Goal: Task Accomplishment & Management: Use online tool/utility

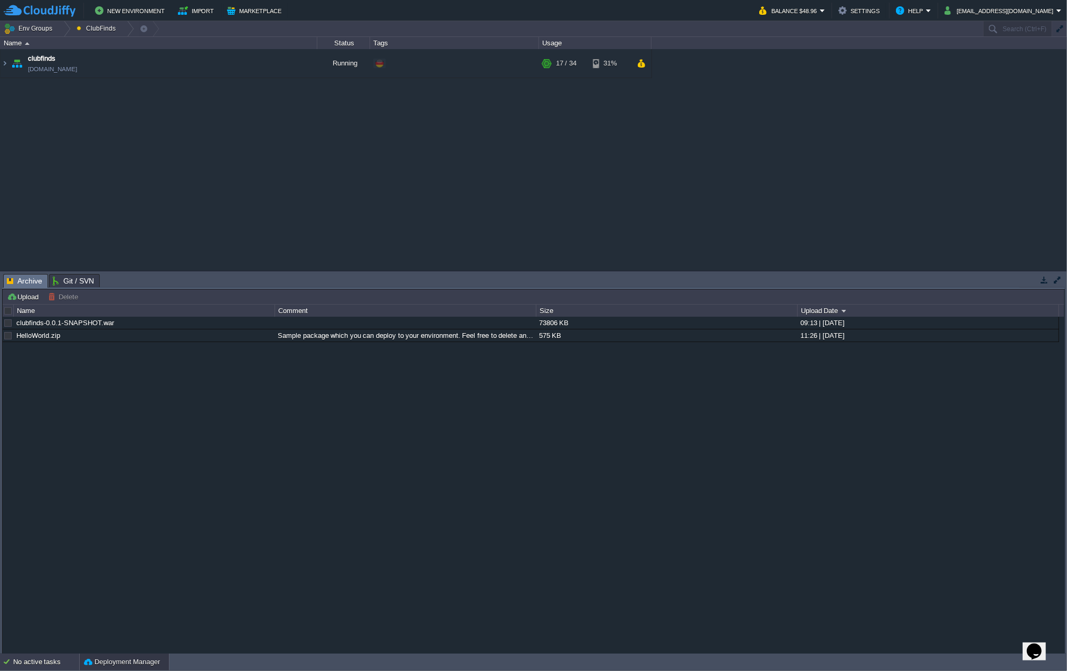
click at [57, 665] on div "No active tasks" at bounding box center [46, 662] width 66 height 17
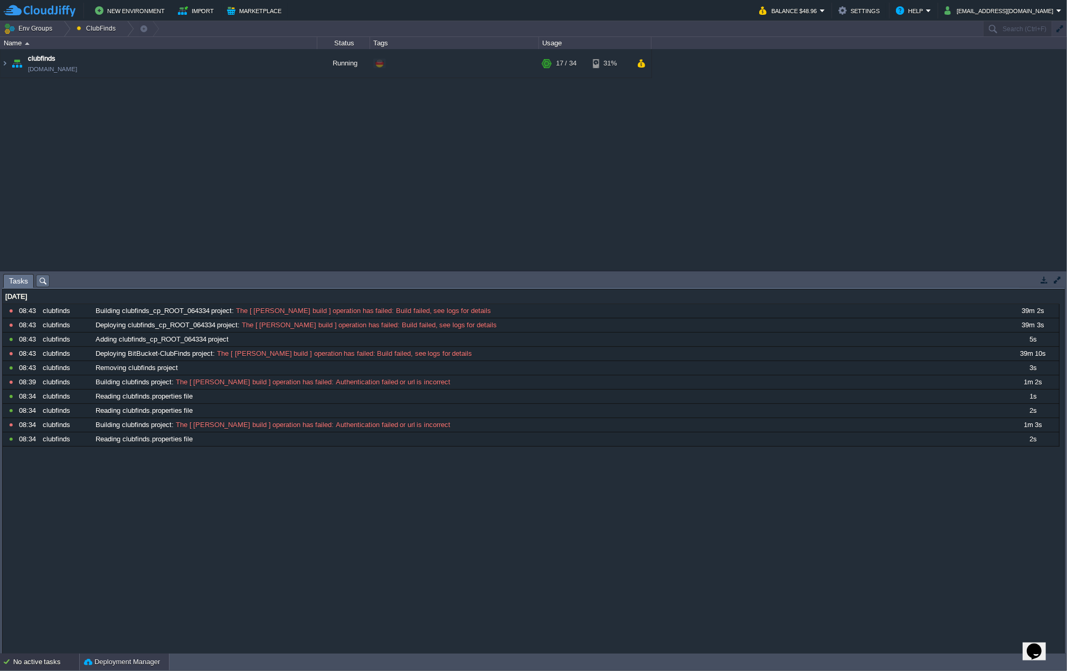
click at [116, 661] on button "Deployment Manager" at bounding box center [122, 662] width 76 height 11
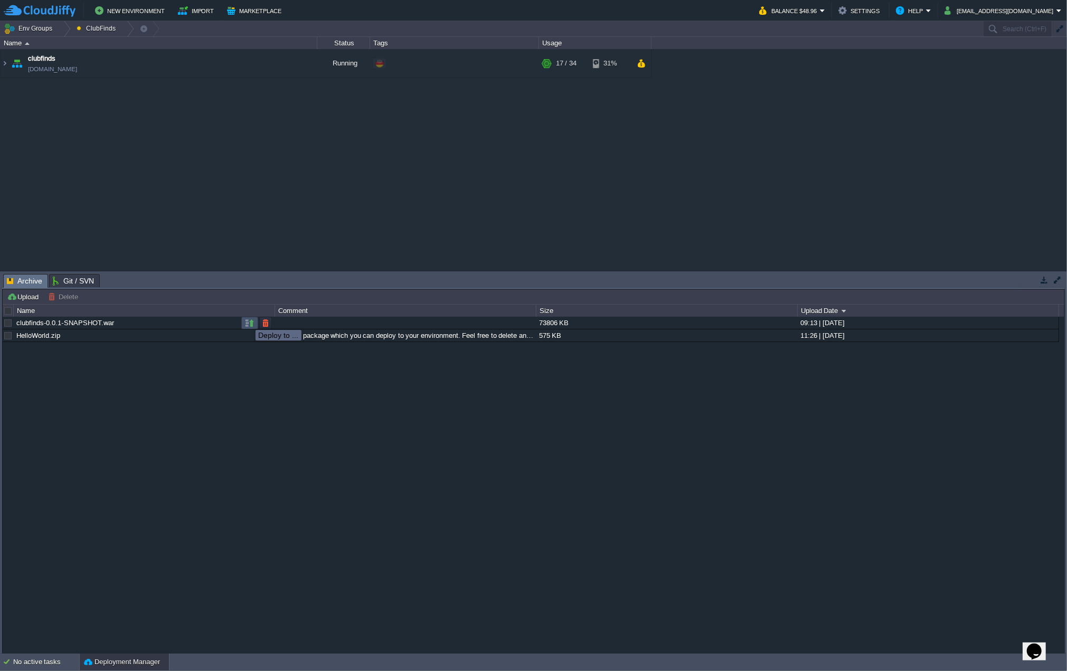
click at [248, 321] on button "button" at bounding box center [250, 323] width 10 height 10
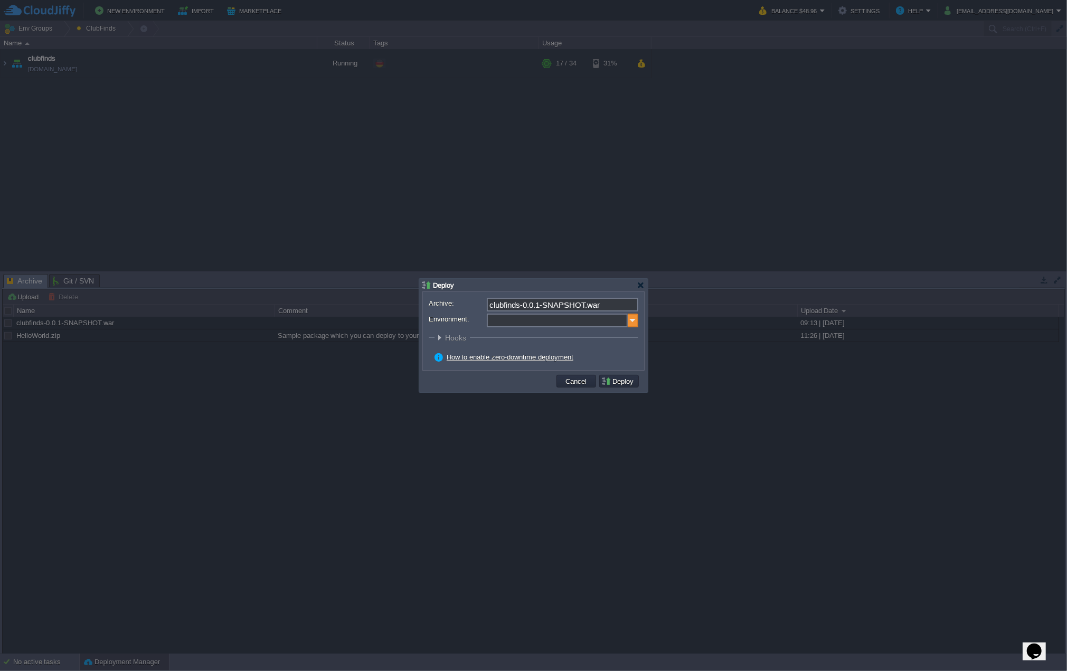
click at [634, 322] on img at bounding box center [633, 321] width 11 height 14
click at [574, 353] on div "Application Servers Tomcat 9.0.109" at bounding box center [561, 355] width 151 height 20
type input "Application Servers (clubfinds)"
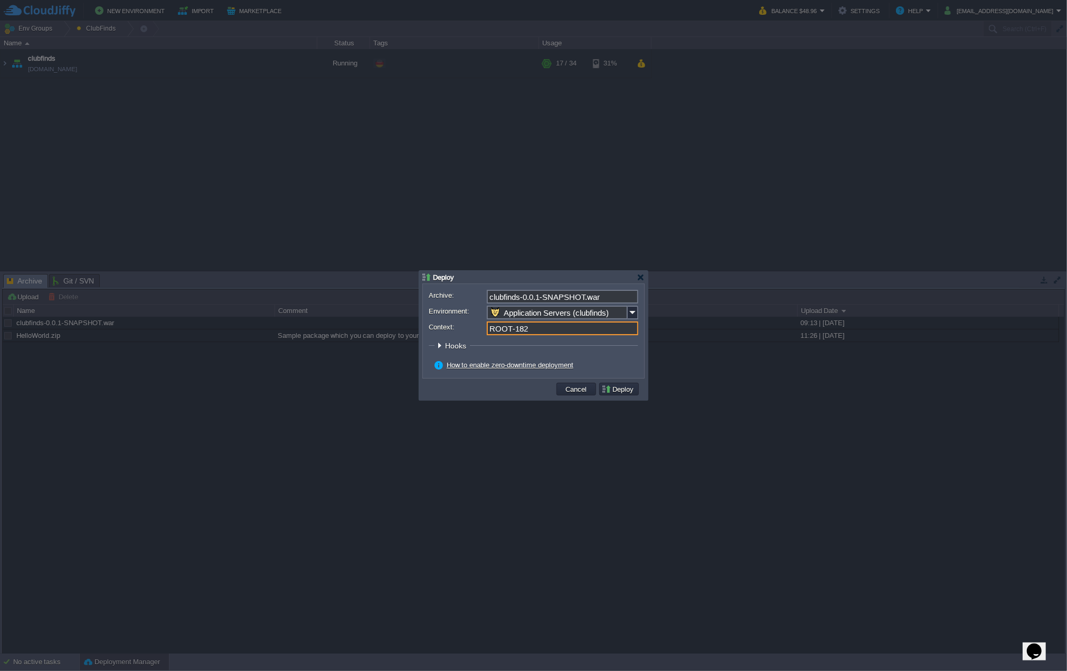
click at [541, 333] on input "ROOT-182" at bounding box center [563, 329] width 152 height 14
type input "ROOT"
click at [440, 345] on div at bounding box center [440, 346] width 8 height 8
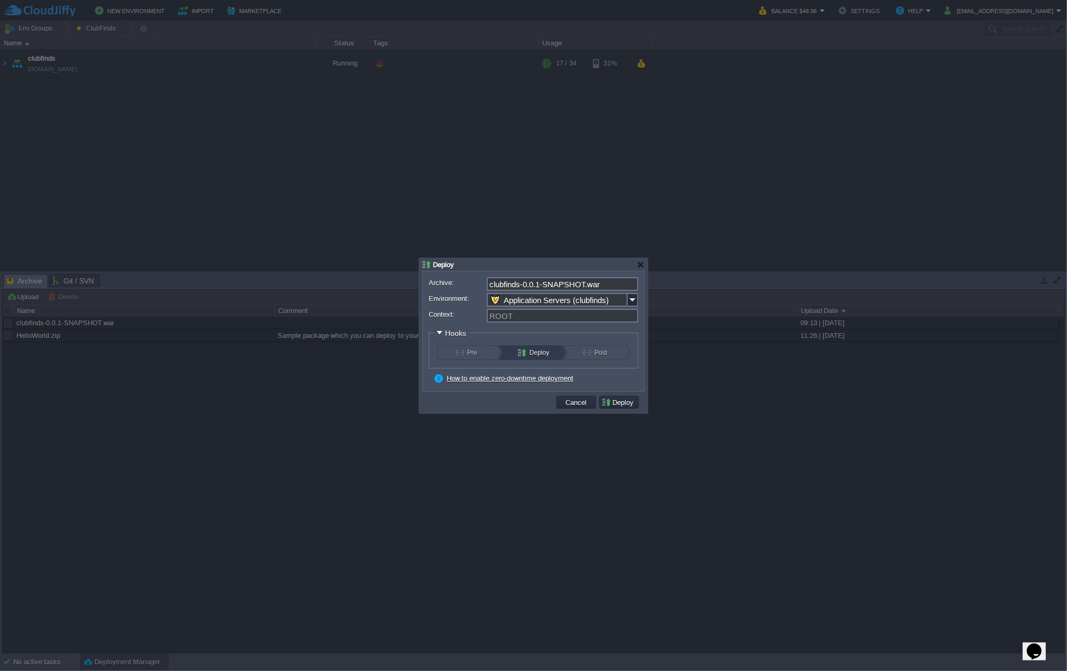
click at [438, 332] on div at bounding box center [440, 333] width 8 height 8
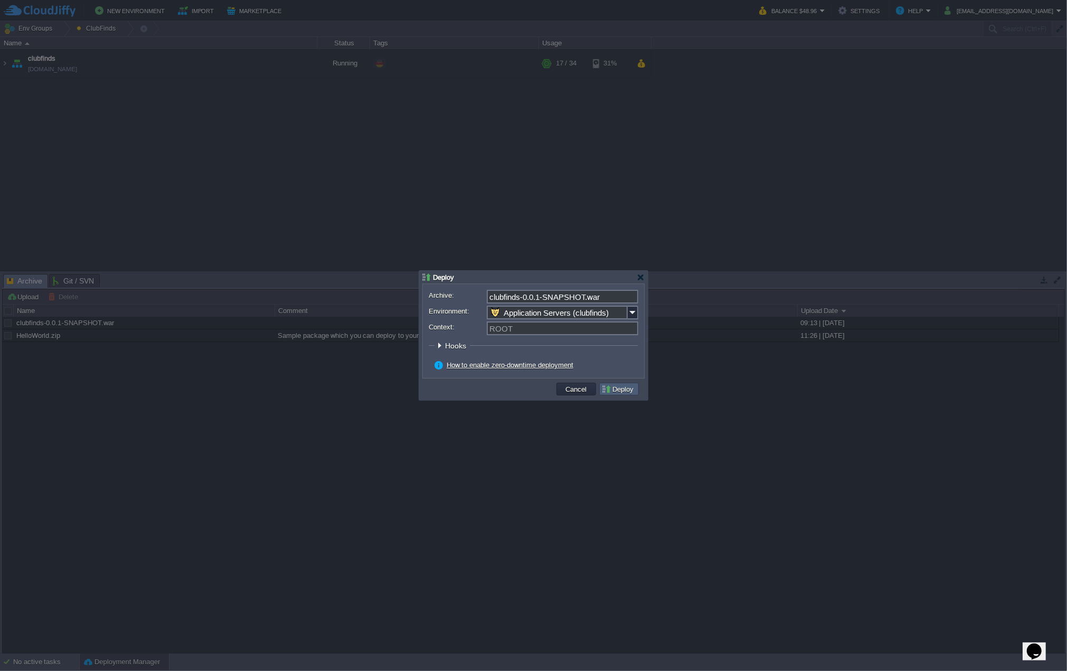
click at [618, 387] on button "Deploy" at bounding box center [619, 389] width 35 height 10
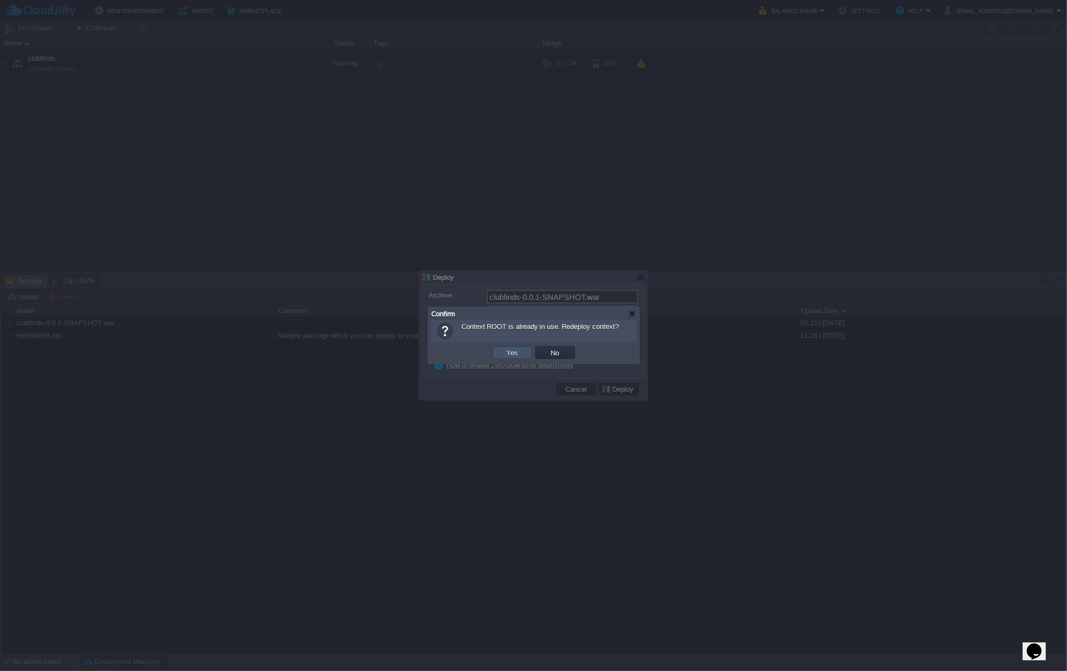
click at [518, 354] on button "Yes" at bounding box center [513, 353] width 18 height 10
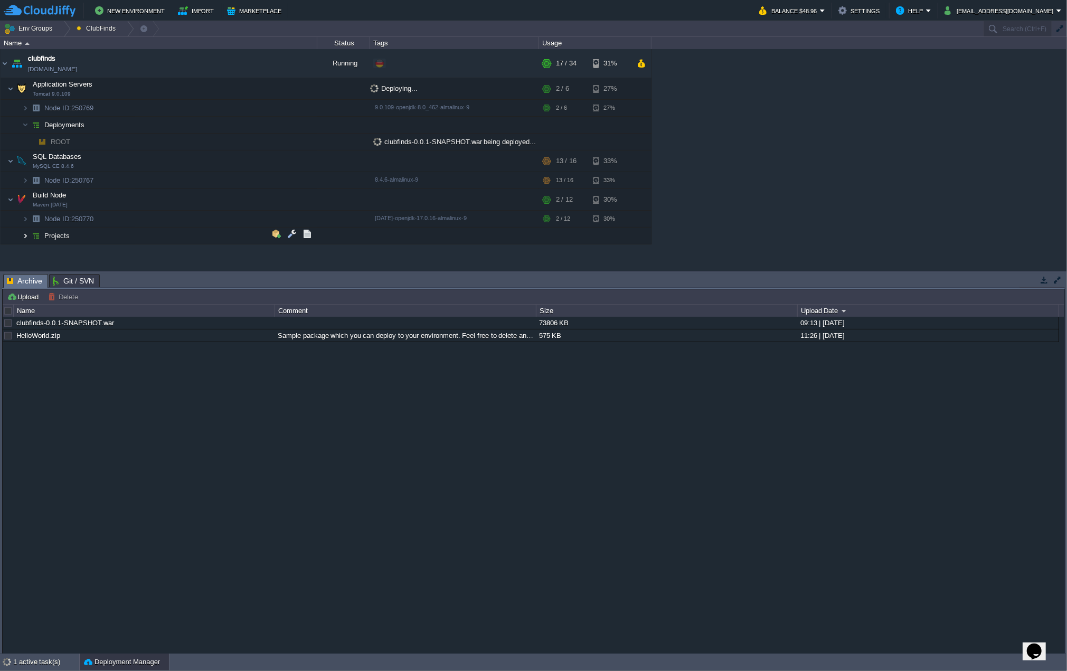
click at [26, 235] on img at bounding box center [25, 236] width 6 height 16
click at [308, 249] on button "button" at bounding box center [308, 251] width 10 height 10
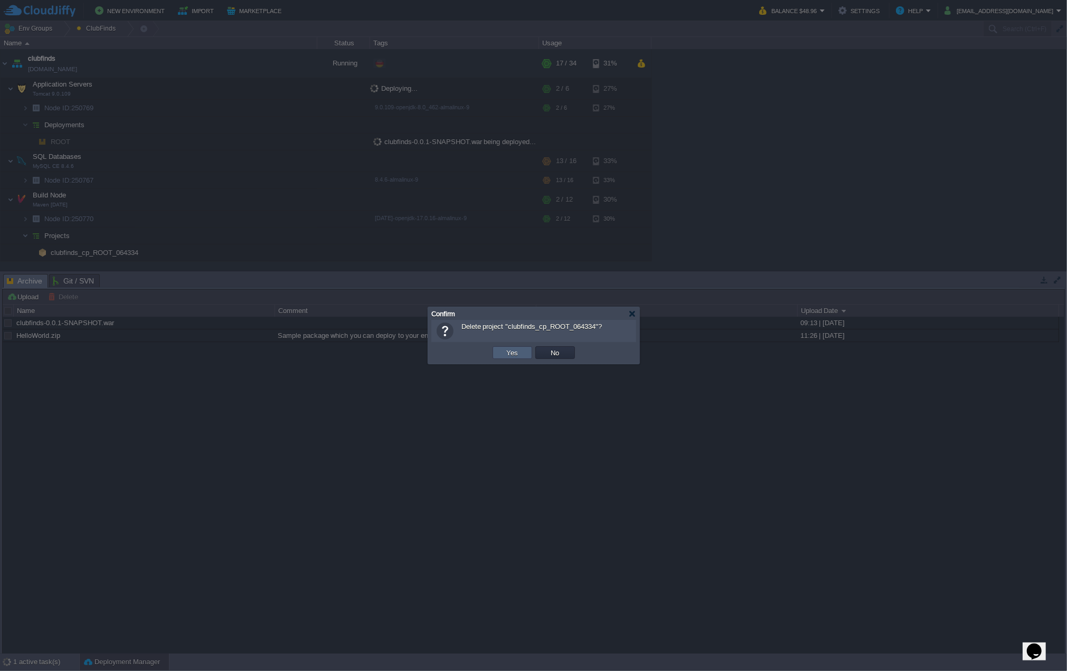
click at [521, 349] on td "Yes" at bounding box center [513, 352] width 40 height 13
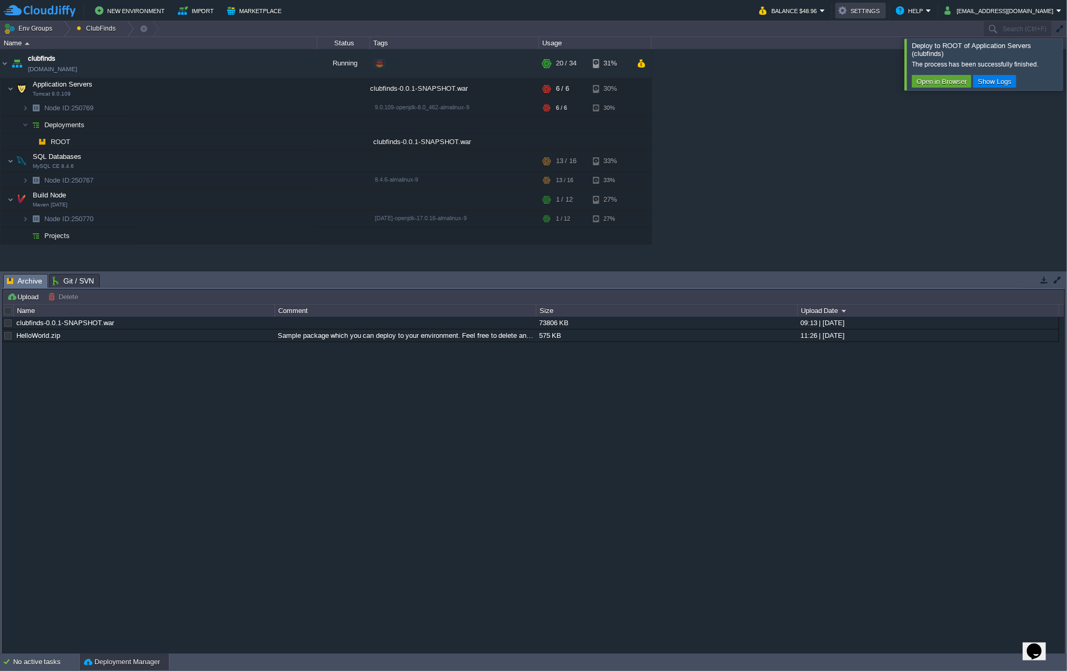
click at [883, 11] on button "Settings" at bounding box center [861, 10] width 44 height 13
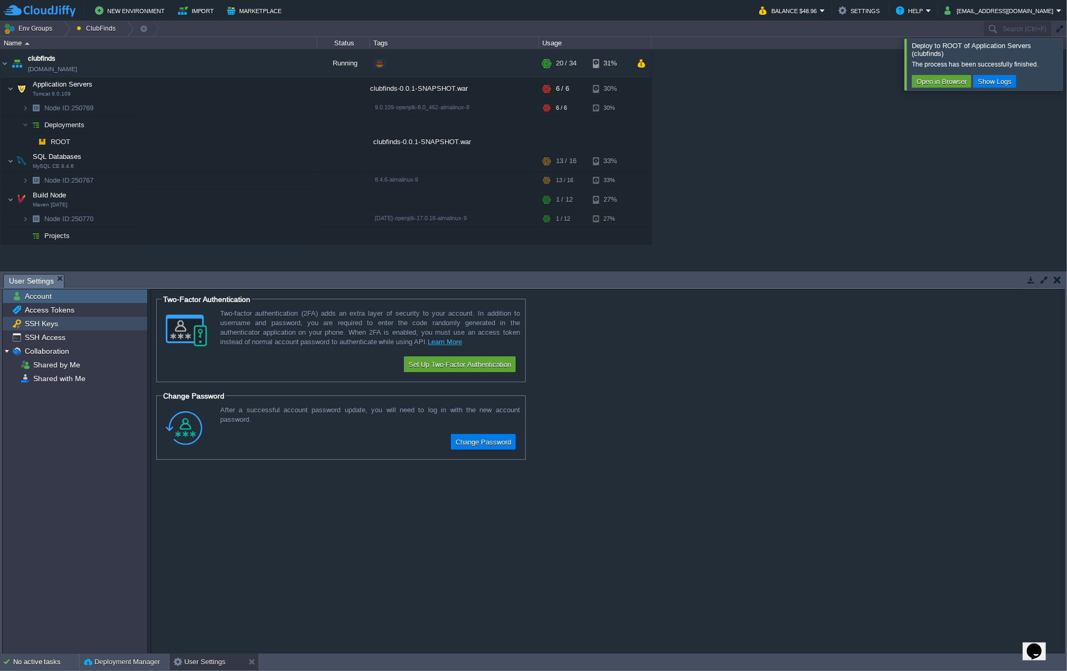
click at [76, 322] on div "SSH Keys" at bounding box center [75, 324] width 145 height 14
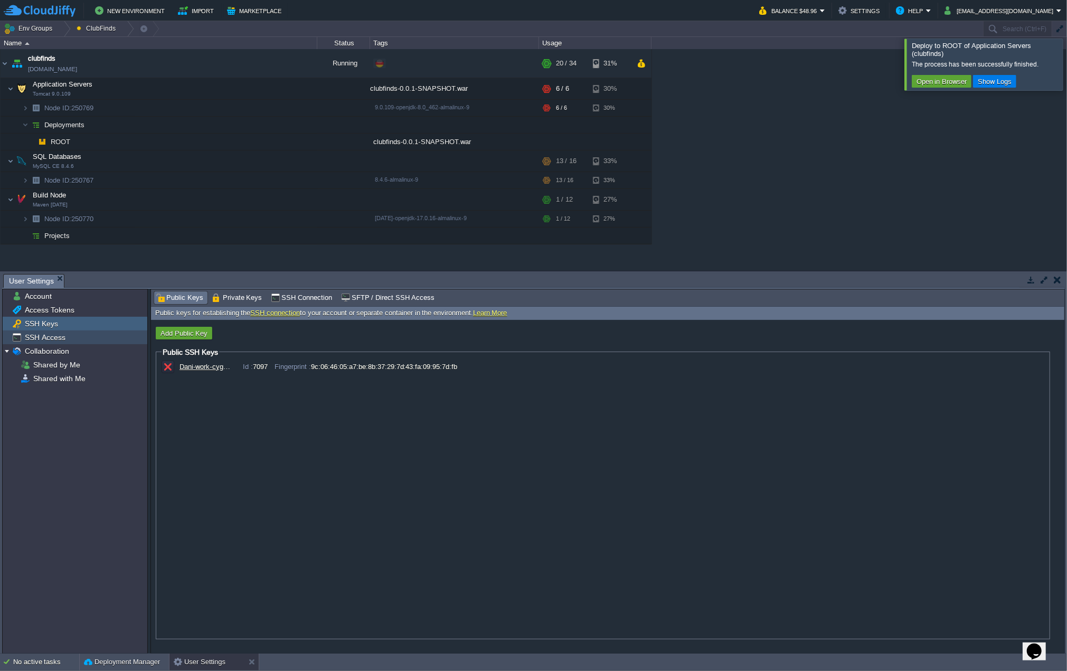
click at [67, 334] on div "SSH Access" at bounding box center [75, 338] width 145 height 14
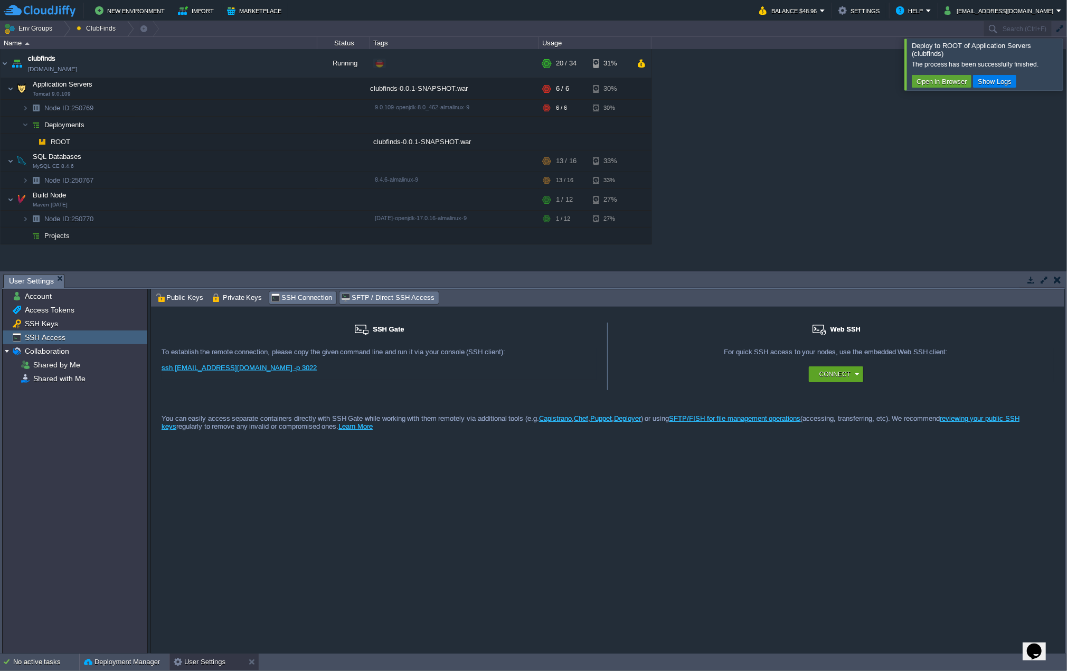
click at [360, 297] on span "SFTP / Direct SSH Access" at bounding box center [387, 298] width 93 height 12
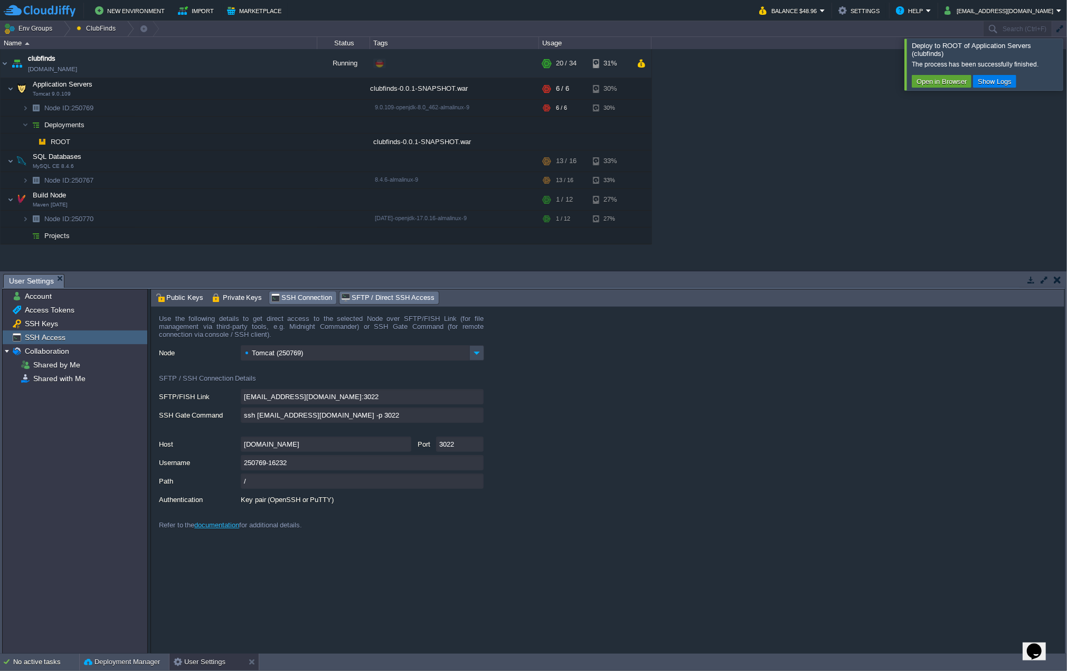
click at [302, 295] on span "SSH Connection" at bounding box center [301, 298] width 61 height 12
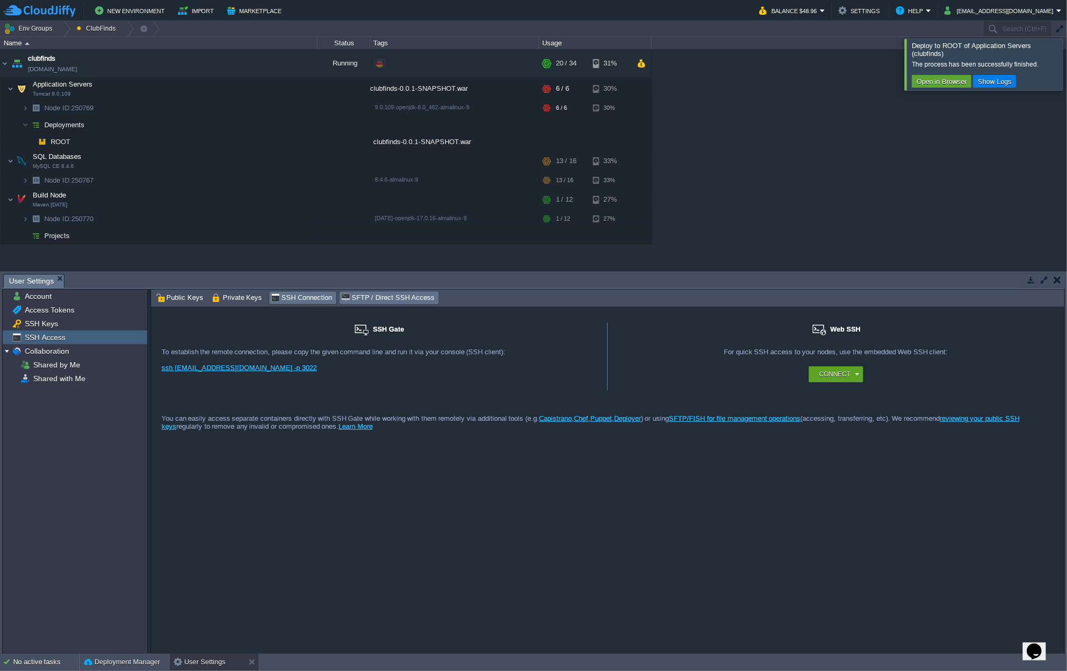
click at [397, 293] on span "SFTP / Direct SSH Access" at bounding box center [387, 298] width 93 height 12
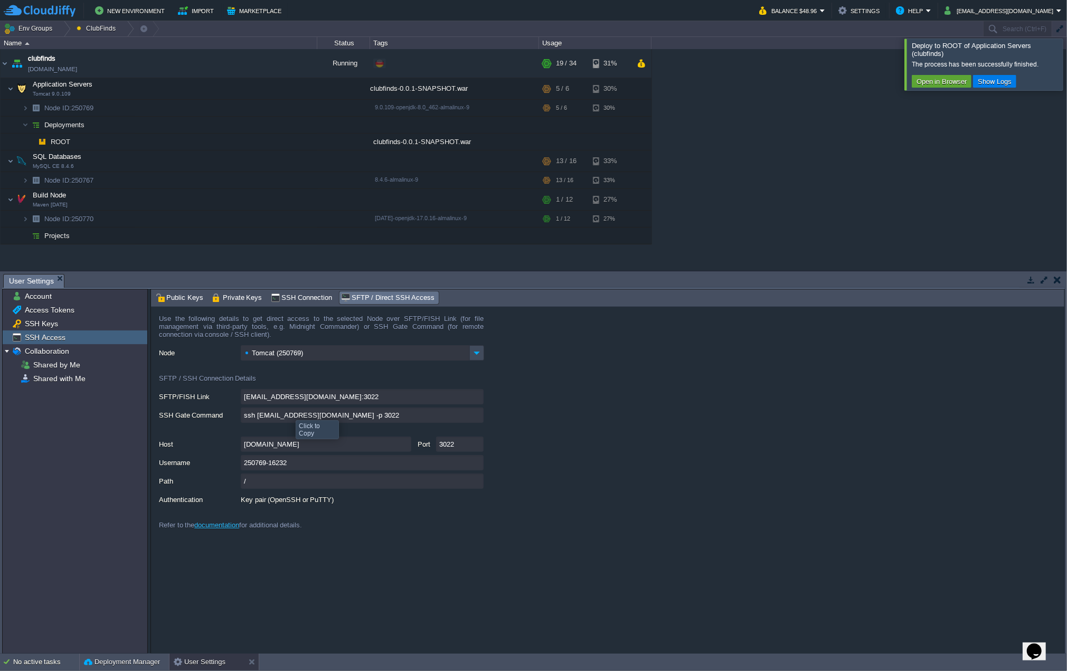
click at [480, 417] on input "ssh [EMAIL_ADDRESS][DOMAIN_NAME] -p 3022" at bounding box center [362, 415] width 243 height 15
click at [298, 292] on span "SSH Connection" at bounding box center [301, 298] width 61 height 12
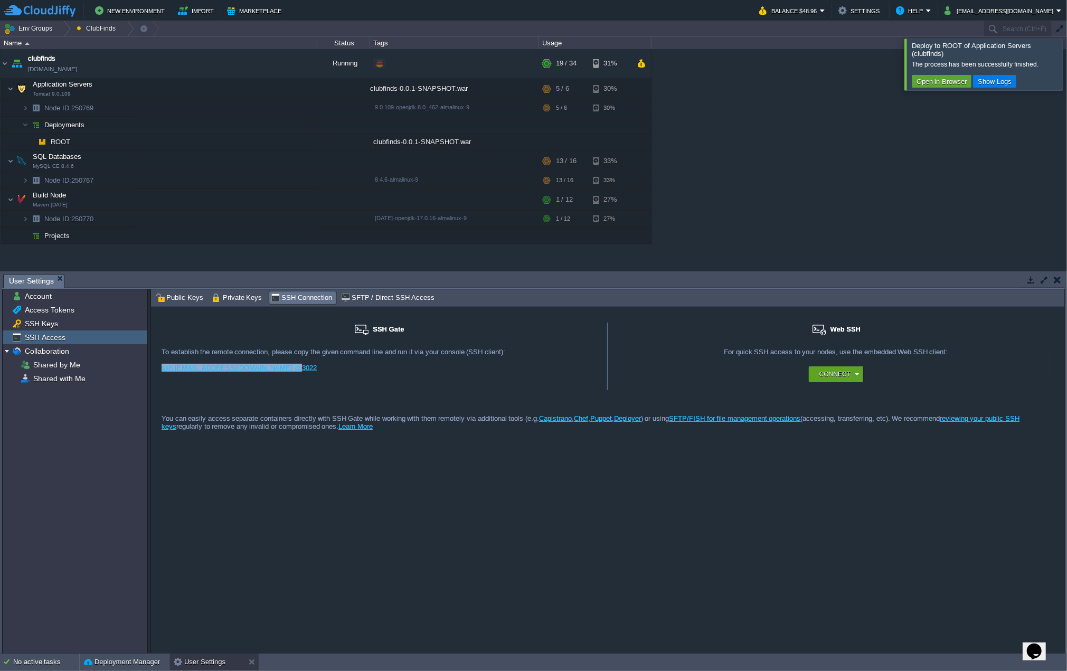
drag, startPoint x: 303, startPoint y: 367, endPoint x: 160, endPoint y: 369, distance: 142.6
click at [160, 369] on div "SSH Gate For remote connection you require SSH public key to be added to the ac…" at bounding box center [379, 357] width 457 height 68
copy link "ssh [EMAIL_ADDRESS][DOMAIN_NAME] -p 3022"
click at [938, 82] on button "Open in Browser" at bounding box center [942, 82] width 57 height 10
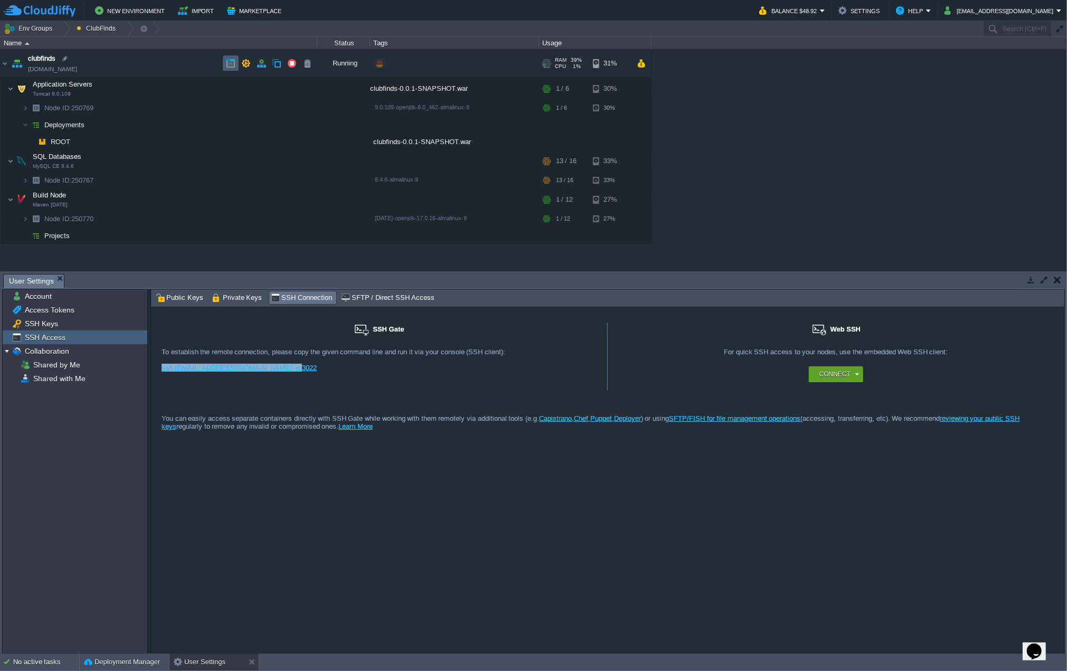
click at [233, 66] on button "button" at bounding box center [231, 64] width 10 height 10
click at [261, 63] on button "button" at bounding box center [262, 64] width 10 height 10
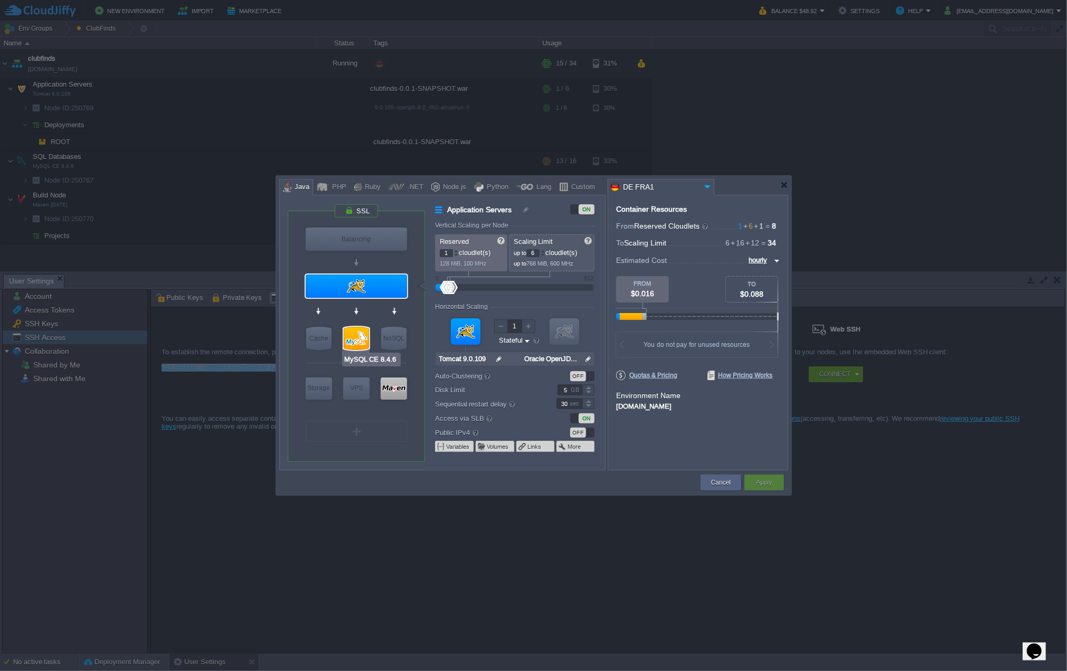
click at [356, 335] on div at bounding box center [356, 338] width 25 height 23
type input "SQL Databases"
type input "6"
type input "16"
type input "MySQL CE 8.4.6"
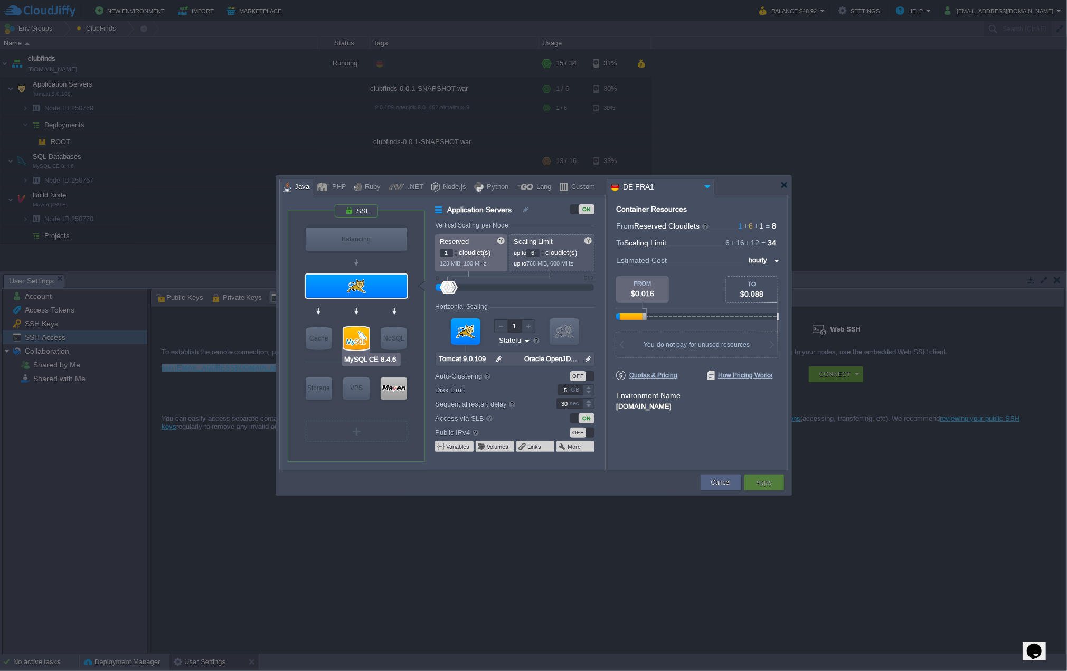
type input "null"
type input "8.4.6-almalinux-9"
type input "Stateless"
type input "15"
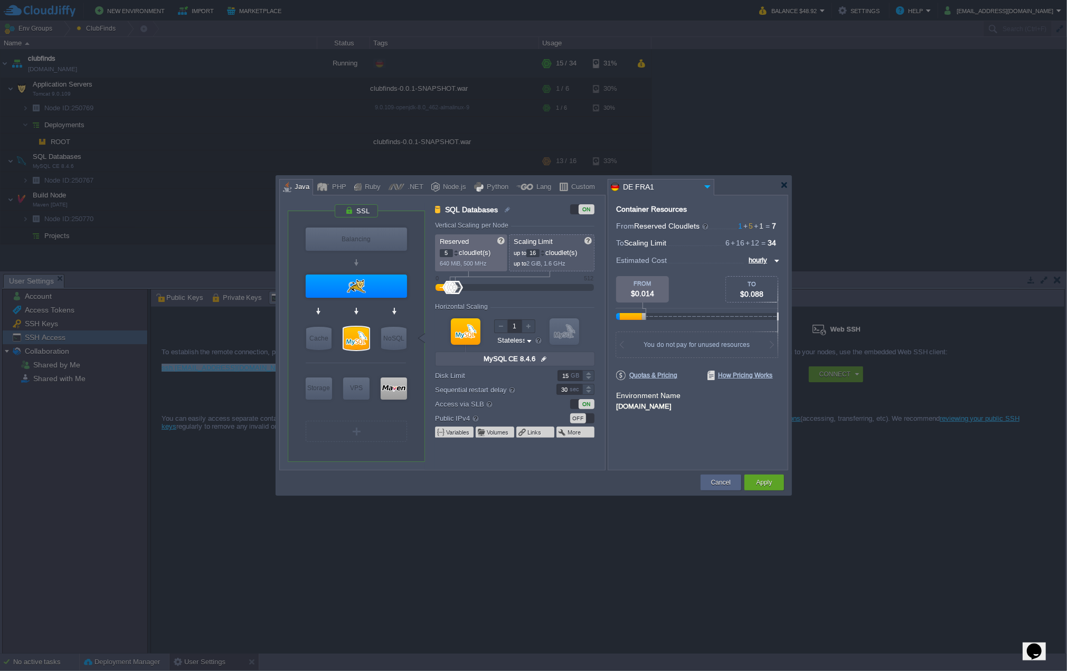
click at [456, 254] on div at bounding box center [456, 256] width 5 height 4
type input "4"
click at [456, 254] on div at bounding box center [456, 256] width 5 height 4
type input "Tomcat 9.0.109"
click at [378, 284] on div at bounding box center [356, 286] width 101 height 23
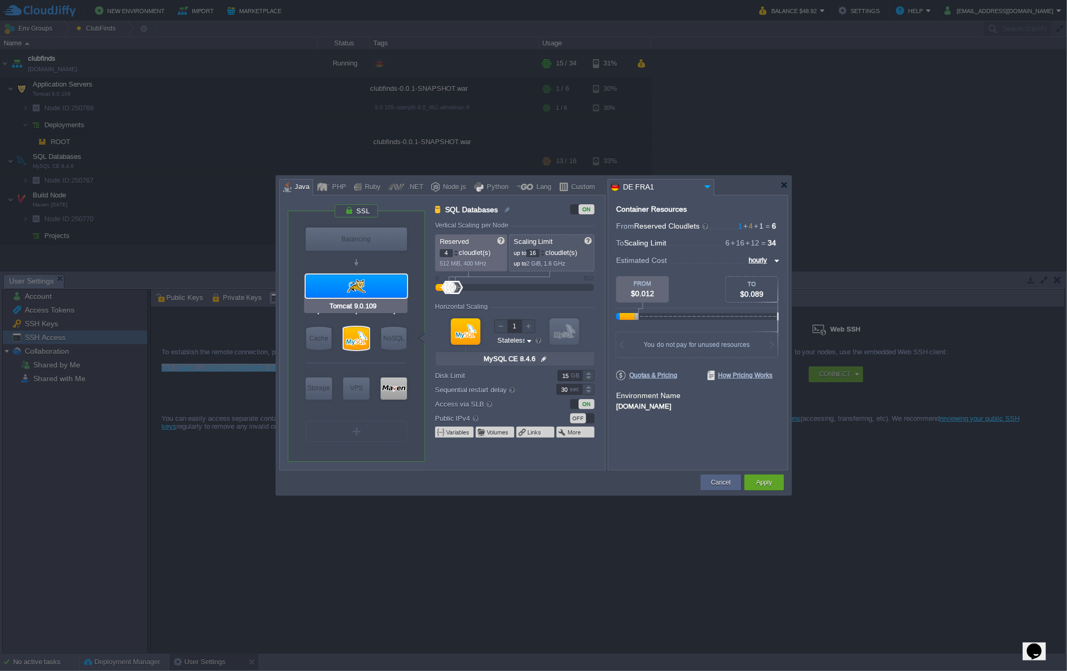
type input "Application Servers"
type input "1"
type input "6"
type input "Tomcat 9.0.109"
type input "null"
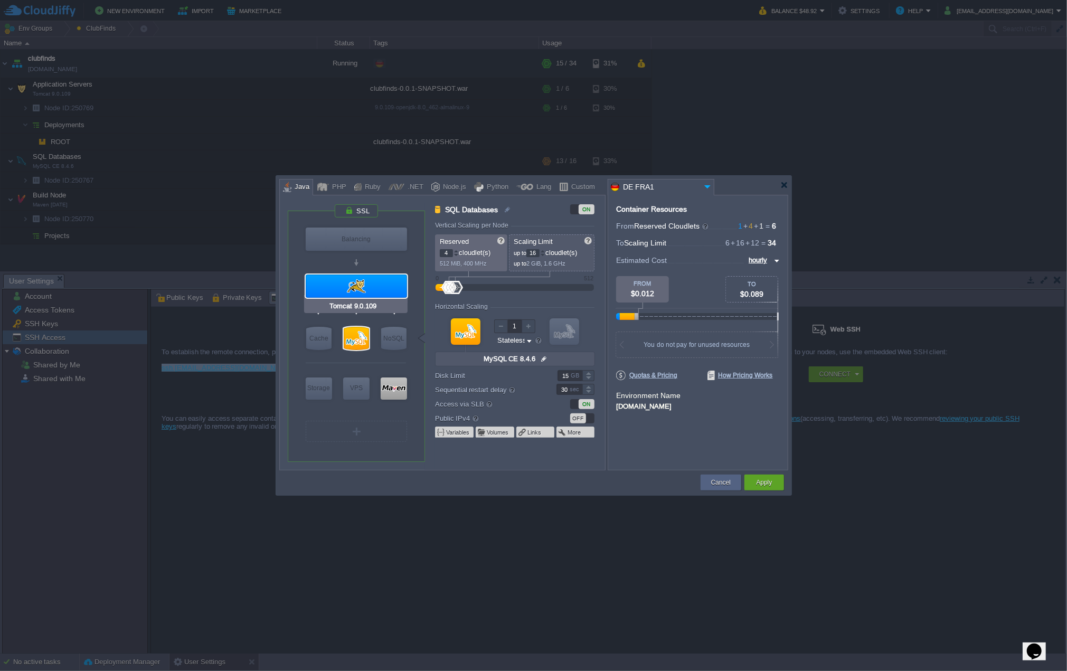
type input "Oracle OpenJD..."
type input "Stateful"
type input "5"
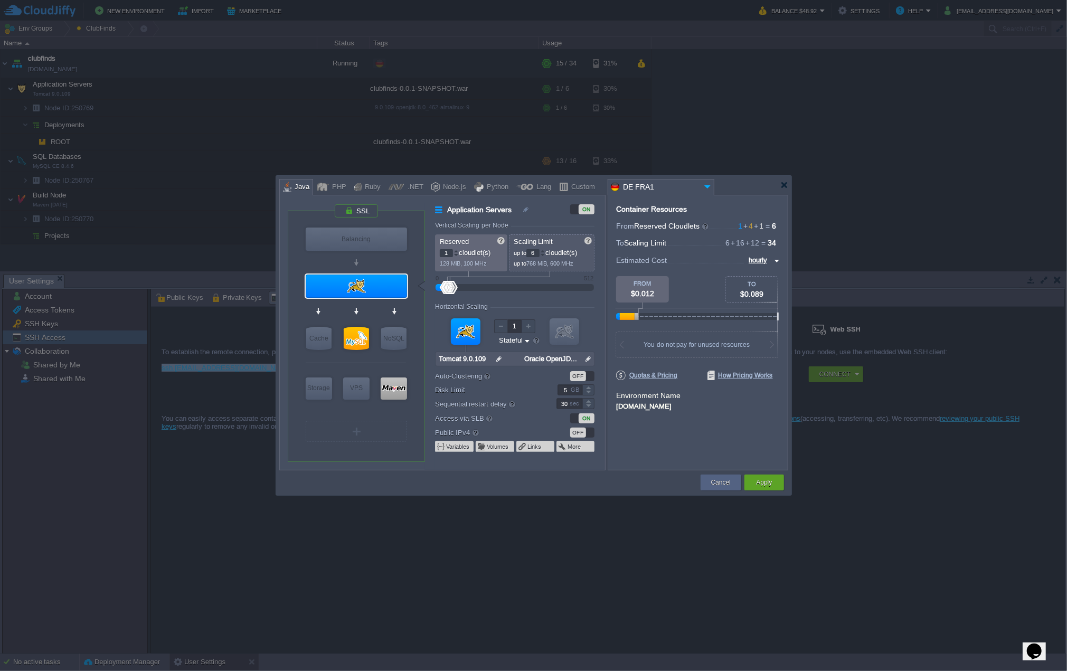
type input "2"
click at [456, 250] on div at bounding box center [456, 251] width 5 height 4
type input "MySQL CE 8.4.6"
click at [359, 335] on div at bounding box center [356, 338] width 25 height 23
type input "SQL Databases"
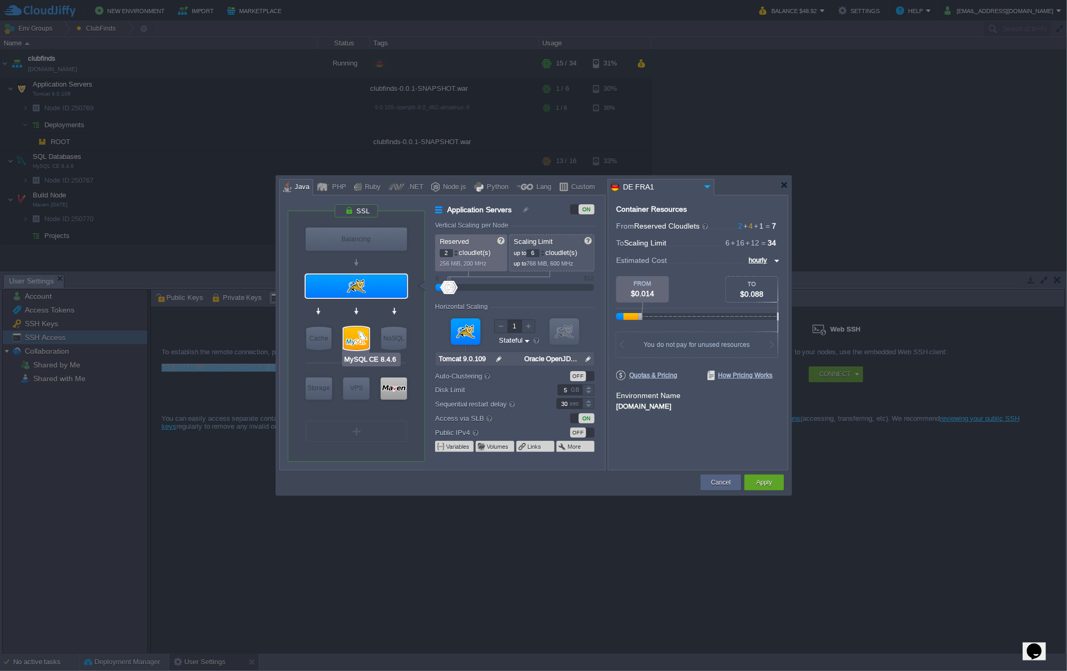
type input "4"
type input "16"
type input "MySQL CE 8.4.6"
type input "null"
type input "8.4.6-almalinux-9"
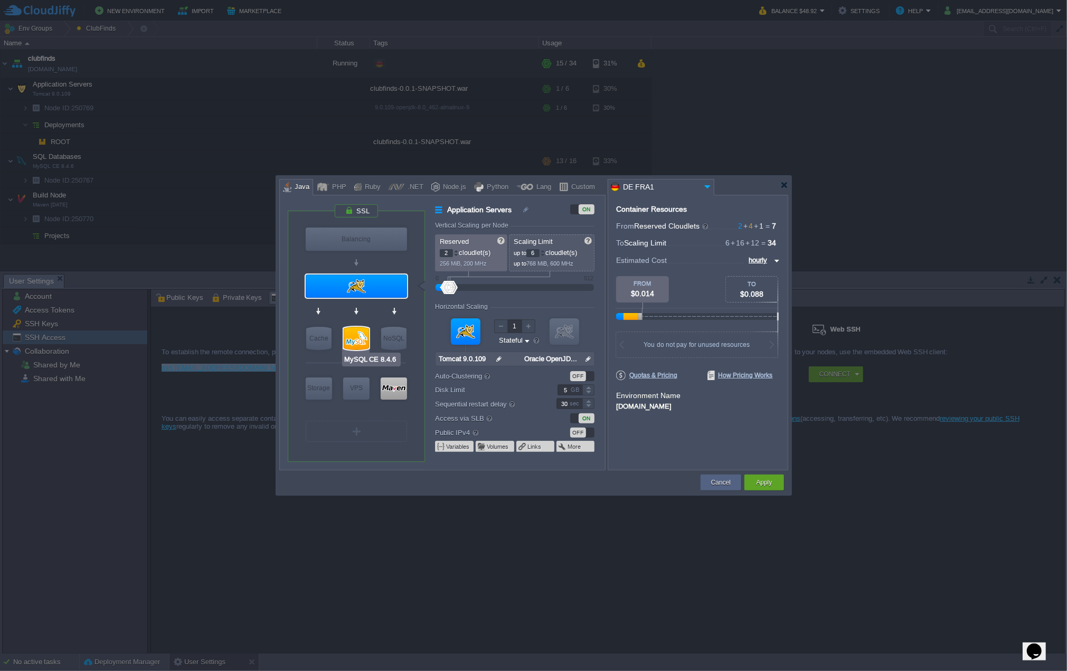
type input "Stateless"
type input "15"
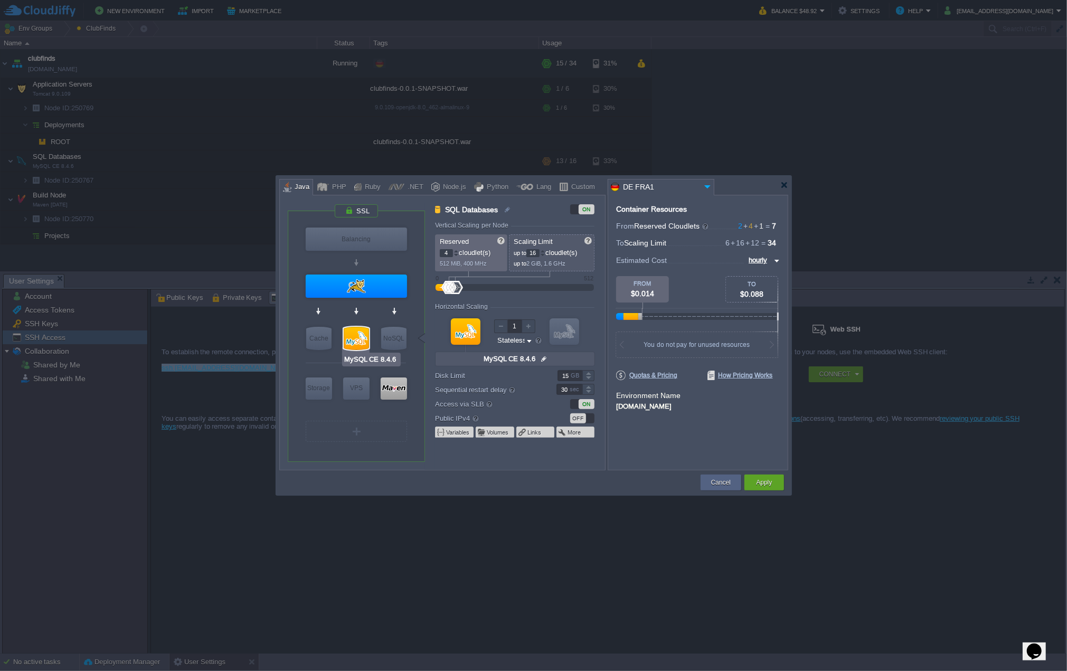
type input "Tomcat 9.0.109"
click at [388, 279] on div at bounding box center [356, 286] width 101 height 23
type input "Application Servers"
type input "2"
type input "6"
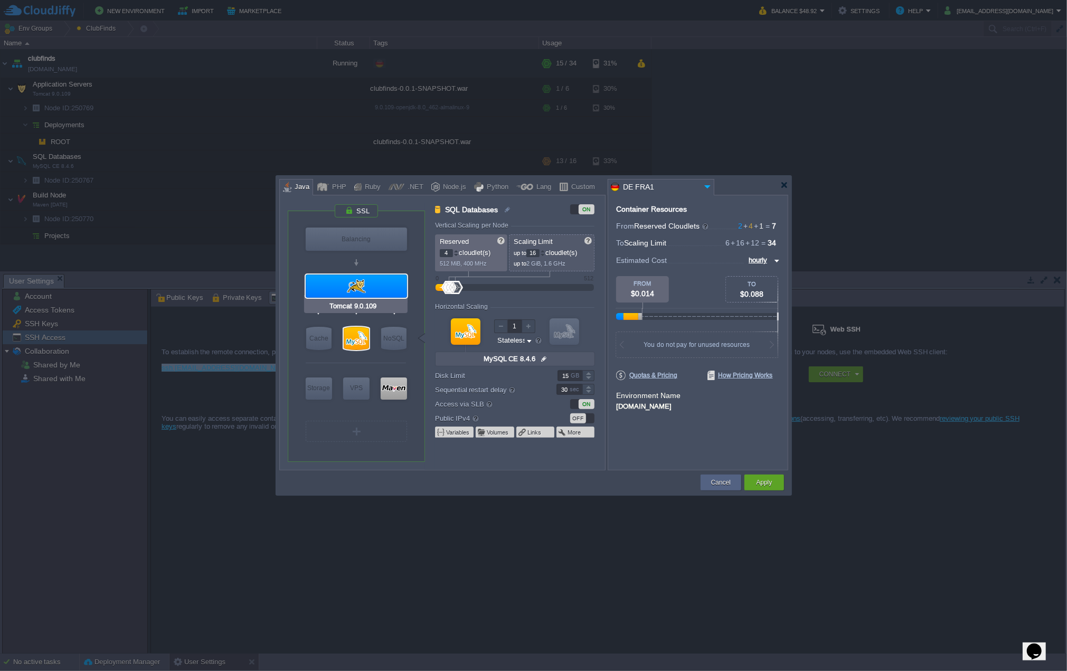
type input "Tomcat 9.0.109"
type input "null"
type input "Oracle OpenJD..."
type input "Stateful"
type input "5"
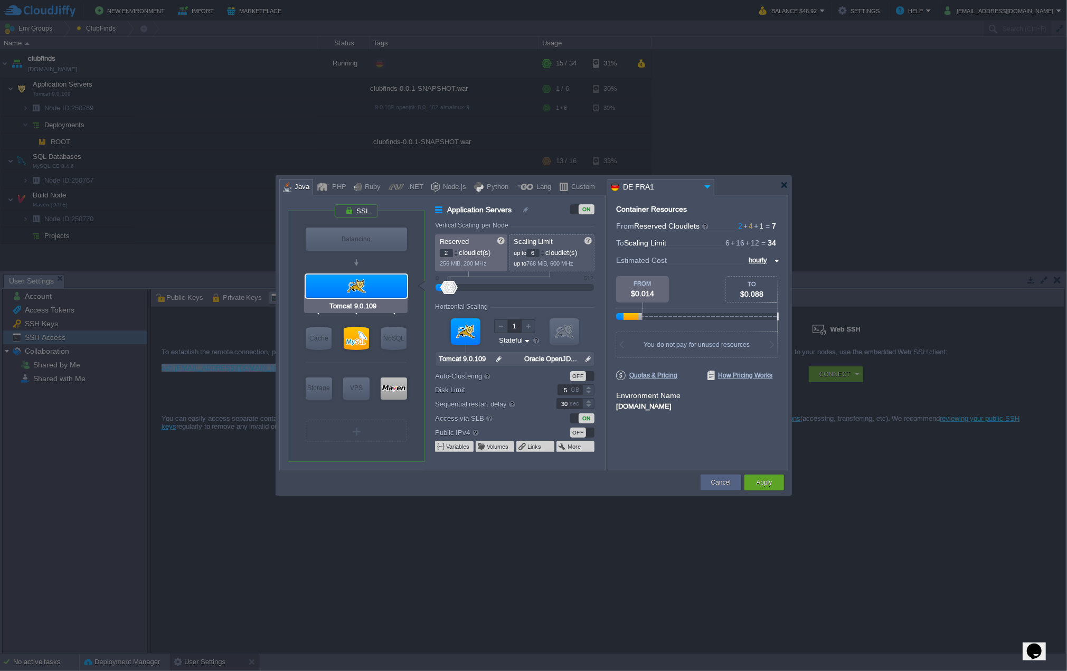
type input "Maven [DATE]"
click at [389, 391] on div at bounding box center [394, 389] width 26 height 22
type input "Build Node"
type input "1"
type input "12"
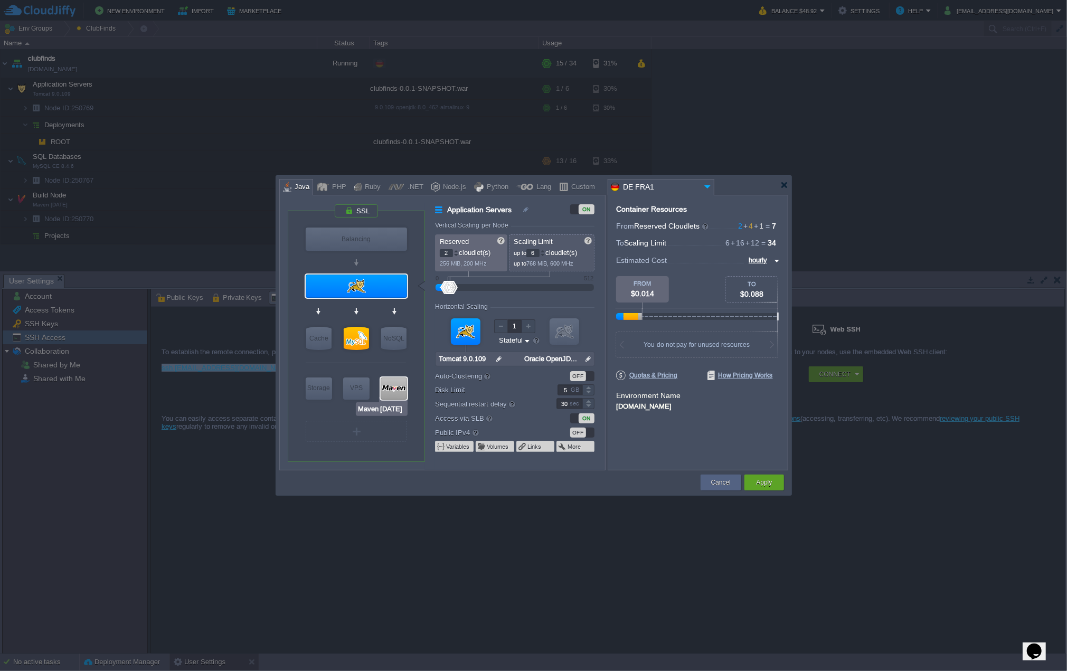
type input "Maven [DATE]"
type input "null"
type input "Oracle OpenJD..."
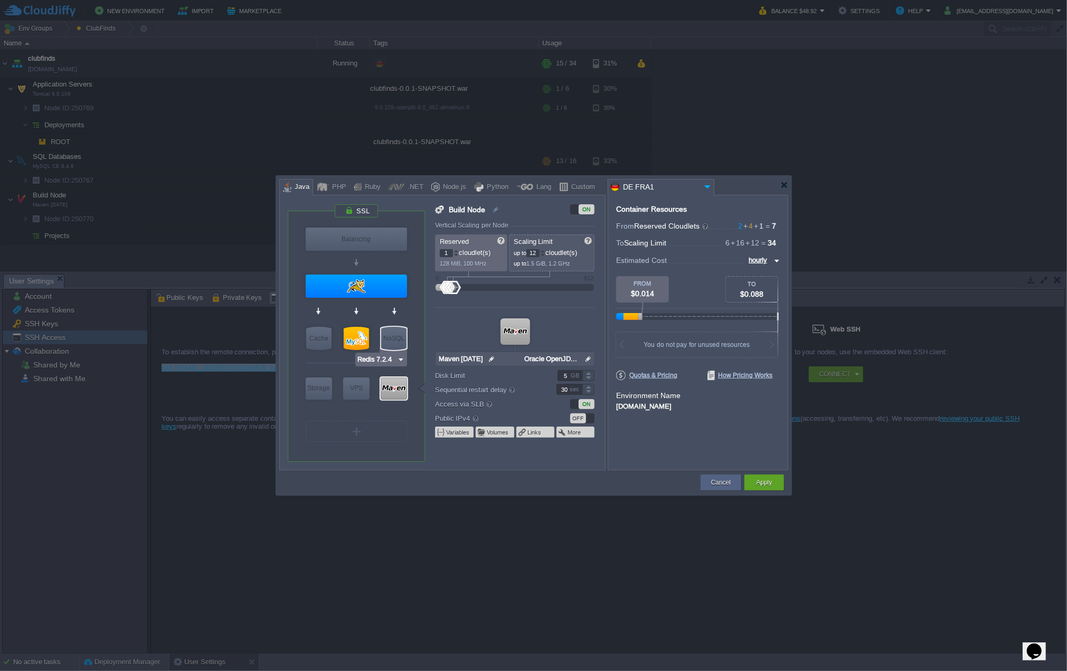
type input "Tomcat 9.0.109"
click at [374, 278] on div at bounding box center [356, 286] width 101 height 23
type input "Application Servers"
type input "2"
type input "6"
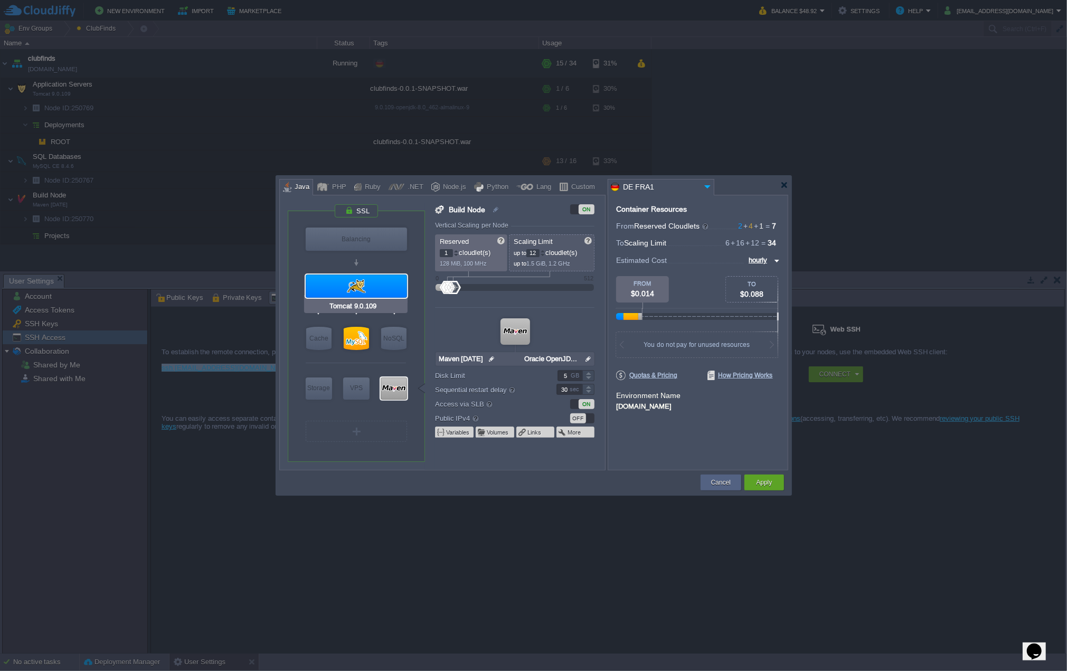
type input "Tomcat 9.0.109"
type input "null"
type input "Oracle OpenJD..."
type input "Stateful"
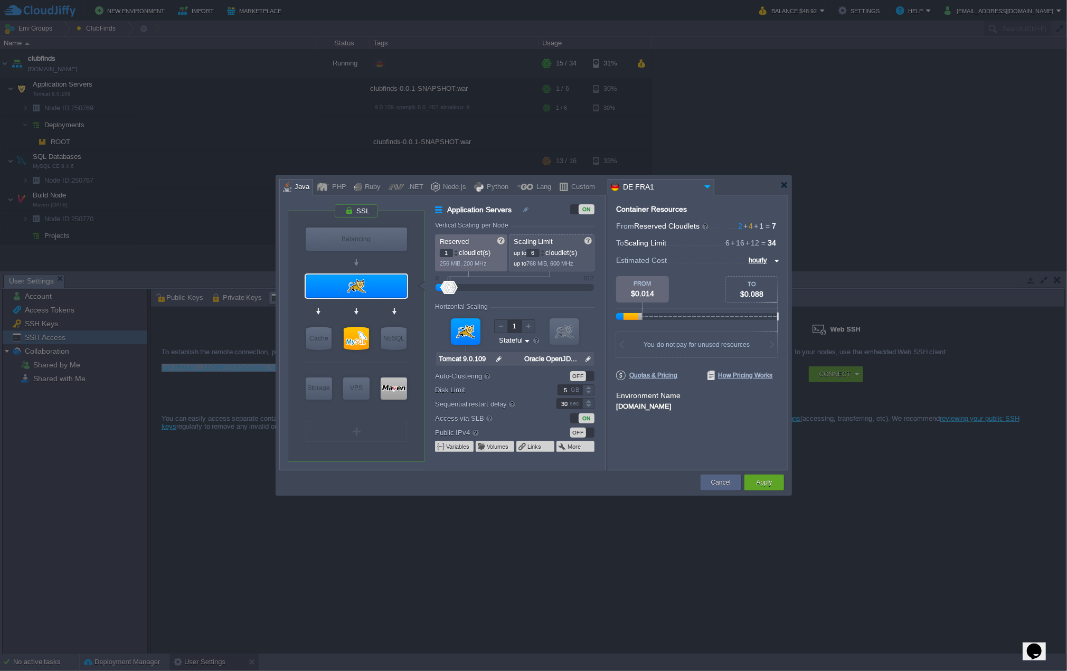
click at [456, 256] on div at bounding box center [456, 256] width 5 height 4
click at [457, 250] on div at bounding box center [456, 251] width 5 height 4
click at [457, 251] on div at bounding box center [456, 251] width 5 height 4
click at [456, 256] on div at bounding box center [456, 256] width 5 height 4
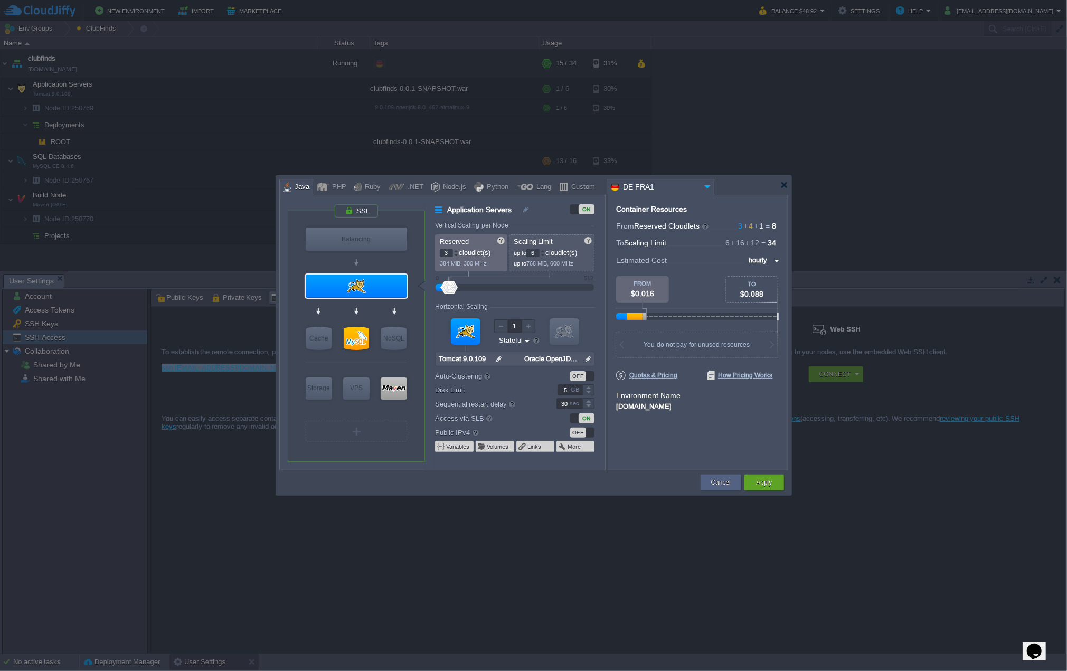
type input "4"
click at [457, 251] on div at bounding box center [456, 251] width 5 height 4
click at [544, 251] on div at bounding box center [542, 251] width 5 height 4
type input "8"
click at [544, 251] on div at bounding box center [542, 251] width 5 height 4
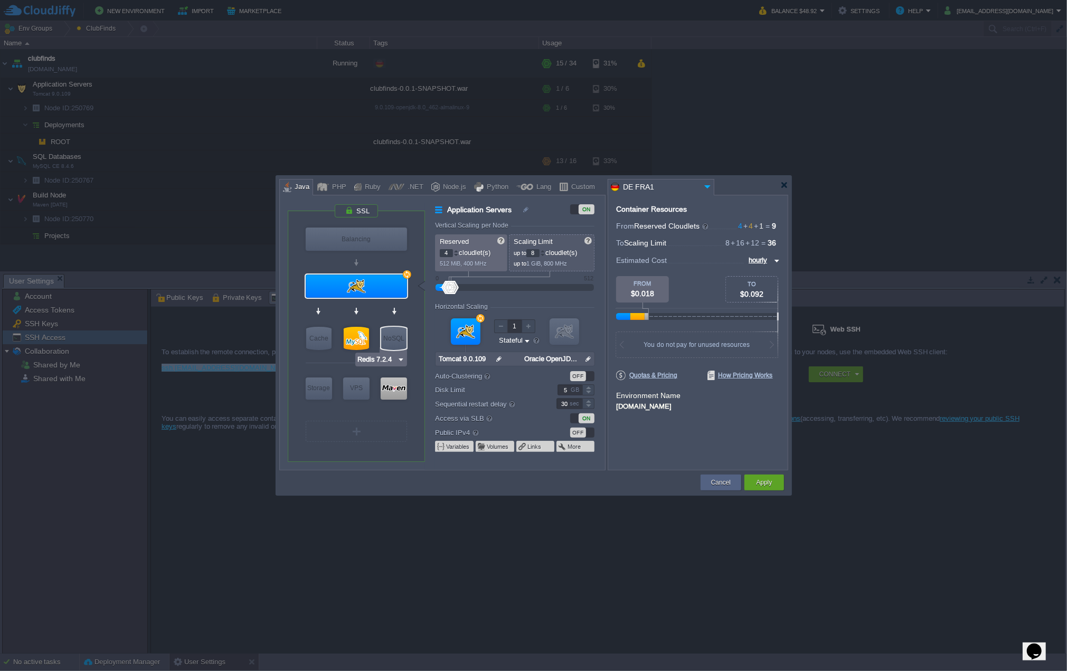
type input "MySQL CE 8.4.6"
click at [355, 335] on div at bounding box center [356, 338] width 25 height 23
type input "SQL Databases"
type input "16"
type input "MySQL CE 8.4.6"
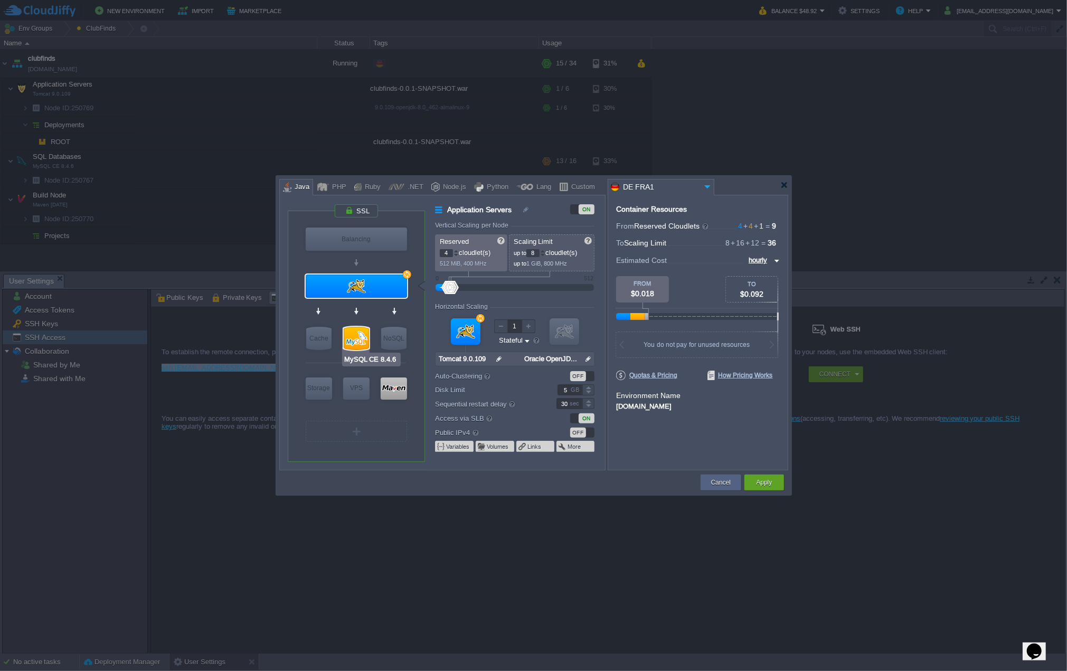
type input "null"
type input "8.4.6-almalinux-9"
type input "Stateless"
type input "15"
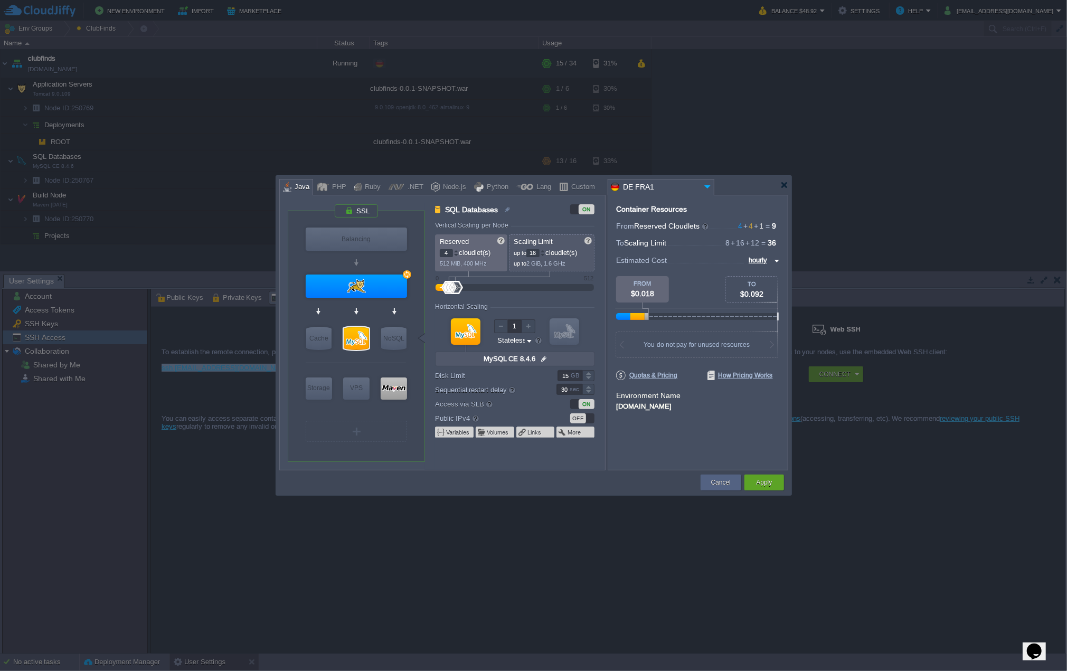
type input "Tomcat 9.0.109"
click at [365, 283] on div at bounding box center [356, 286] width 101 height 23
type input "Application Servers"
type input "8"
type input "Tomcat 9.0.109"
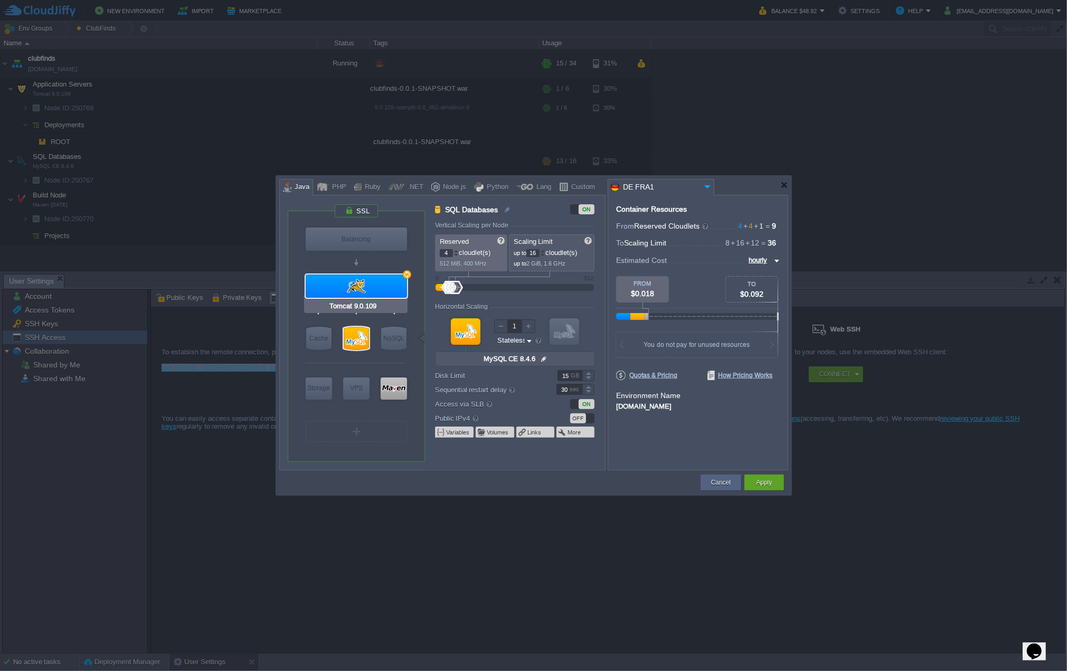
type input "null"
type input "Oracle OpenJD..."
type input "Stateful"
type input "5"
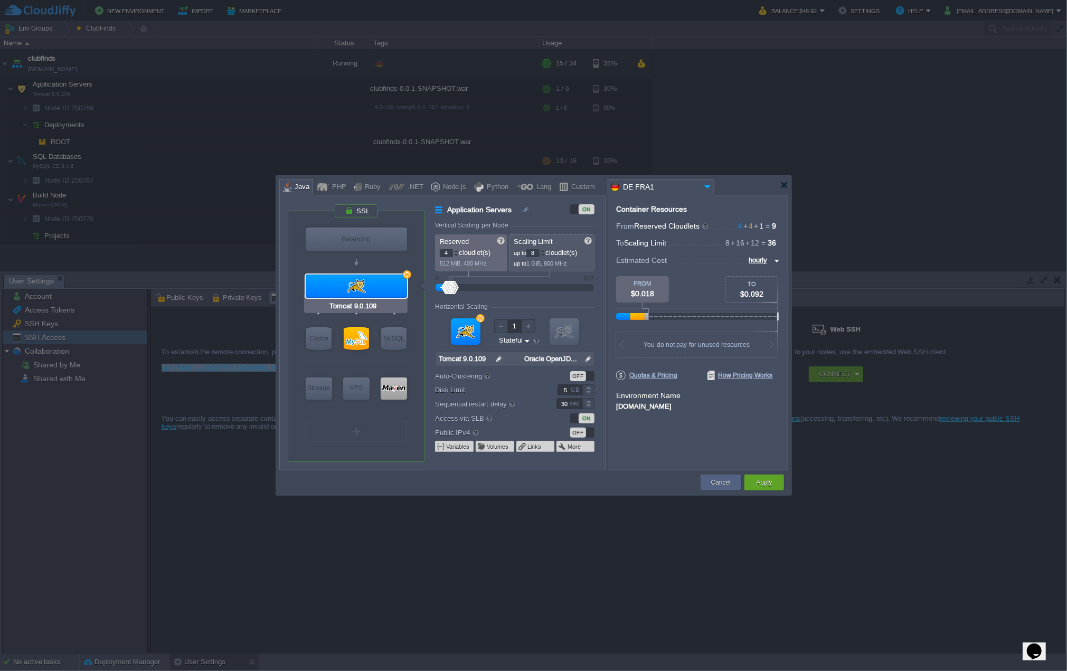
type input "Maven [DATE]"
click at [390, 383] on div at bounding box center [394, 389] width 26 height 22
type input "Build Node"
type input "1"
type input "12"
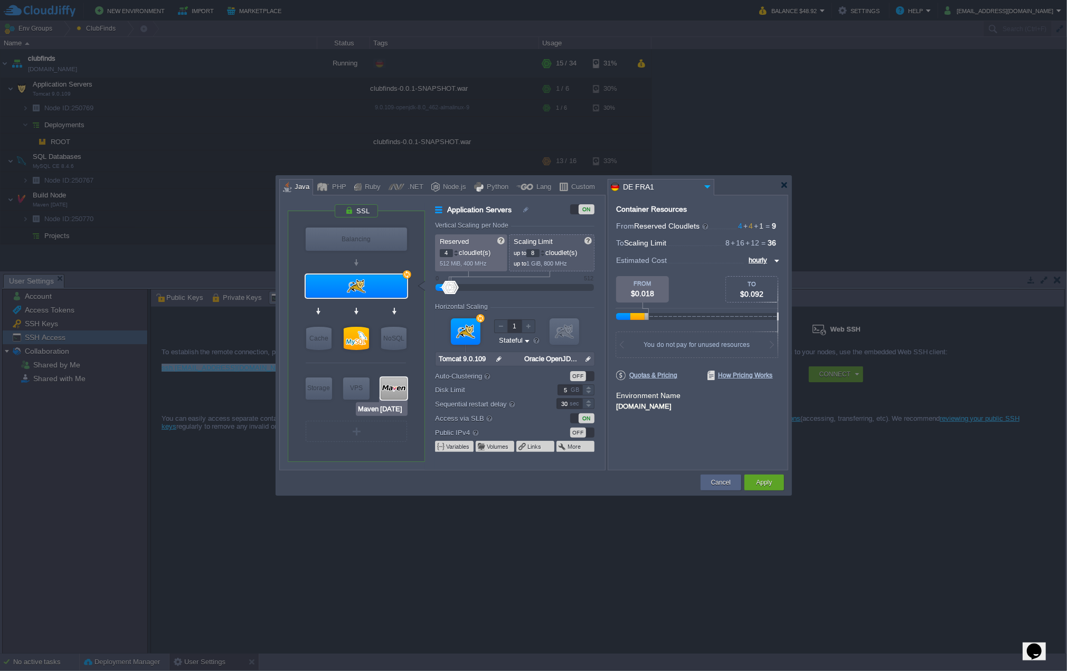
type input "Maven [DATE]"
type input "null"
type input "Oracle OpenJD..."
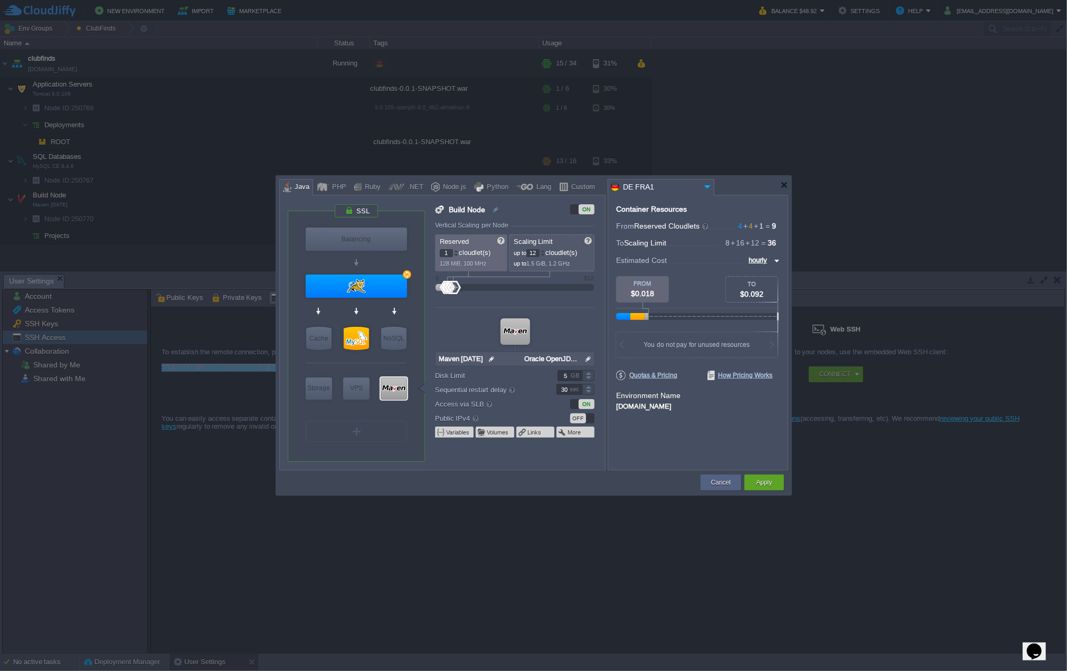
type input "2"
click at [455, 250] on div at bounding box center [456, 251] width 5 height 4
type input "Tomcat 9.0.109"
click at [769, 481] on button "Apply" at bounding box center [764, 482] width 16 height 11
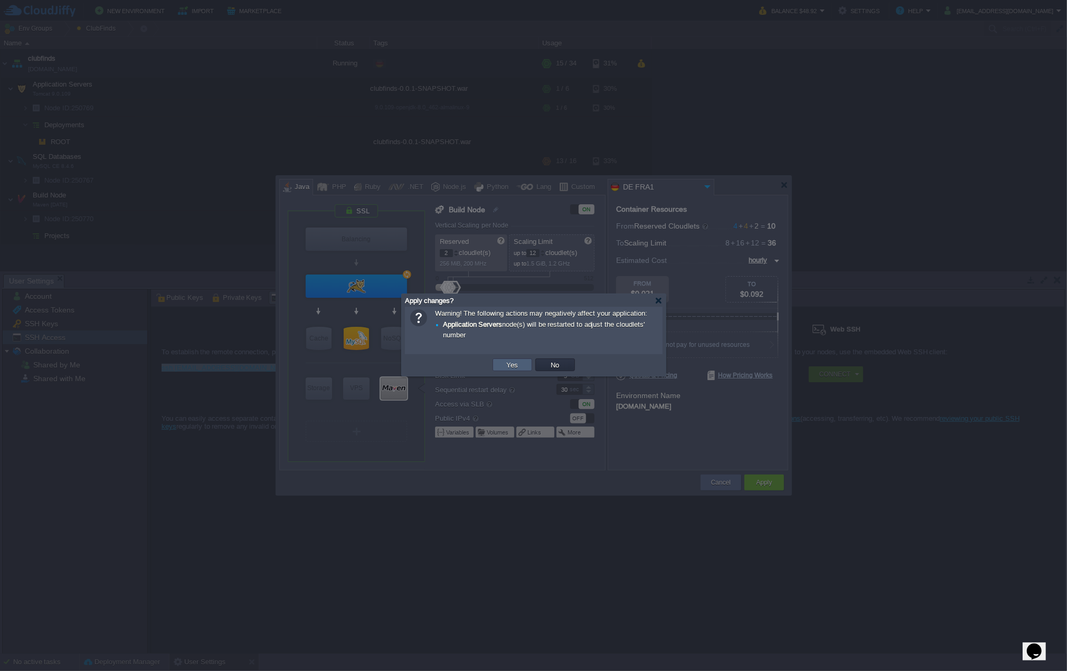
click at [515, 370] on button "Yes" at bounding box center [513, 365] width 18 height 10
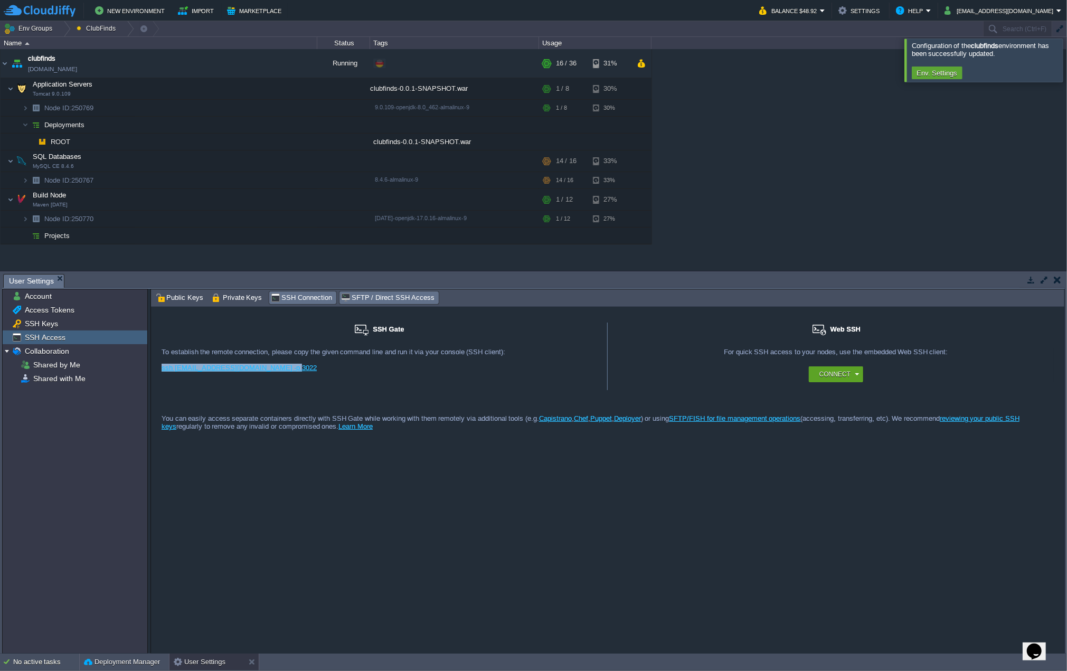
drag, startPoint x: 382, startPoint y: 301, endPoint x: 319, endPoint y: 301, distance: 62.8
click at [382, 301] on span "SFTP / Direct SSH Access" at bounding box center [387, 298] width 93 height 12
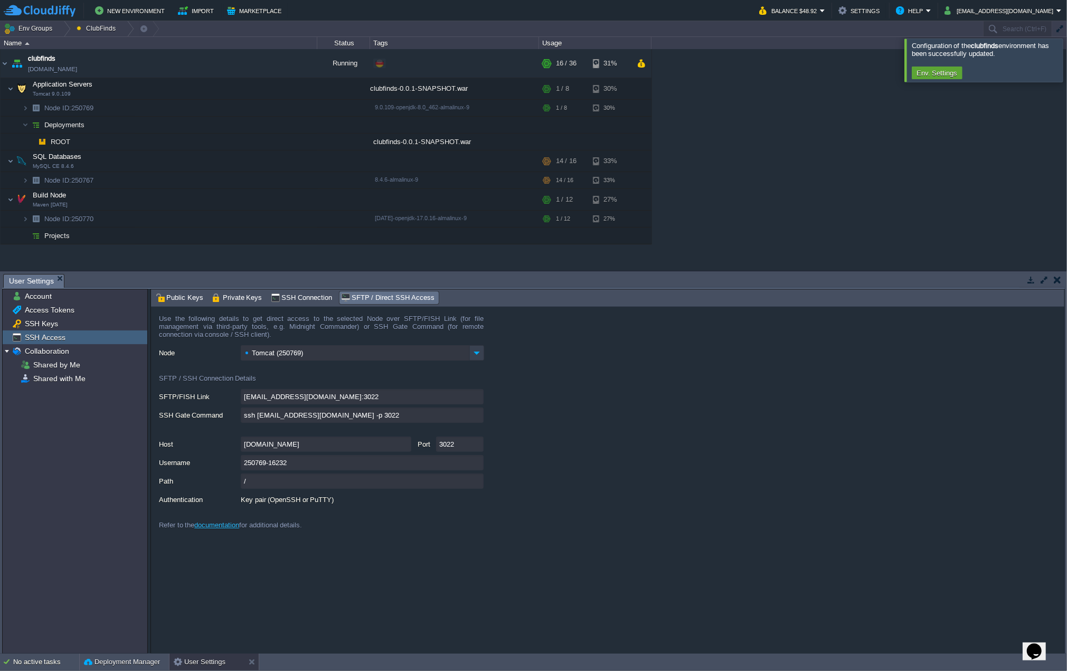
click at [479, 355] on img at bounding box center [477, 352] width 15 height 15
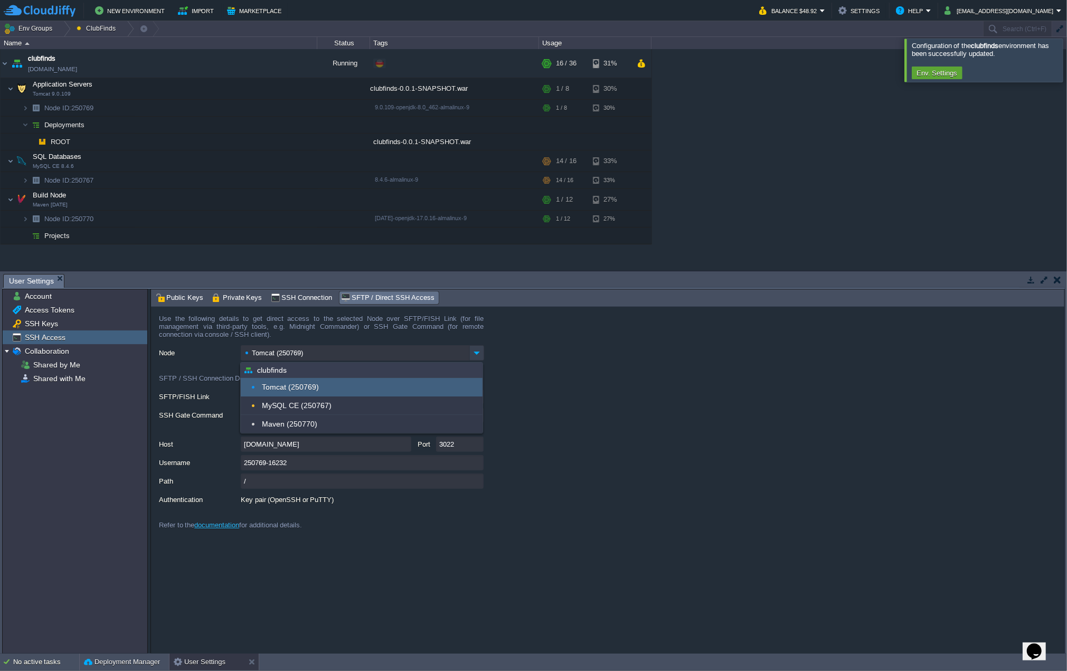
click at [479, 355] on img at bounding box center [477, 352] width 15 height 15
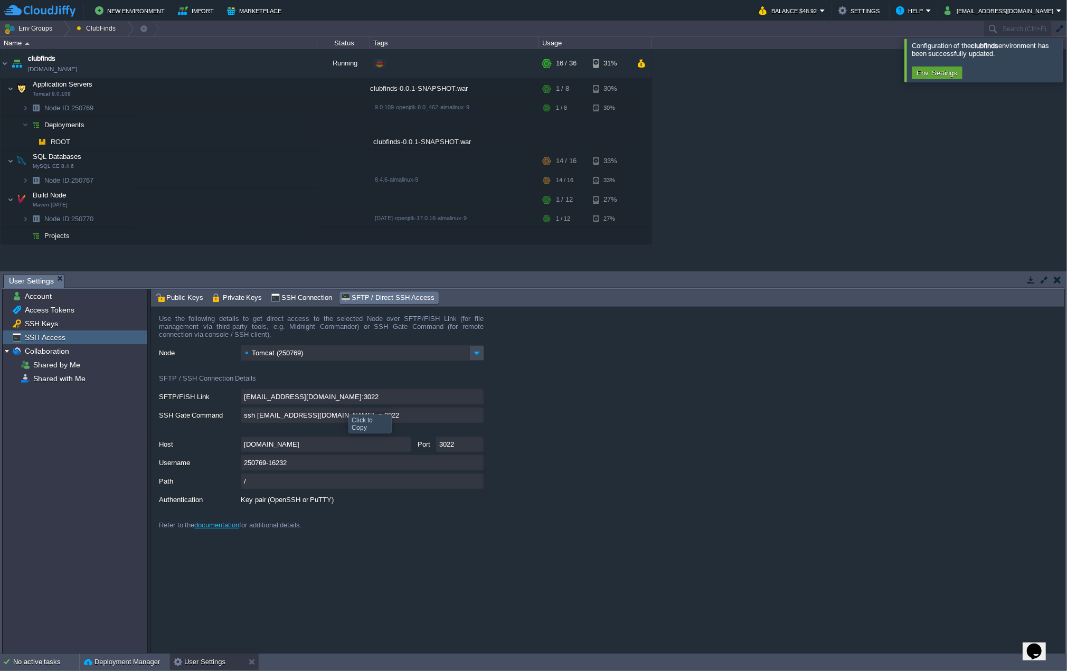
click at [475, 397] on input "[EMAIL_ADDRESS][DOMAIN_NAME]:3022" at bounding box center [362, 396] width 243 height 15
type textarea "[EMAIL_ADDRESS][DOMAIN_NAME]:3022"
click at [223, 299] on span "Private Keys" at bounding box center [237, 298] width 50 height 12
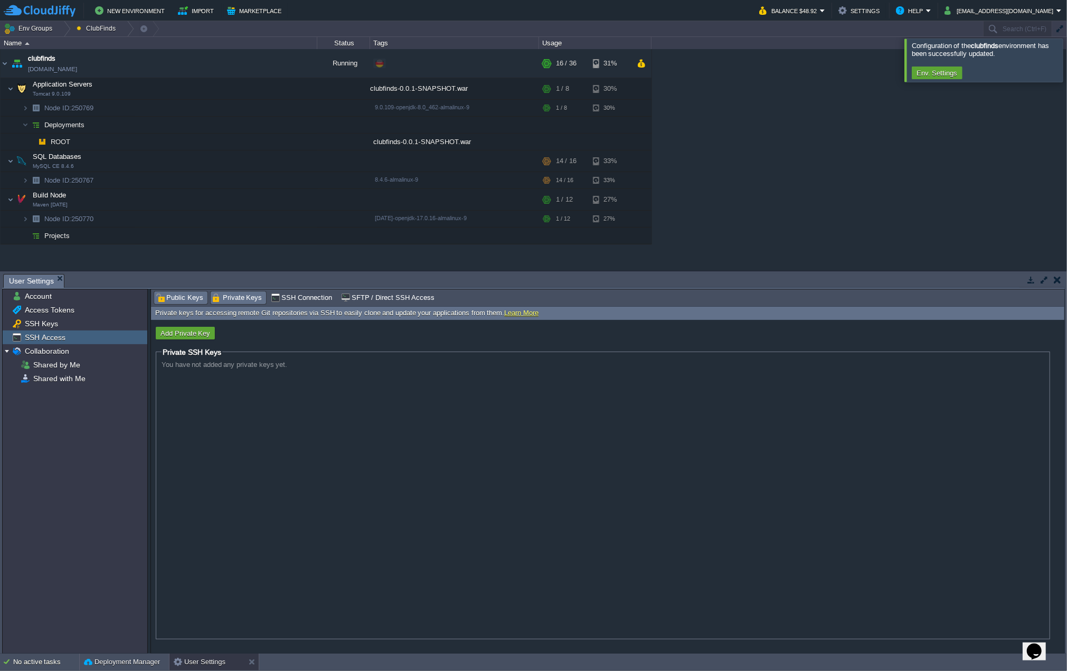
click at [182, 299] on span "Public Keys" at bounding box center [180, 298] width 48 height 12
click at [271, 125] on td at bounding box center [277, 124] width 16 height 16
click at [293, 125] on button "button" at bounding box center [292, 124] width 10 height 10
click at [303, 125] on button "button" at bounding box center [308, 124] width 10 height 10
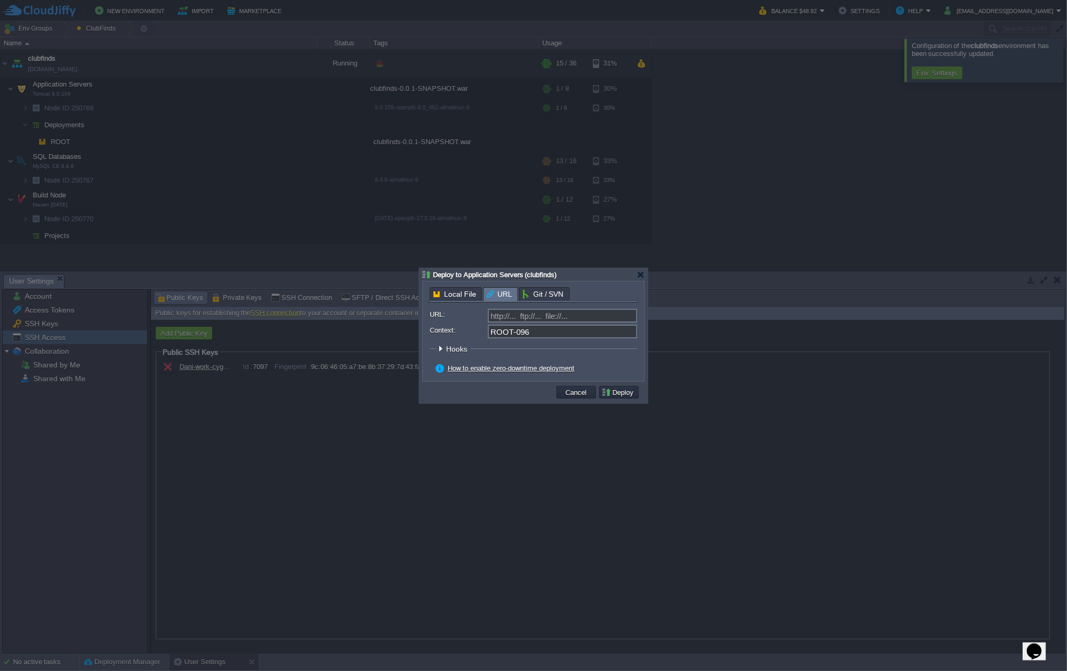
click at [502, 243] on body "New Environment Import Marketplace Bonus $0.00 Upgrade Account Balance $48.92 S…" at bounding box center [533, 335] width 1067 height 671
click at [453, 294] on span "Local File" at bounding box center [455, 294] width 43 height 13
click at [455, 348] on span "Hooks" at bounding box center [458, 349] width 24 height 8
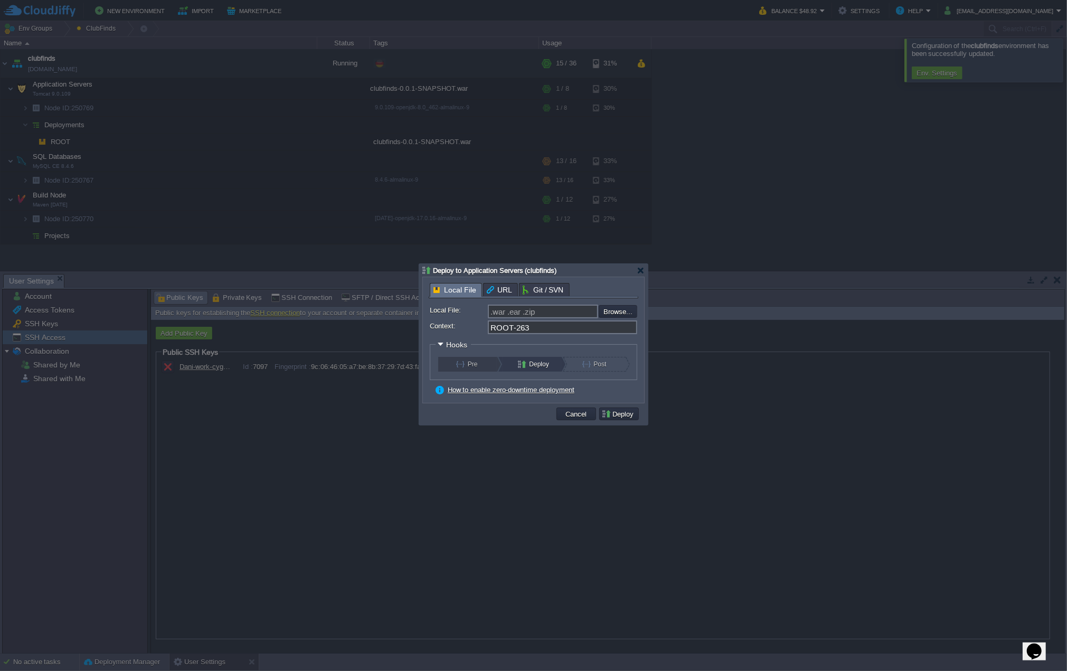
click at [480, 367] on button "Pre" at bounding box center [474, 364] width 36 height 15
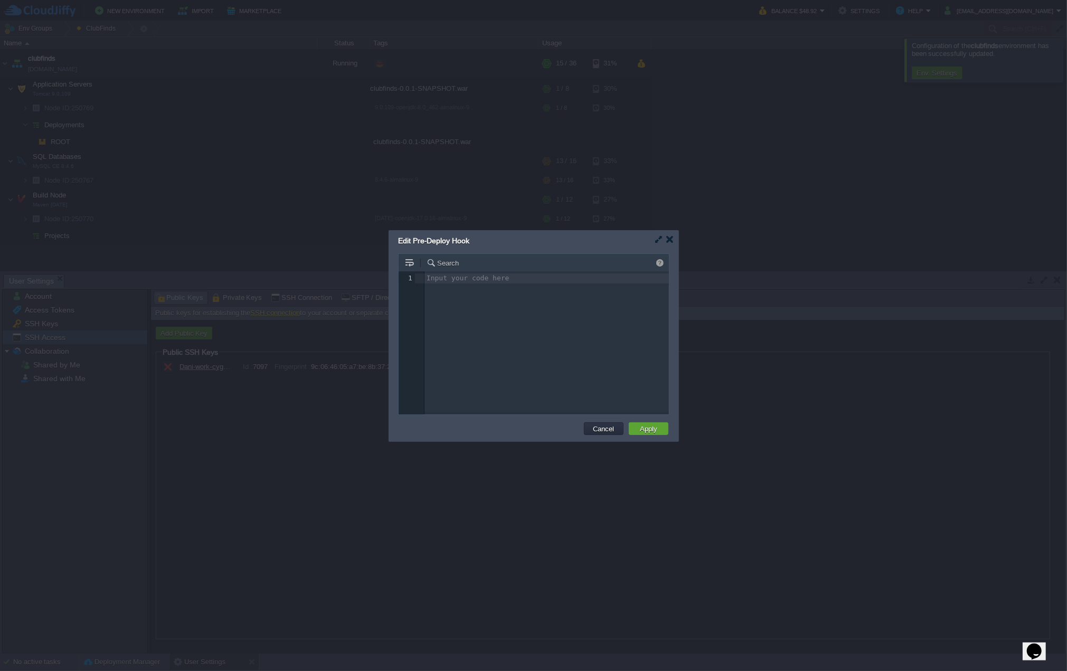
scroll to position [3, 0]
click at [601, 431] on button "Cancel" at bounding box center [603, 429] width 27 height 10
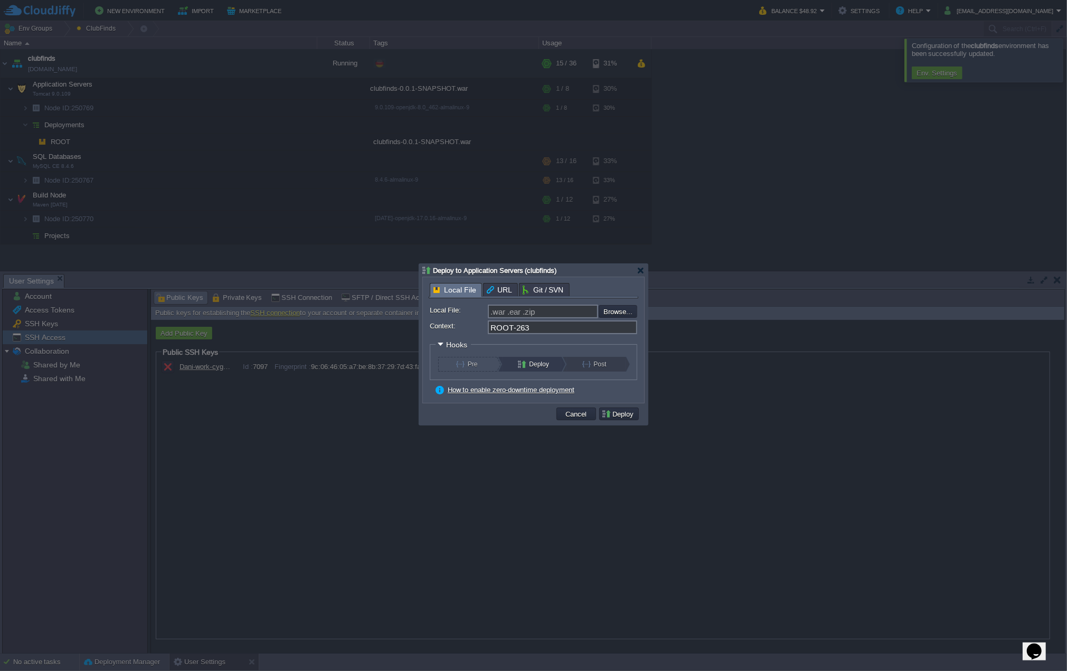
click at [589, 367] on button "Post" at bounding box center [601, 364] width 36 height 15
click at [461, 365] on button "Pre" at bounding box center [474, 364] width 36 height 15
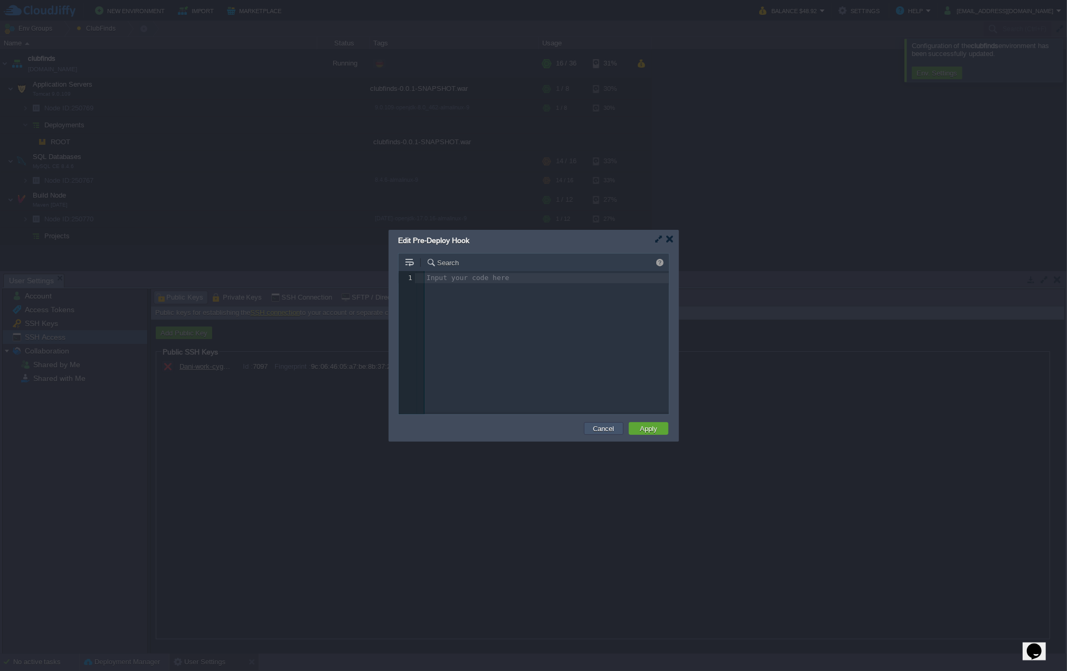
click at [605, 426] on button "Cancel" at bounding box center [603, 429] width 27 height 10
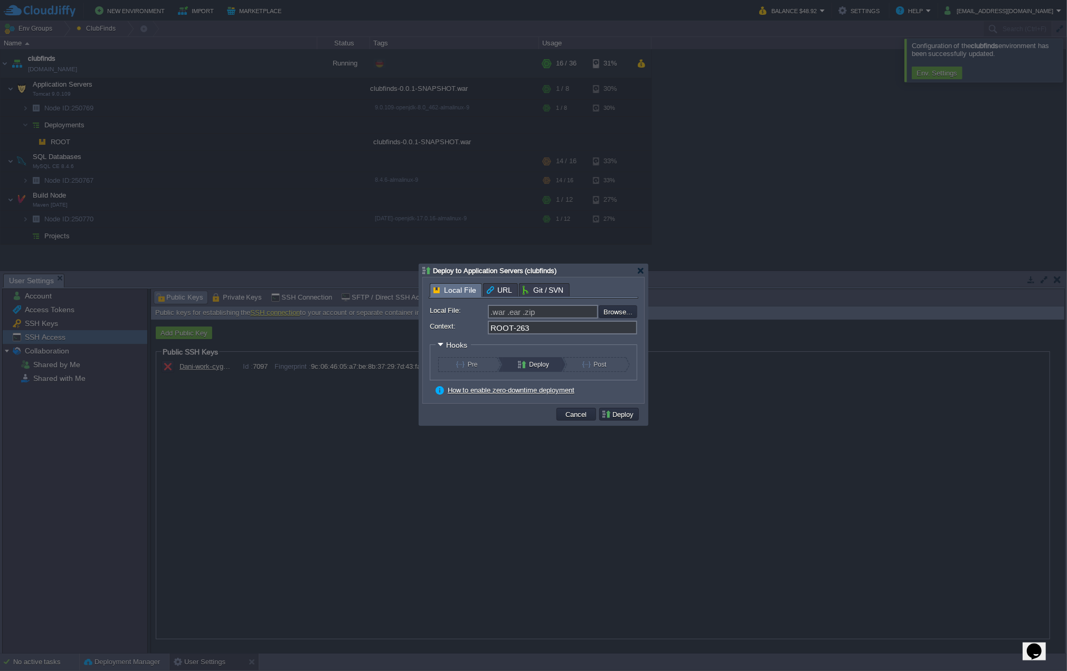
click at [542, 316] on input ".war .ear .zip" at bounding box center [543, 312] width 110 height 14
click at [616, 311] on input "file" at bounding box center [571, 311] width 134 height 12
type input "C:\fakepath\clubfinds-0.0.1-SNAPSHOT.war"
type input "clubfinds-0.0.1-SNAPSHOT.war"
click at [531, 326] on input "ROOT-263" at bounding box center [562, 328] width 149 height 14
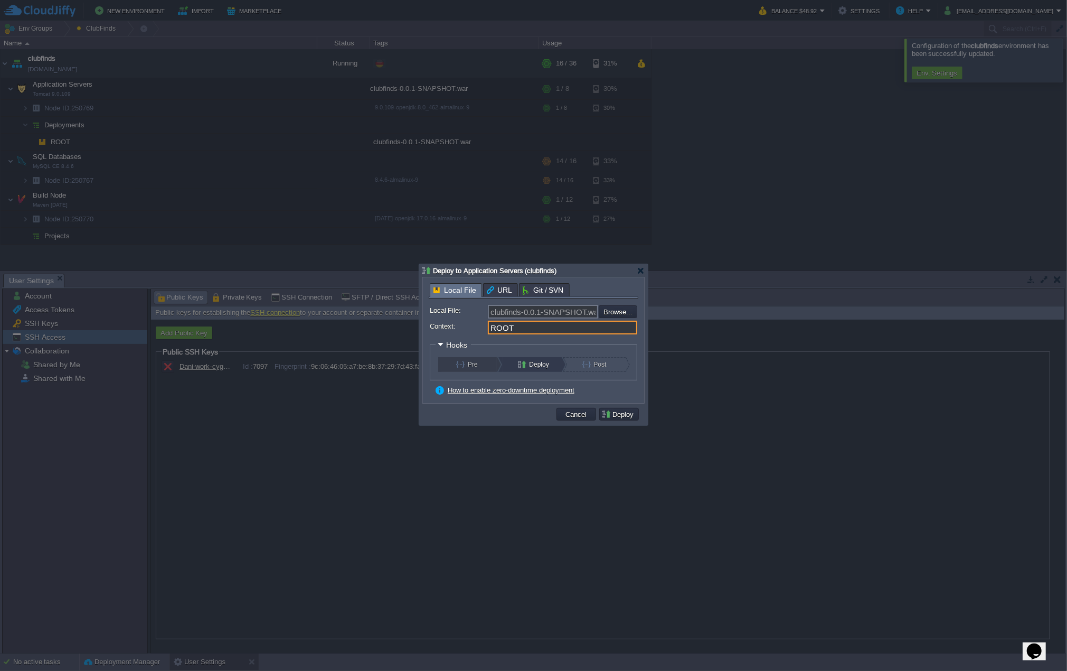
type input "ROOT"
click at [481, 368] on button "Pre" at bounding box center [474, 364] width 36 height 15
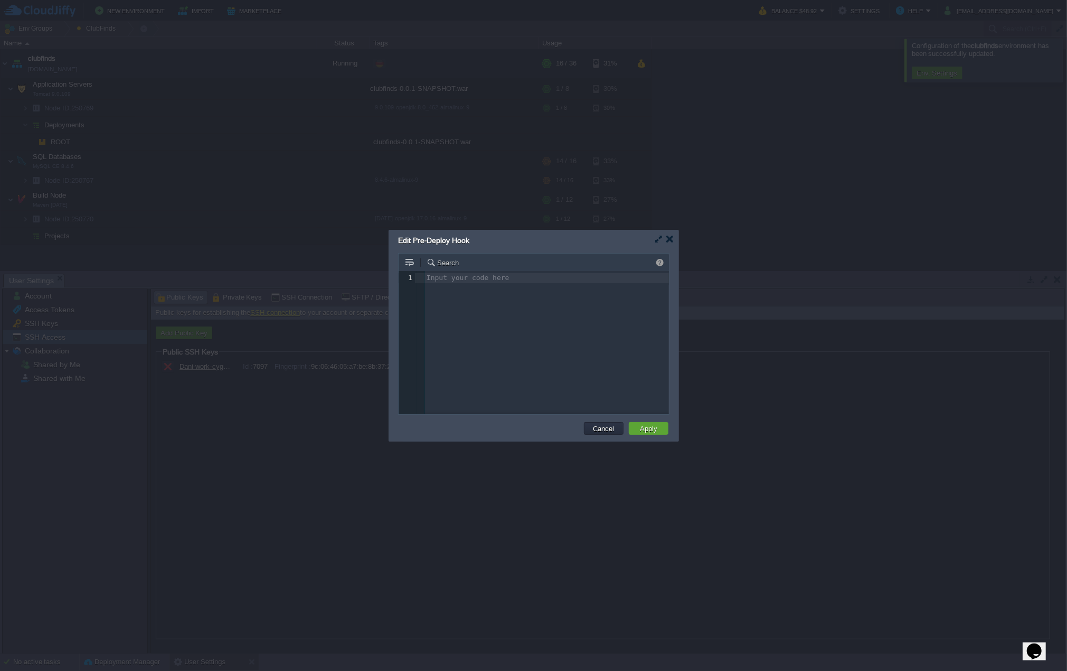
click at [459, 342] on div "Input your code here 1 1 ​" at bounding box center [542, 350] width 286 height 159
type textarea "echo '"
type textarea "echo 'INI PRE-HOOK'"
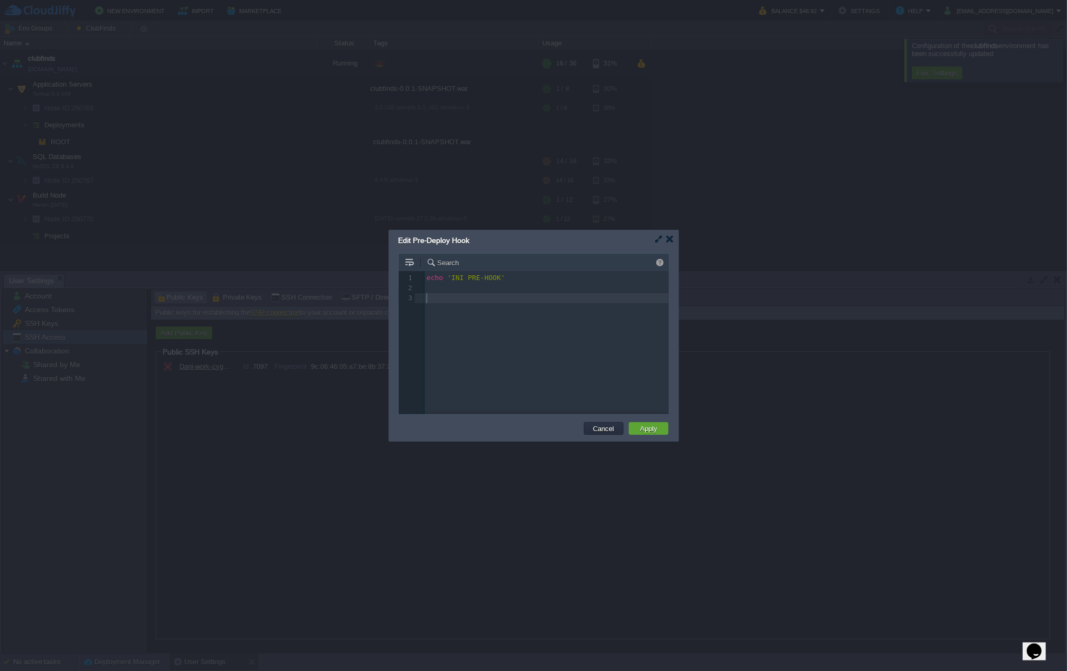
paste textarea "INI"
type textarea "end"
type textarea "END"
type textarea "CP"
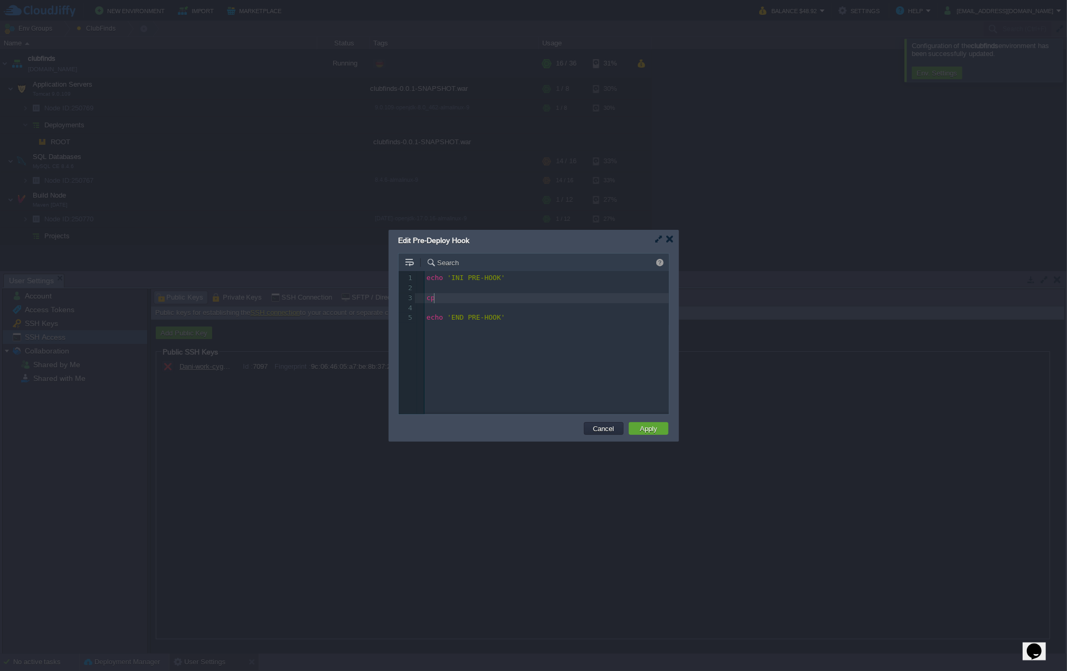
scroll to position [3, 7]
type textarea "cp"
click at [652, 427] on button "Apply" at bounding box center [649, 429] width 24 height 10
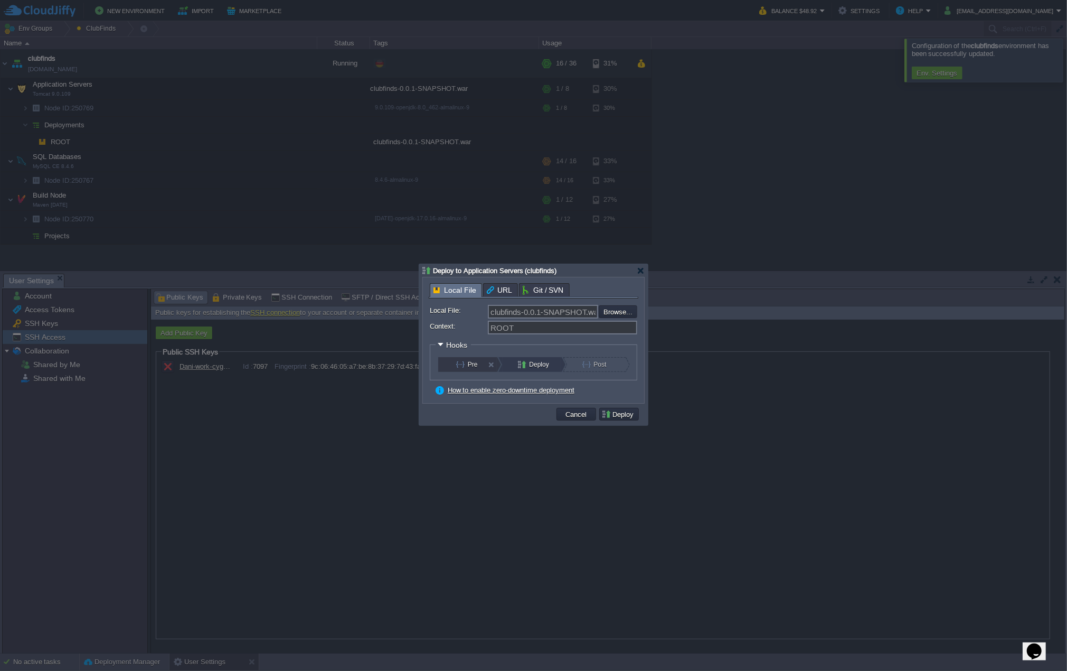
click at [478, 366] on button "Pre" at bounding box center [474, 364] width 36 height 15
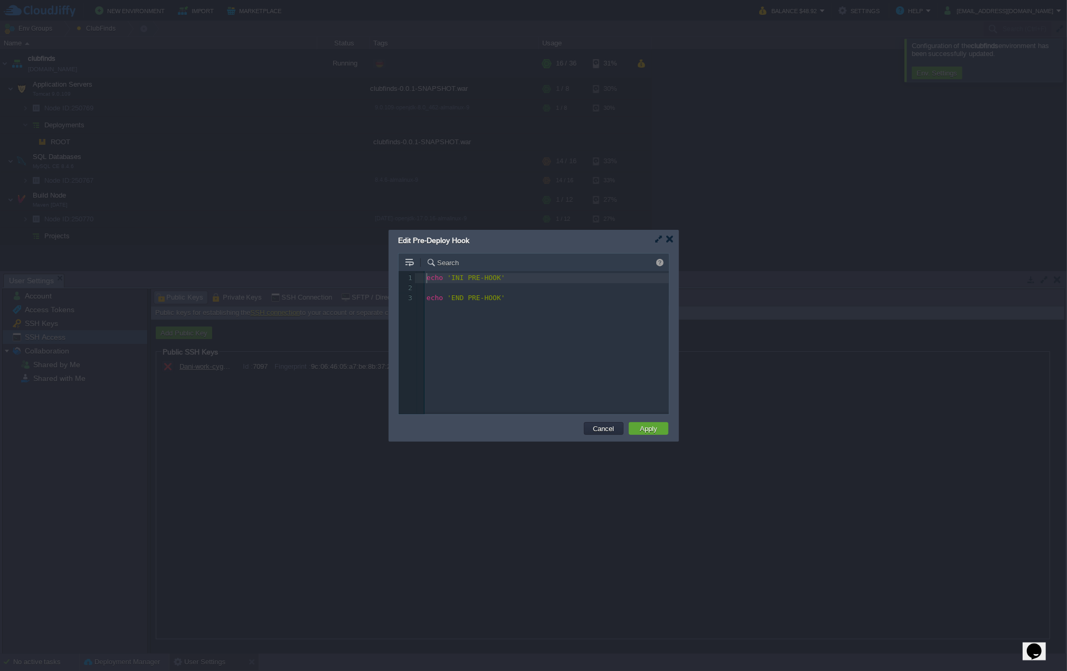
scroll to position [3, 0]
click at [664, 433] on td "Apply" at bounding box center [649, 428] width 40 height 13
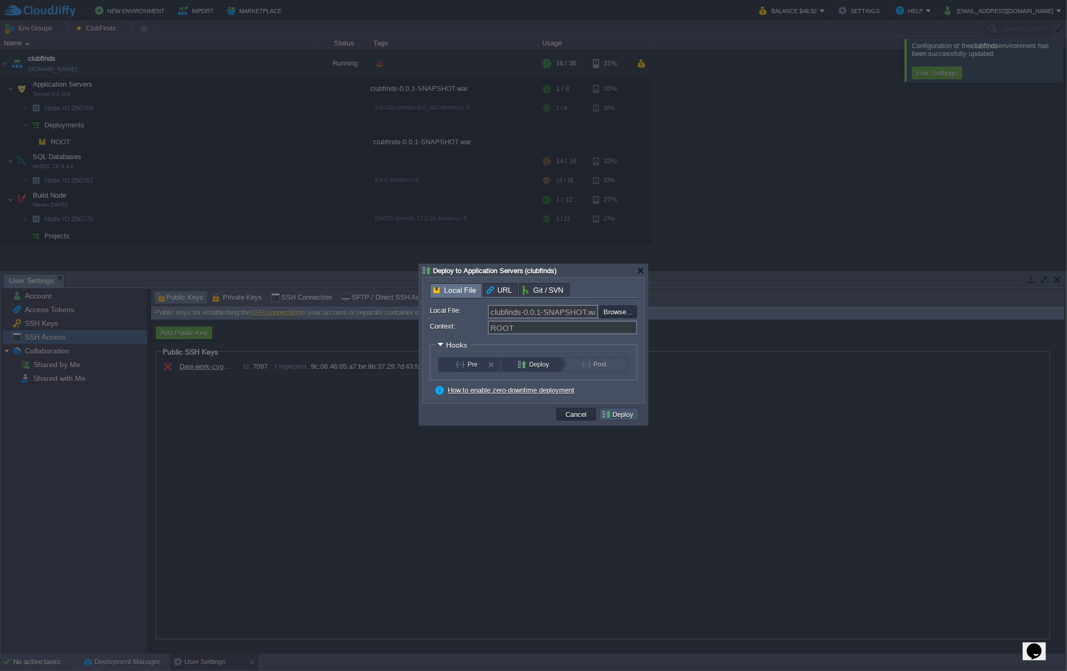
click at [627, 415] on button "Deploy" at bounding box center [619, 414] width 35 height 10
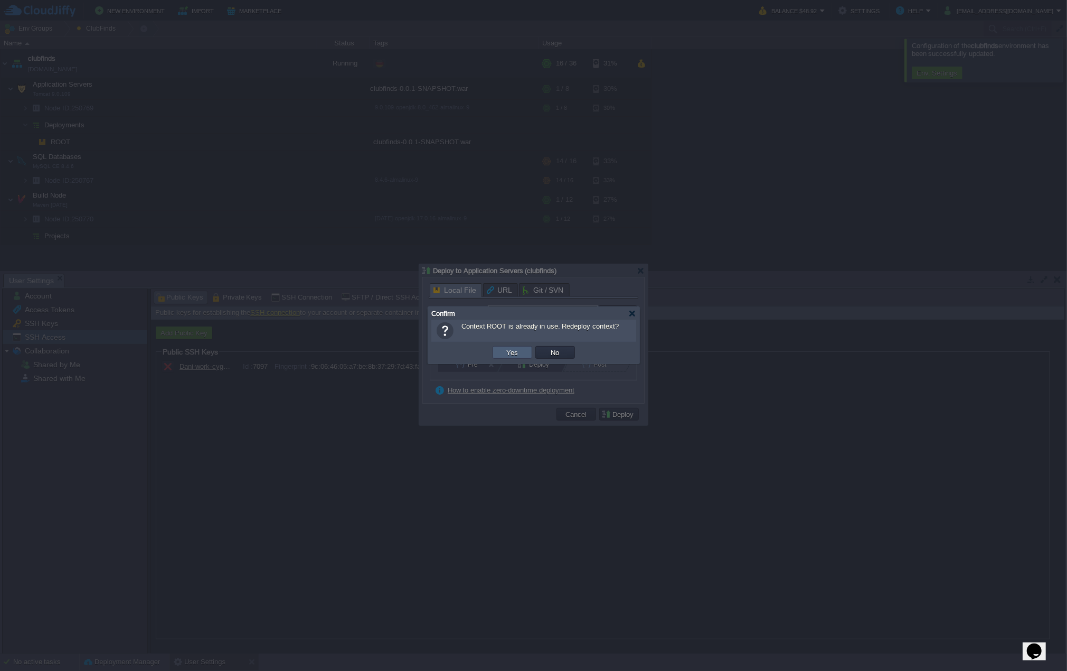
click at [522, 350] on td "Yes" at bounding box center [513, 352] width 40 height 13
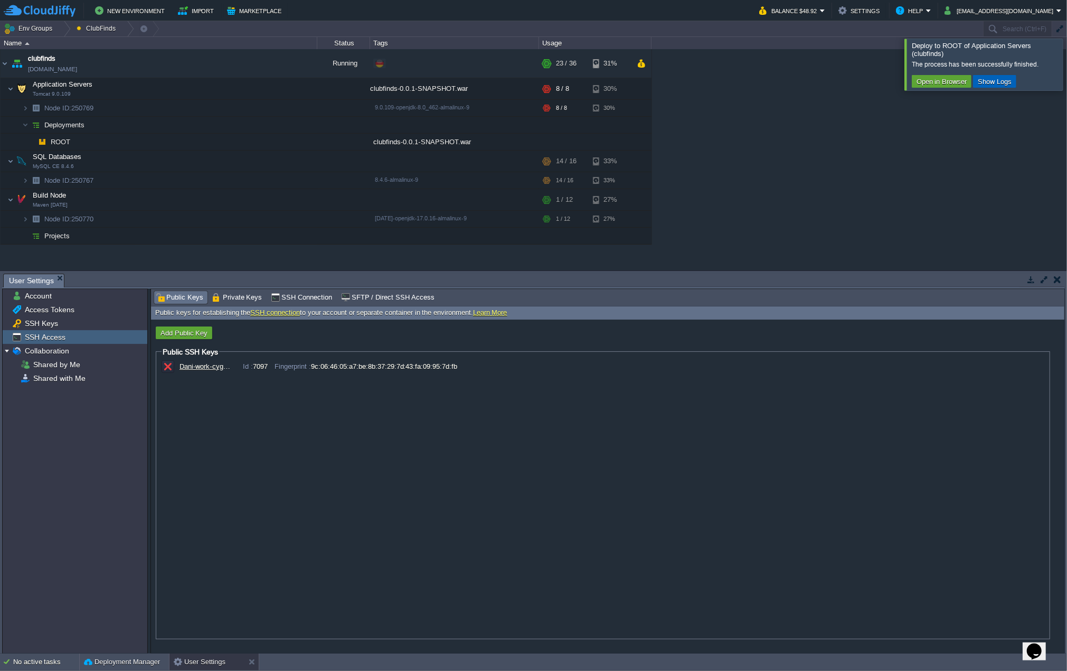
click at [996, 81] on button "Show Logs" at bounding box center [995, 82] width 40 height 10
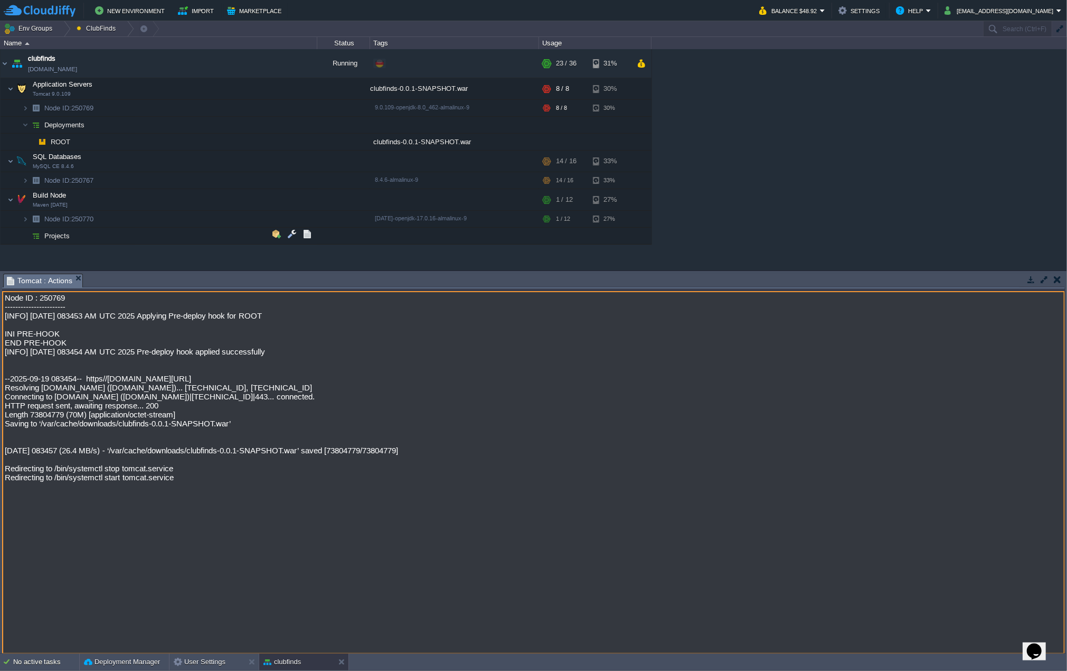
drag, startPoint x: 177, startPoint y: 317, endPoint x: 205, endPoint y: 314, distance: 28.2
click at [203, 314] on textarea "Node ID : 250769 ----------------------- [INFO] [DATE] 083453 AM UTC 2025 Apply…" at bounding box center [533, 472] width 1063 height 363
click at [224, 314] on textarea "Node ID : 250769 ----------------------- [INFO] [DATE] 083453 AM UTC 2025 Apply…" at bounding box center [533, 472] width 1063 height 363
drag, startPoint x: 54, startPoint y: 399, endPoint x: 98, endPoint y: 399, distance: 43.8
click at [98, 399] on textarea "Node ID : 250769 ----------------------- [INFO] [DATE] 083453 AM UTC 2025 Apply…" at bounding box center [533, 472] width 1063 height 363
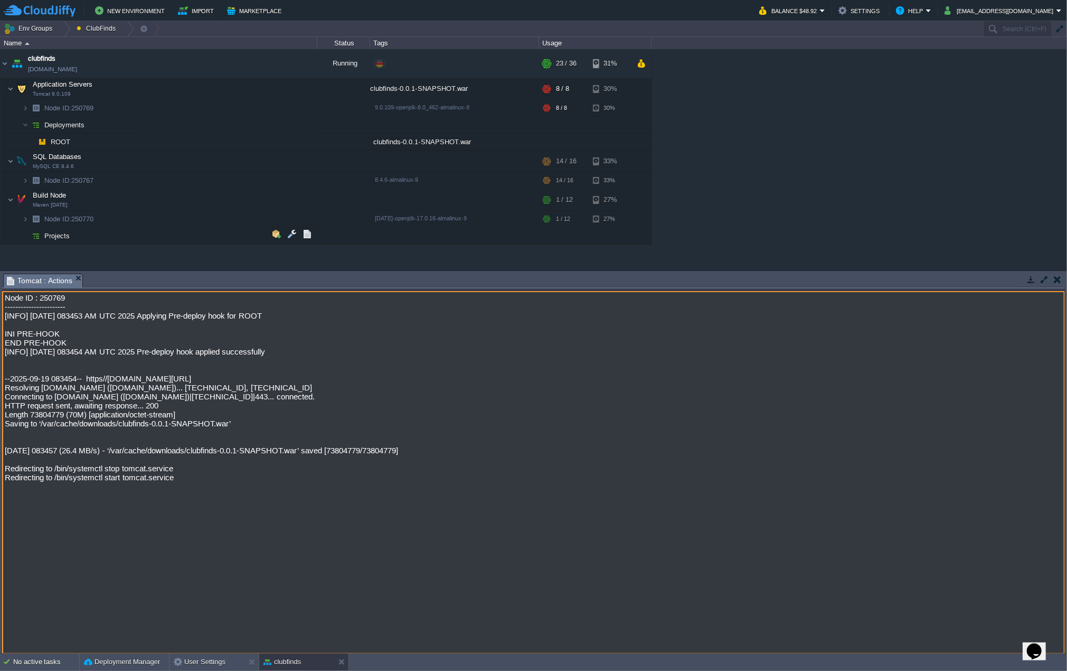
click at [76, 408] on textarea "Node ID : 250769 ----------------------- [INFO] [DATE] 083453 AM UTC 2025 Apply…" at bounding box center [533, 472] width 1063 height 363
drag, startPoint x: 67, startPoint y: 434, endPoint x: 138, endPoint y: 436, distance: 70.8
click at [121, 436] on textarea "Node ID : 250769 ----------------------- [INFO] [DATE] 083453 AM UTC 2025 Apply…" at bounding box center [533, 472] width 1063 height 363
click at [161, 436] on textarea "Node ID : 250769 ----------------------- [INFO] [DATE] 083453 AM UTC 2025 Apply…" at bounding box center [533, 472] width 1063 height 363
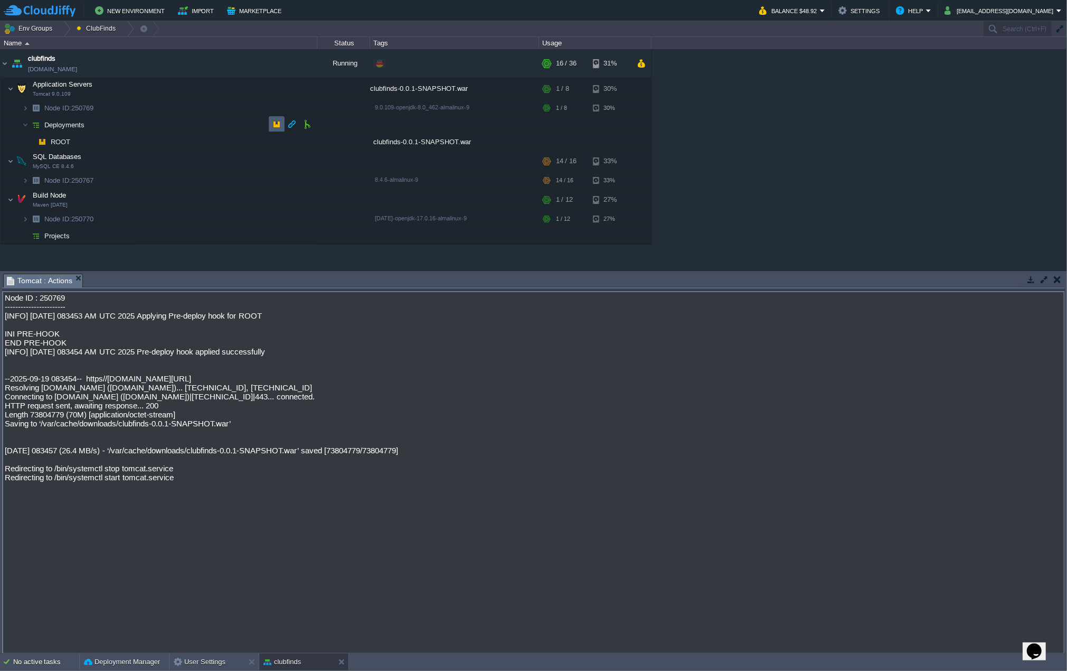
click at [274, 123] on button "button" at bounding box center [277, 124] width 10 height 10
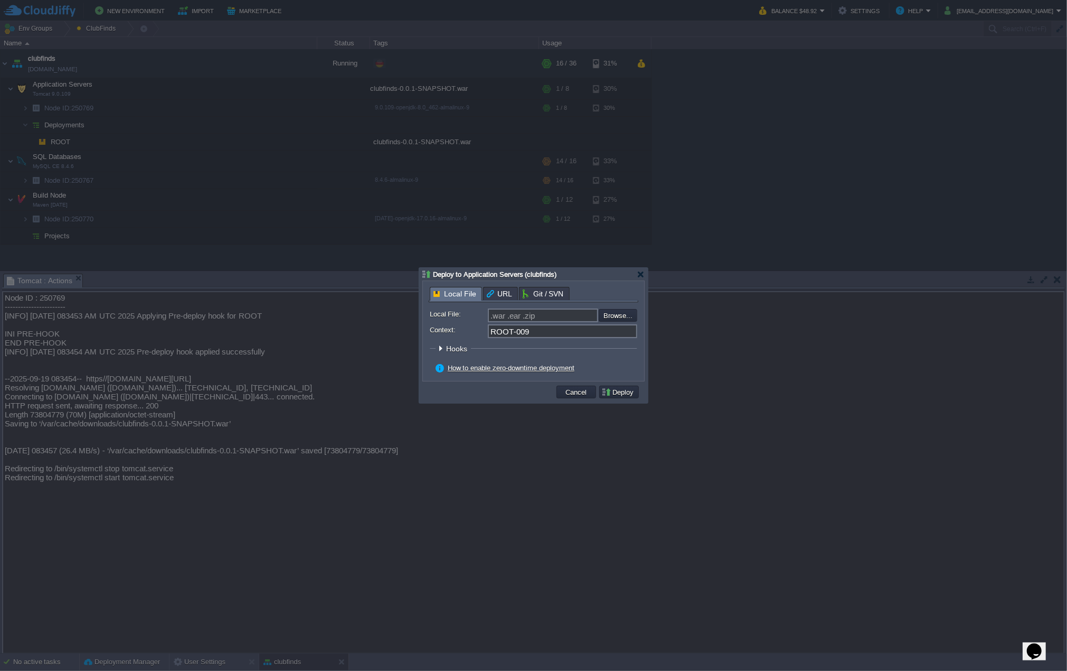
click at [456, 348] on span "Hooks" at bounding box center [458, 348] width 24 height 8
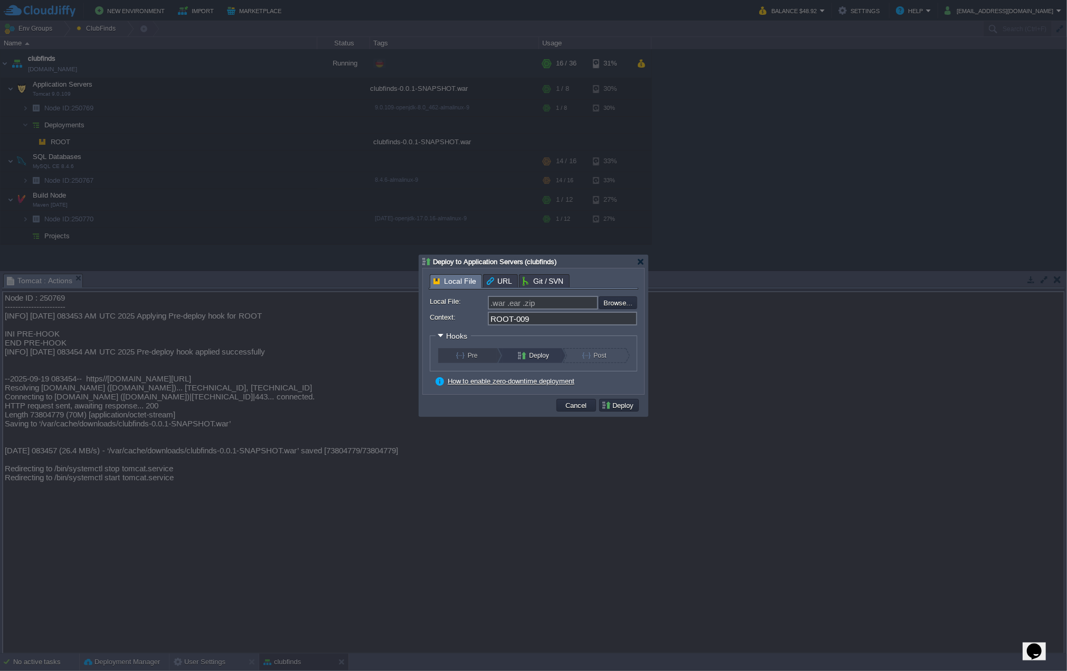
click at [496, 355] on div "Pre" at bounding box center [467, 355] width 59 height 15
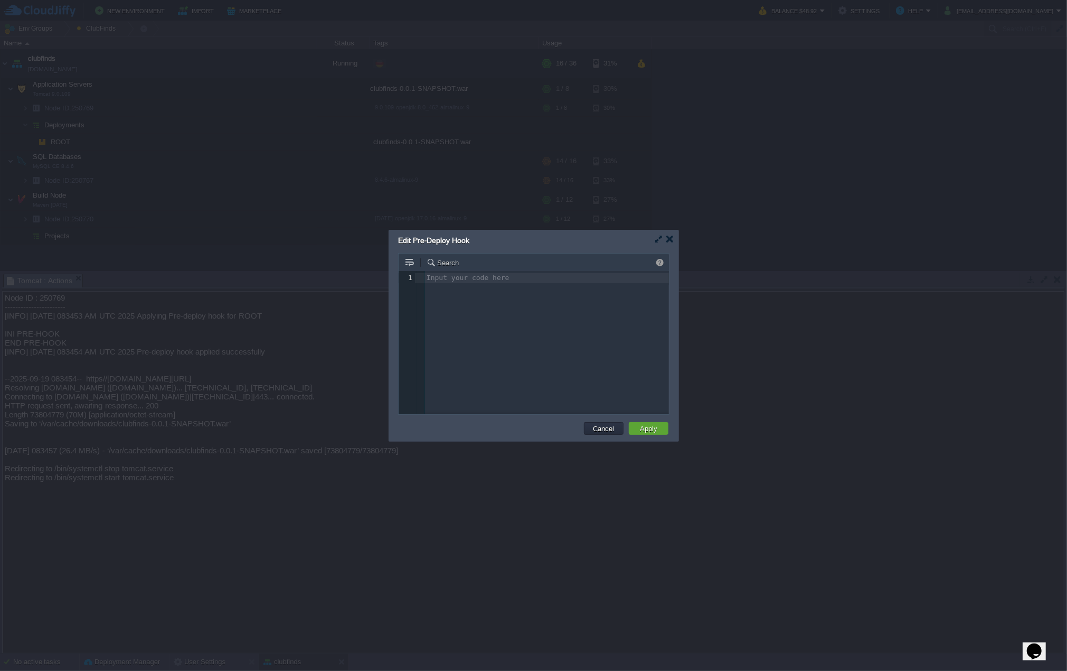
click at [482, 323] on div "Input your code here 1 1 ​" at bounding box center [542, 350] width 286 height 159
click at [600, 427] on button "Cancel" at bounding box center [603, 429] width 27 height 10
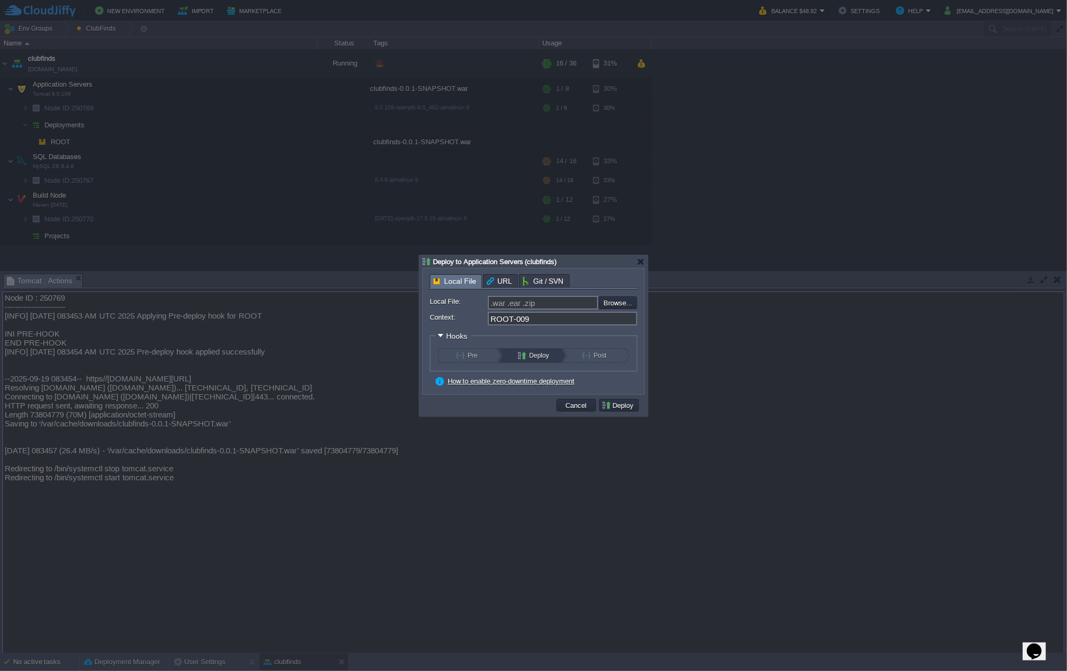
click at [528, 280] on div "Local File URL Git / SVN Local File: .war .ear .zip Browse... Context: ROOT-009…" at bounding box center [534, 331] width 210 height 114
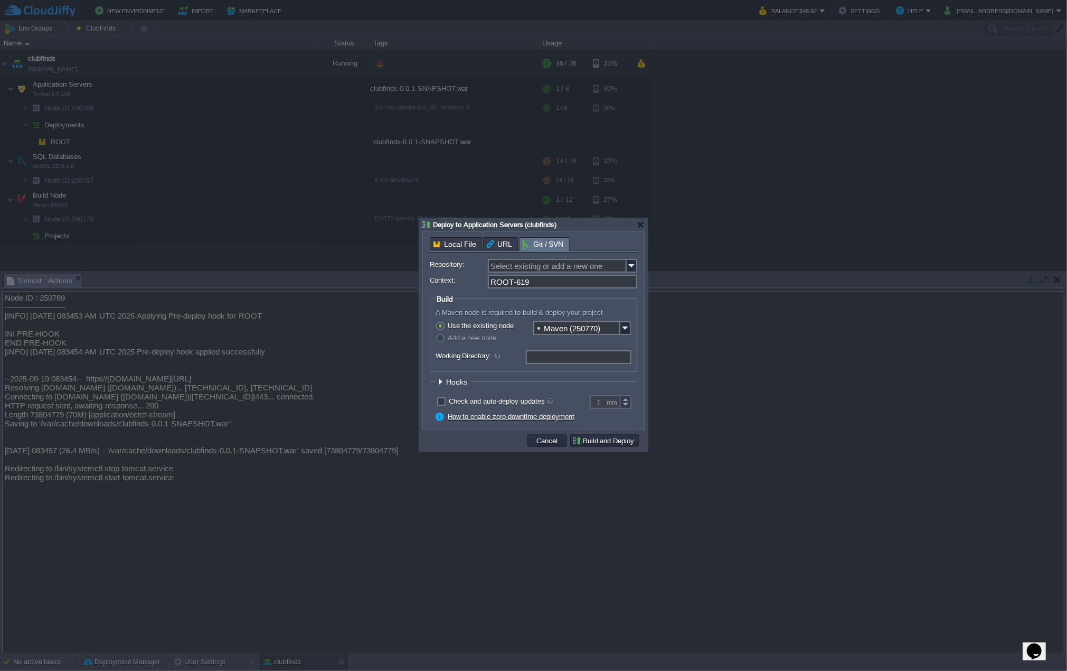
click at [458, 385] on span "Hooks" at bounding box center [458, 382] width 24 height 8
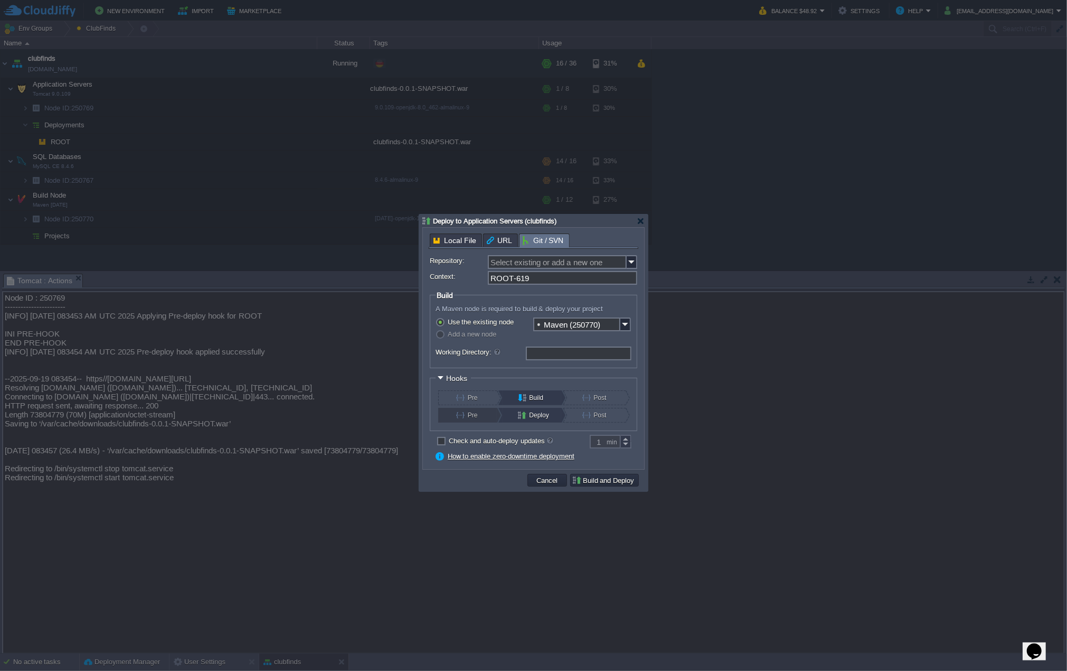
click at [462, 416] on button "Pre" at bounding box center [474, 415] width 36 height 15
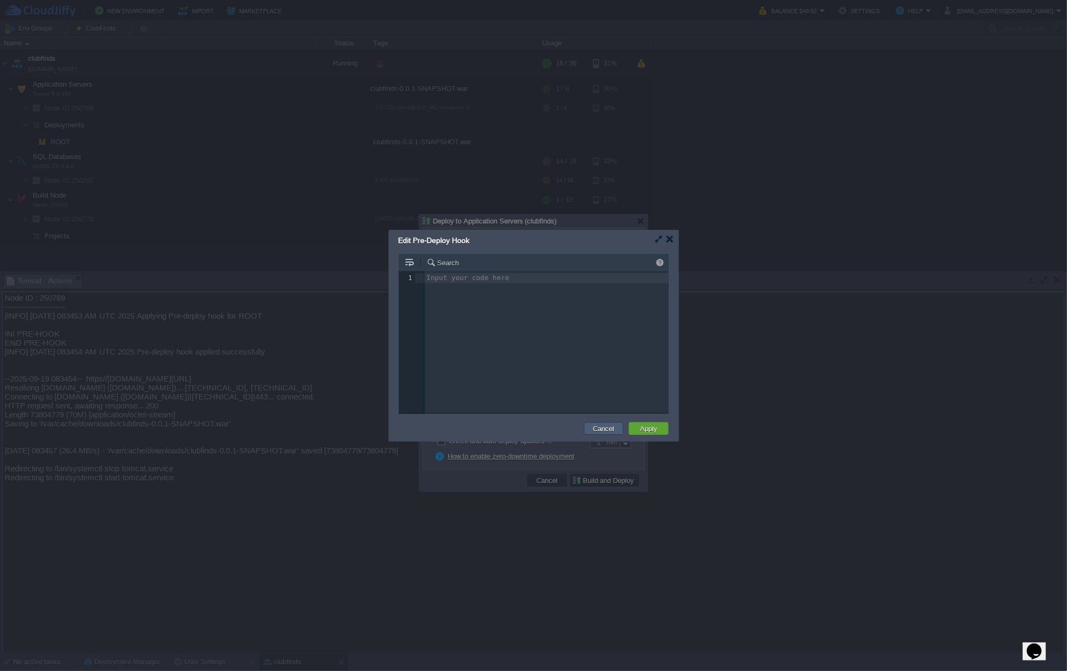
click at [595, 427] on button "Cancel" at bounding box center [603, 429] width 27 height 10
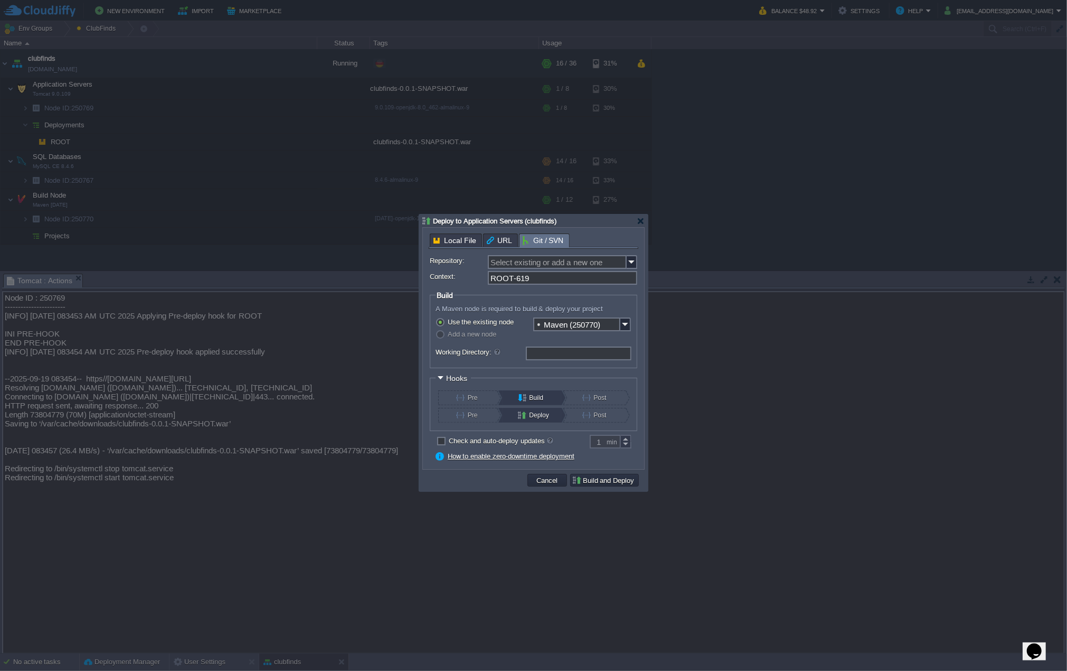
click at [498, 243] on body "New Environment Import Marketplace Bonus $0.00 Upgrade Account Balance $48.92 S…" at bounding box center [533, 335] width 1067 height 671
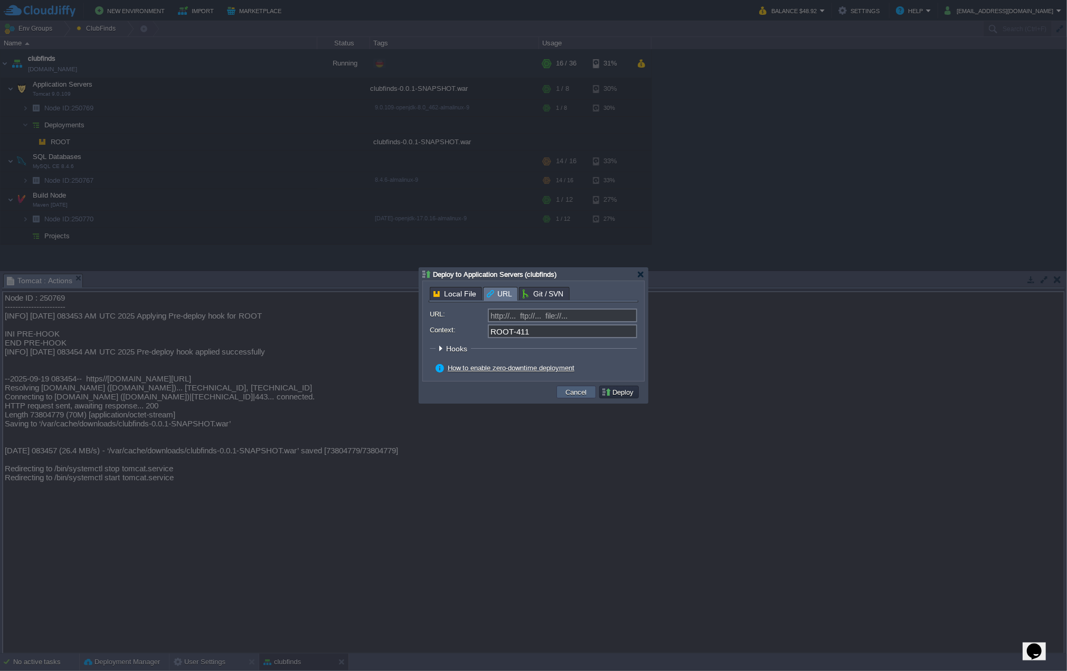
click at [583, 390] on button "Cancel" at bounding box center [576, 392] width 27 height 10
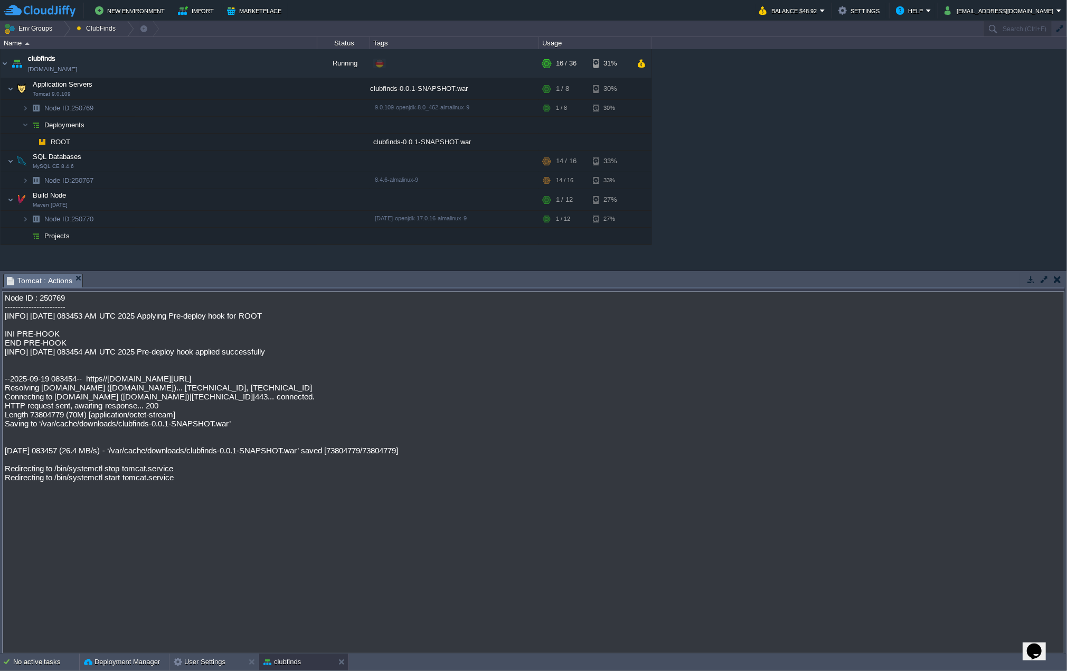
drag, startPoint x: 394, startPoint y: 489, endPoint x: 365, endPoint y: 491, distance: 28.6
click at [394, 489] on textarea "Node ID : 250769 ----------------------- [INFO] [DATE] 083453 AM UTC 2025 Apply…" at bounding box center [533, 472] width 1063 height 363
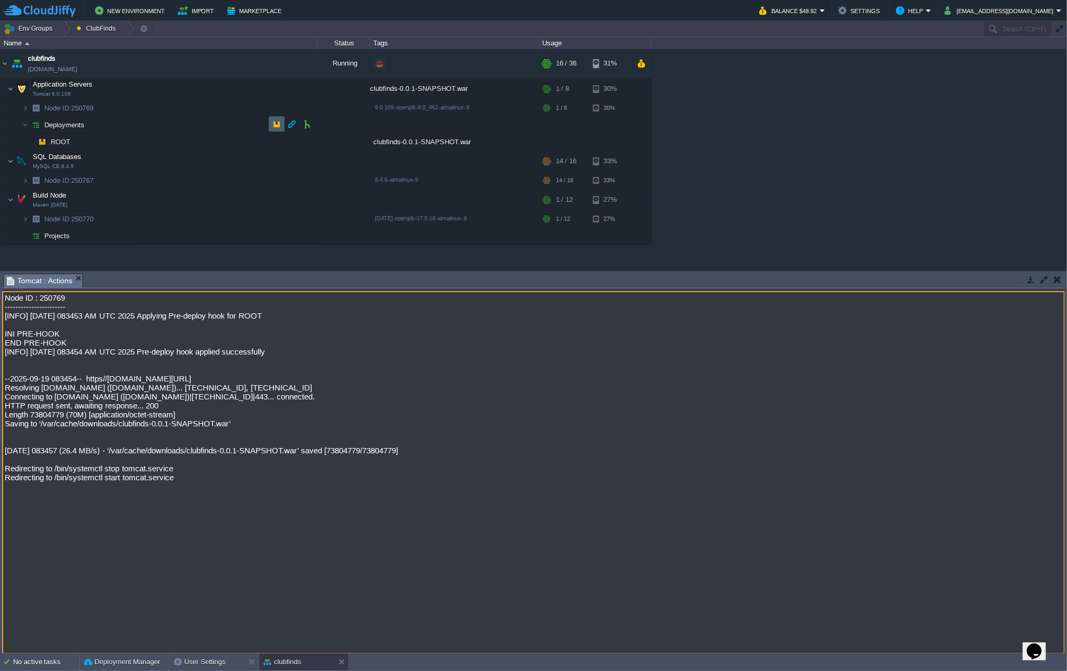
click at [277, 126] on button "button" at bounding box center [277, 124] width 10 height 10
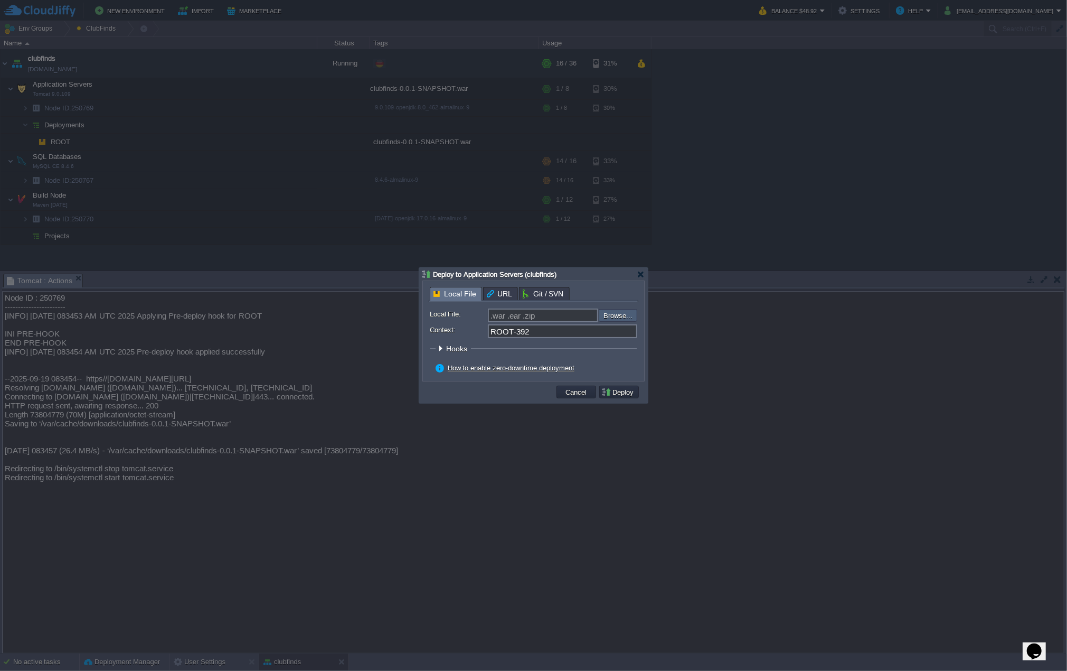
click at [615, 315] on input "file" at bounding box center [571, 315] width 134 height 12
type input "C:\fakepath\clubfinds-0.0.1-SNAPSHOT.war"
type input "clubfinds-0.0.1-SNAPSHOT.war"
click at [550, 336] on input "ROOT-392" at bounding box center [562, 331] width 149 height 14
type input "ROOT"
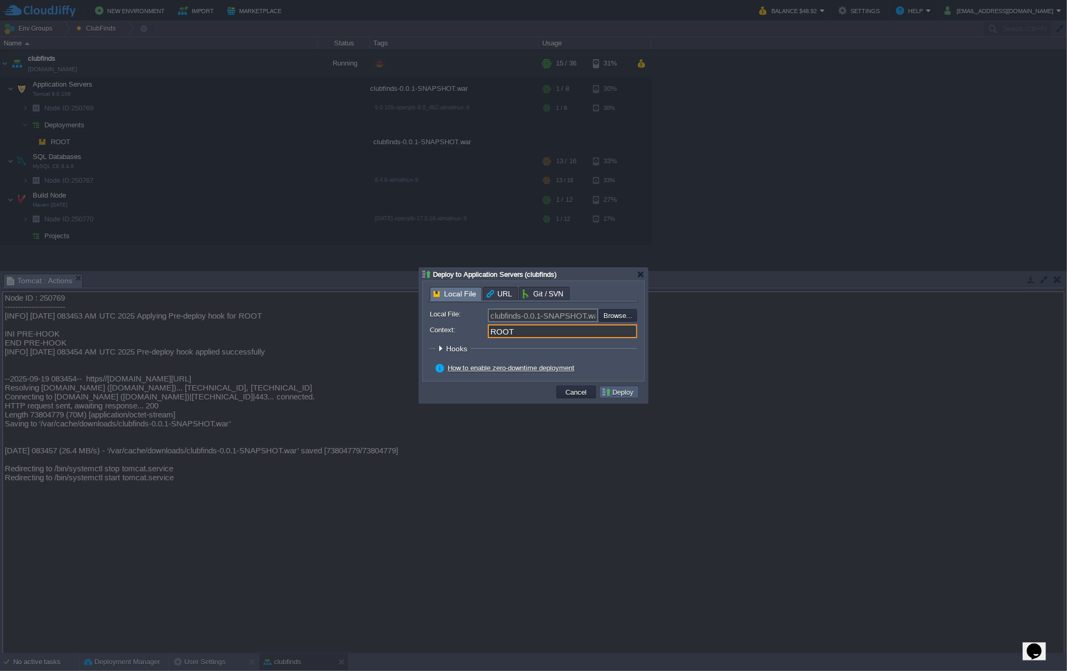
click at [616, 392] on button "Deploy" at bounding box center [619, 392] width 35 height 10
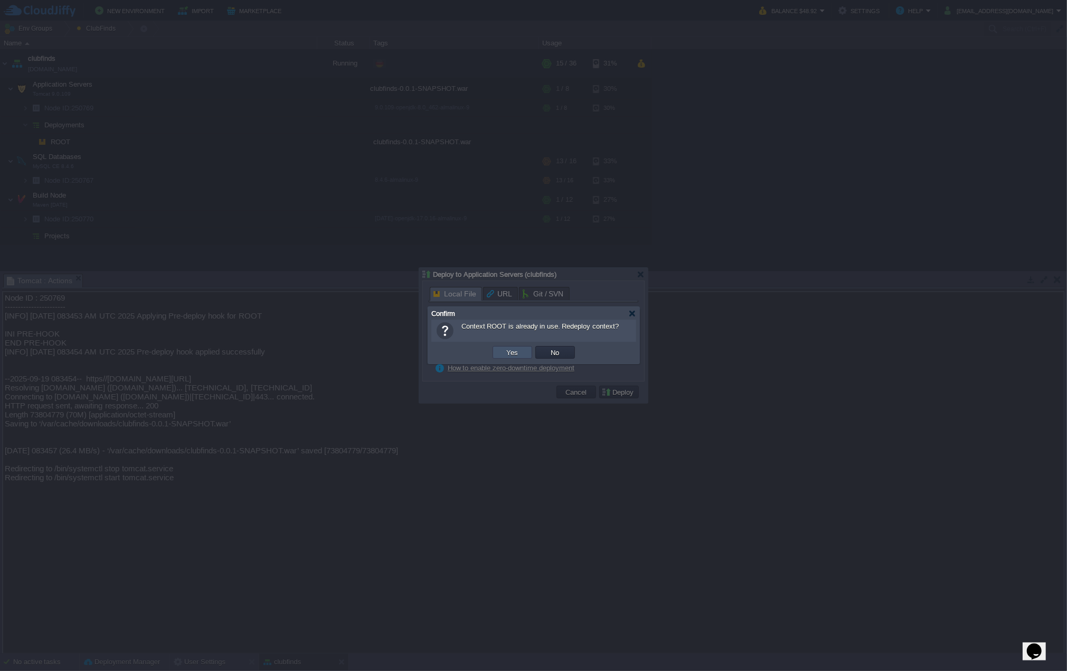
click at [515, 351] on button "Yes" at bounding box center [513, 353] width 18 height 10
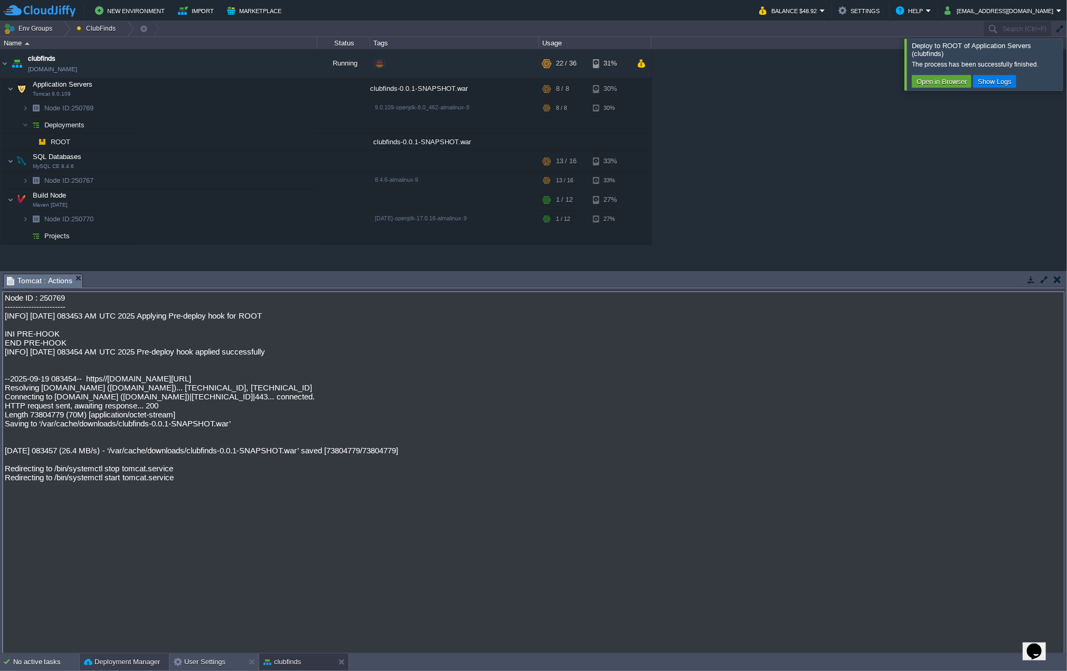
click at [121, 666] on button "Deployment Manager" at bounding box center [122, 661] width 76 height 11
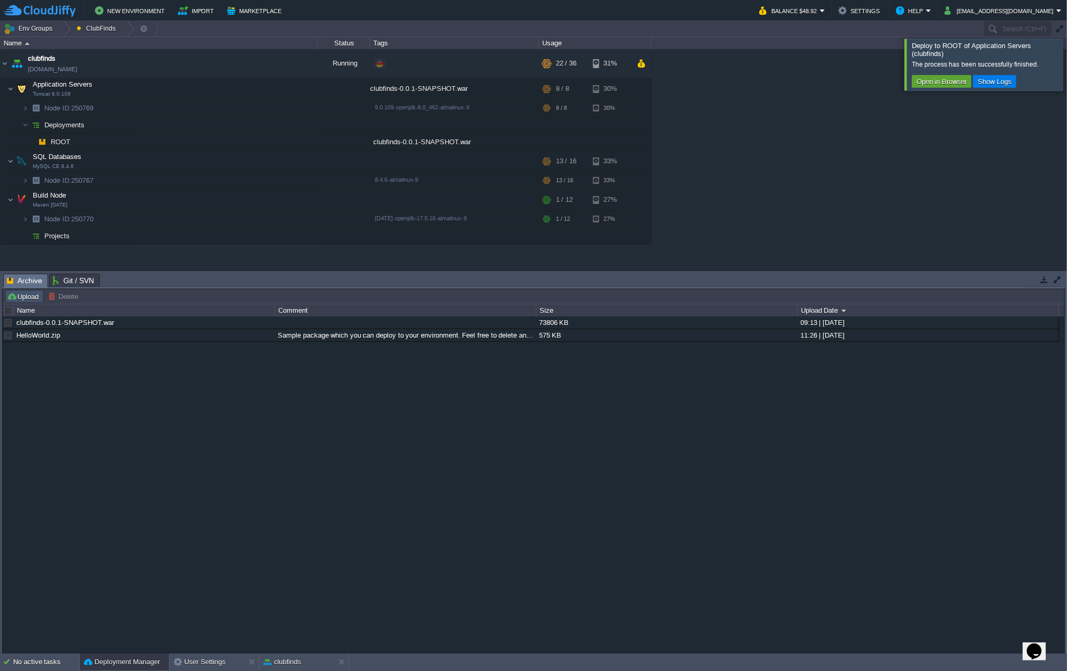
click at [21, 297] on button "Upload" at bounding box center [24, 297] width 35 height 10
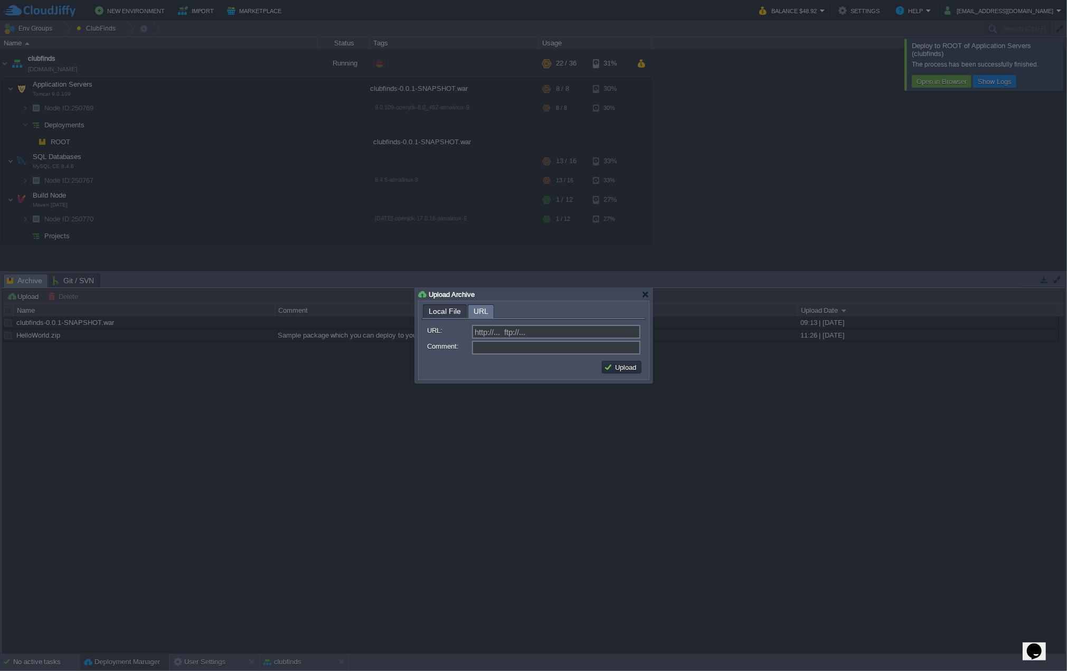
click at [481, 311] on span "URL" at bounding box center [481, 311] width 15 height 13
click at [443, 312] on span "Local File" at bounding box center [445, 311] width 32 height 13
click at [644, 295] on div at bounding box center [646, 294] width 8 height 8
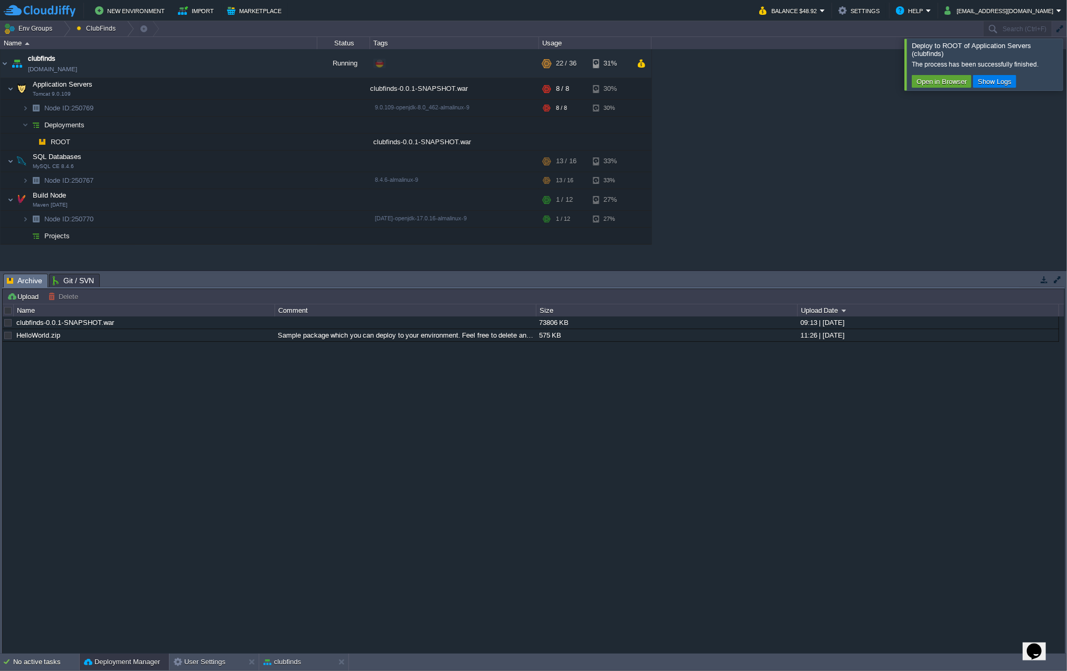
click at [71, 276] on span "Git / SVN" at bounding box center [73, 280] width 41 height 13
click at [20, 276] on span "Archive" at bounding box center [24, 280] width 35 height 13
click at [260, 63] on button "button" at bounding box center [262, 64] width 10 height 10
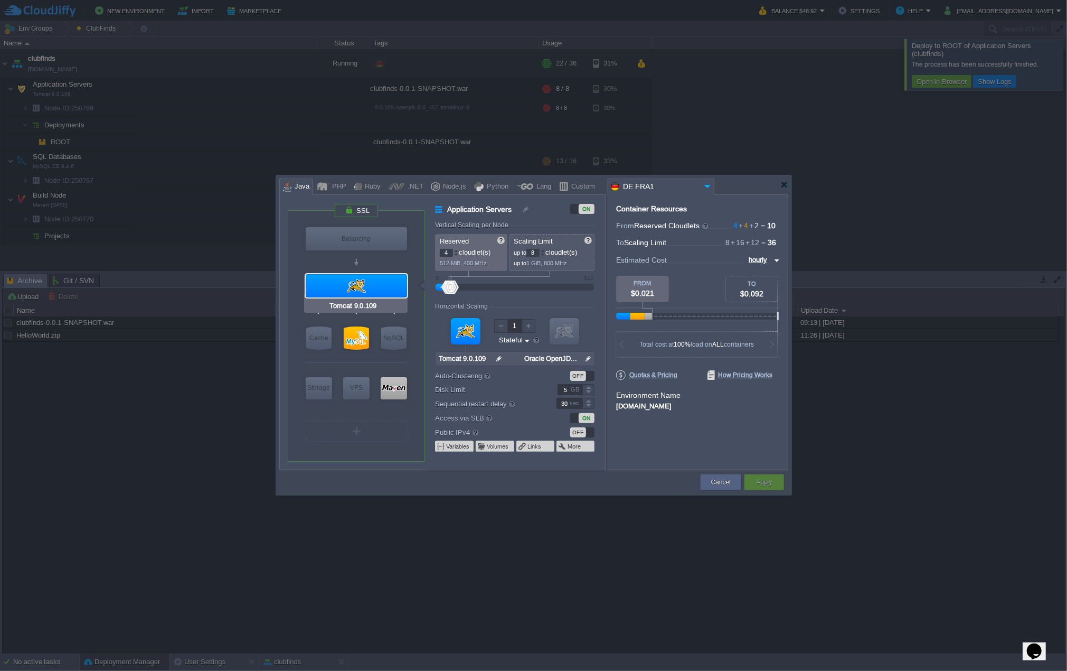
type input "MySQL CE 8.4.6"
click at [365, 330] on div at bounding box center [356, 337] width 25 height 23
type input "SQL Databases"
type input "16"
type input "MySQL CE 8.4.6"
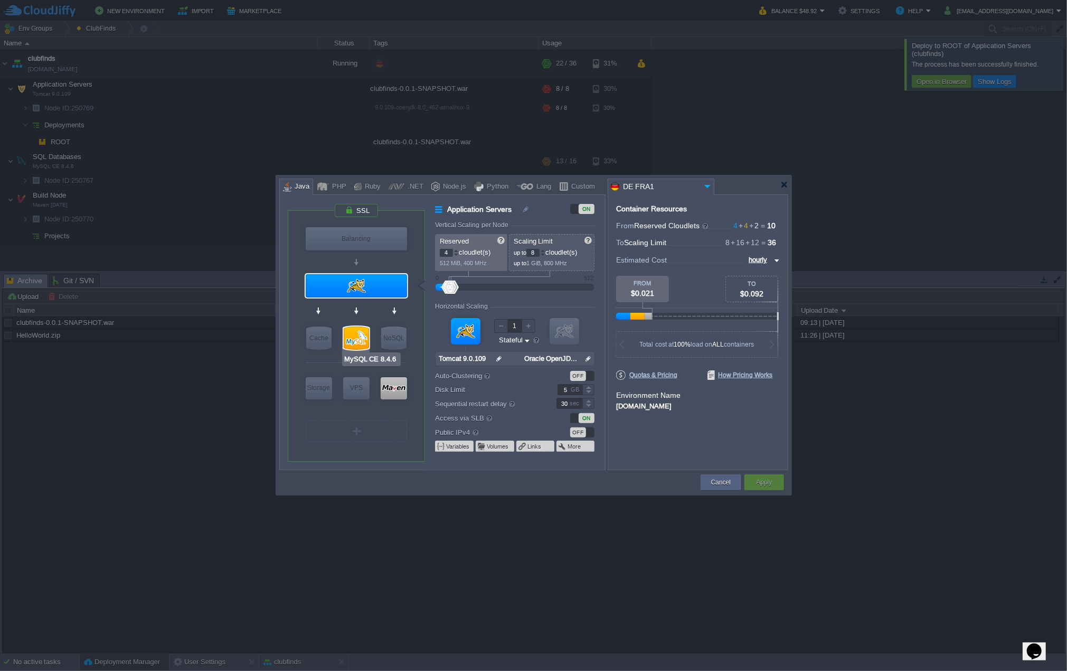
type input "null"
type input "8.4.6-almalinux-9"
type input "Stateless"
type input "15"
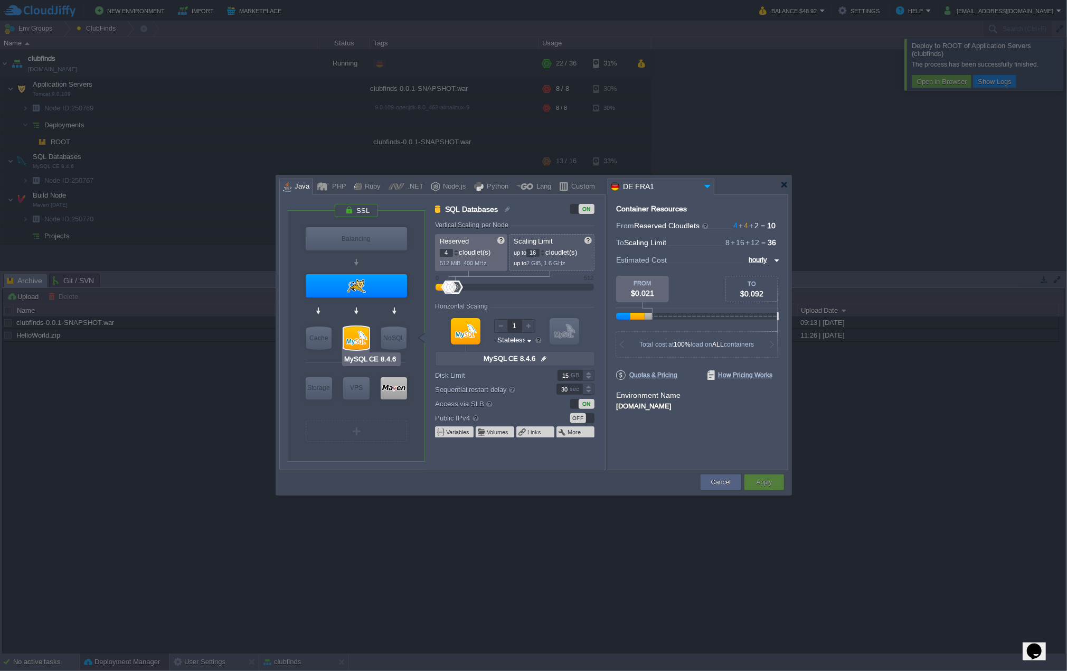
type input "Tomcat 9.0.109"
click at [362, 282] on div at bounding box center [356, 285] width 101 height 23
type input "Application Servers"
type input "8"
type input "Tomcat 9.0.109"
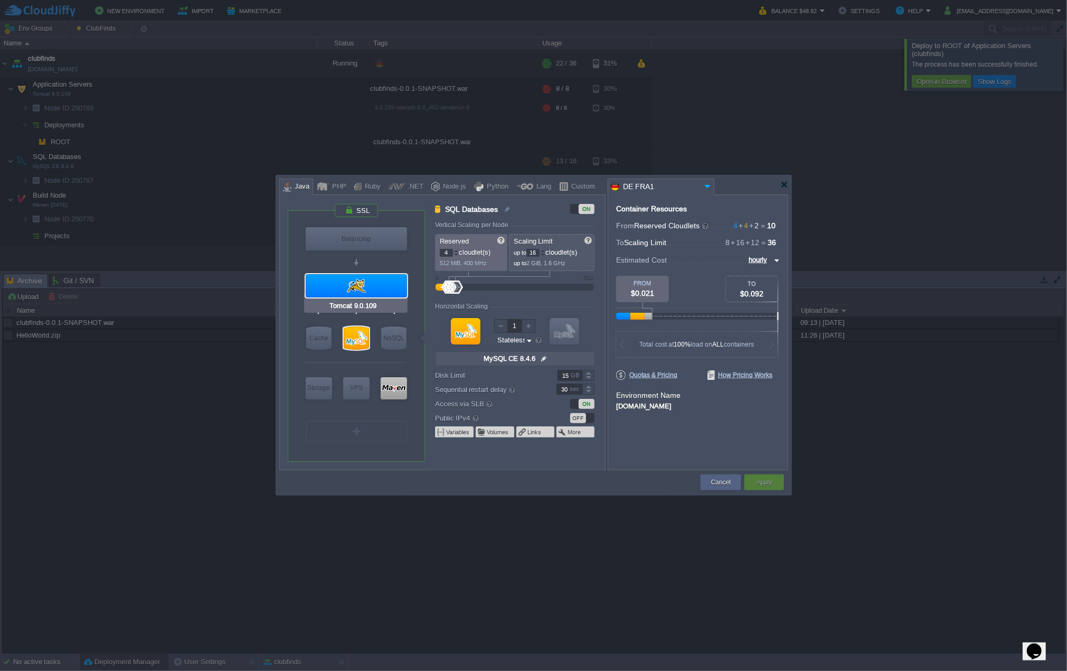
type input "null"
type input "Oracle OpenJD..."
type input "Stateful"
type input "5"
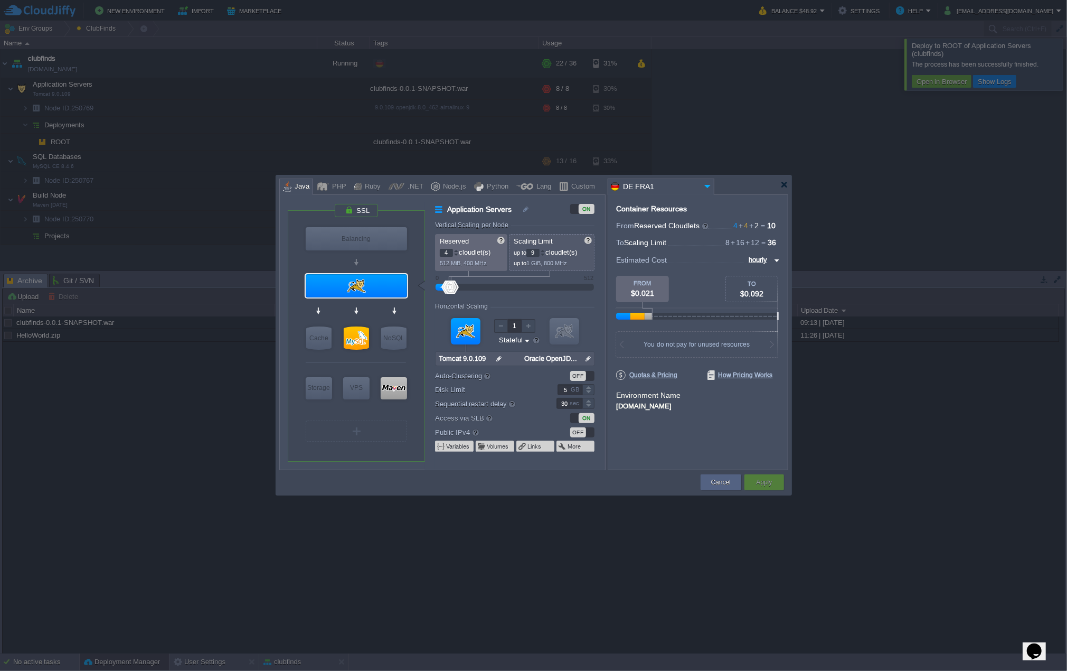
click at [544, 250] on div at bounding box center [542, 251] width 5 height 4
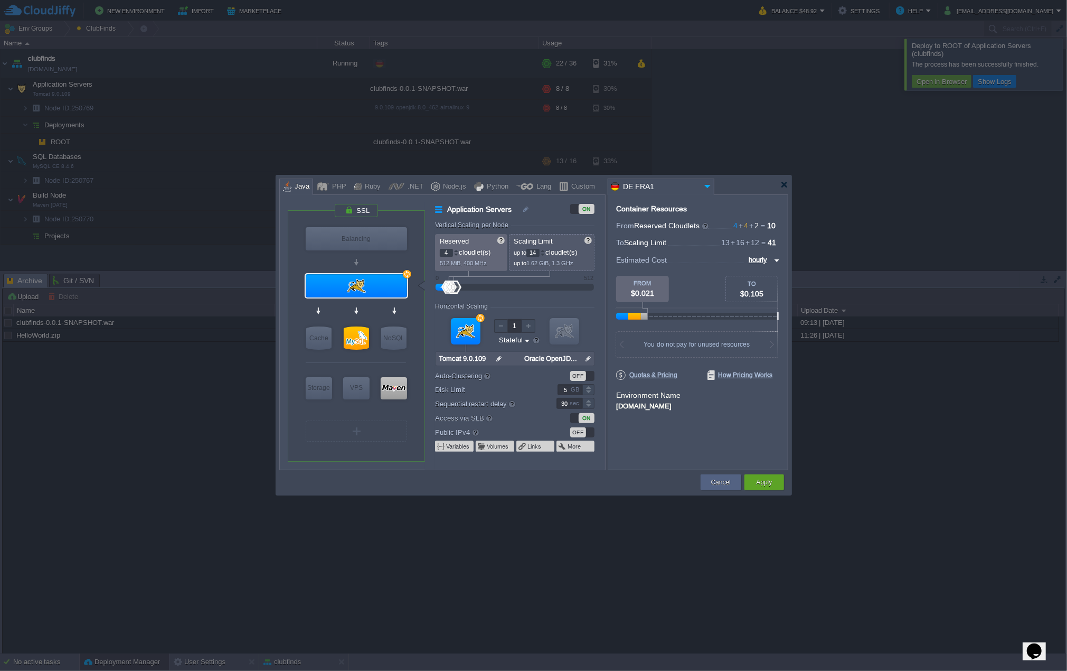
click at [544, 250] on div at bounding box center [542, 251] width 5 height 4
type input "16"
click at [544, 250] on div at bounding box center [542, 251] width 5 height 4
click at [773, 479] on div "Apply" at bounding box center [765, 482] width 24 height 16
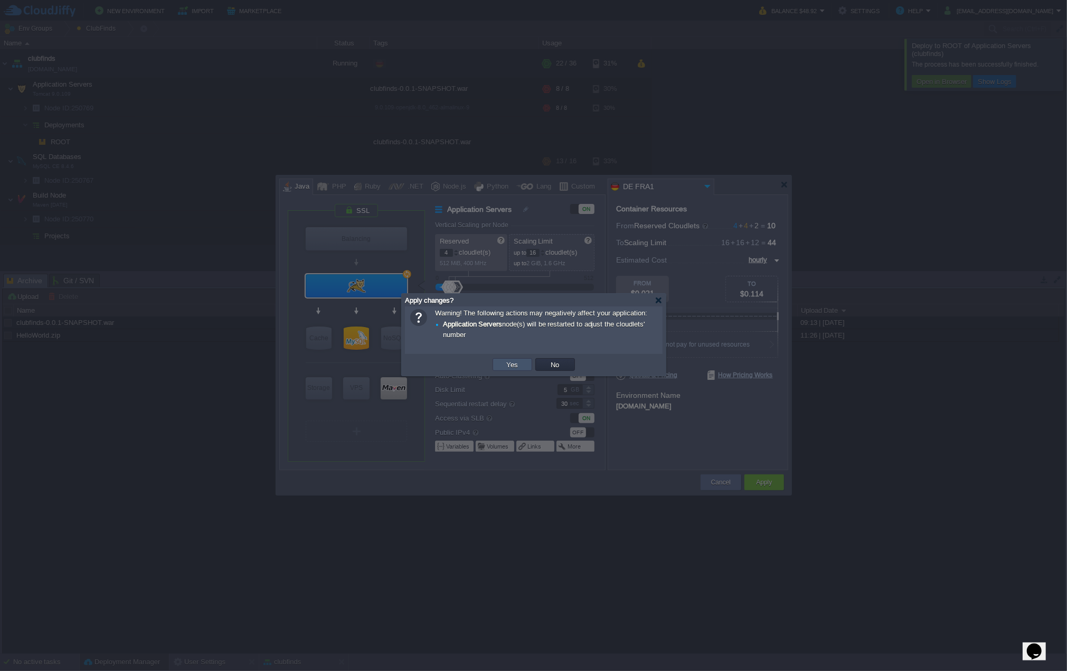
click at [505, 363] on button "Yes" at bounding box center [513, 365] width 18 height 10
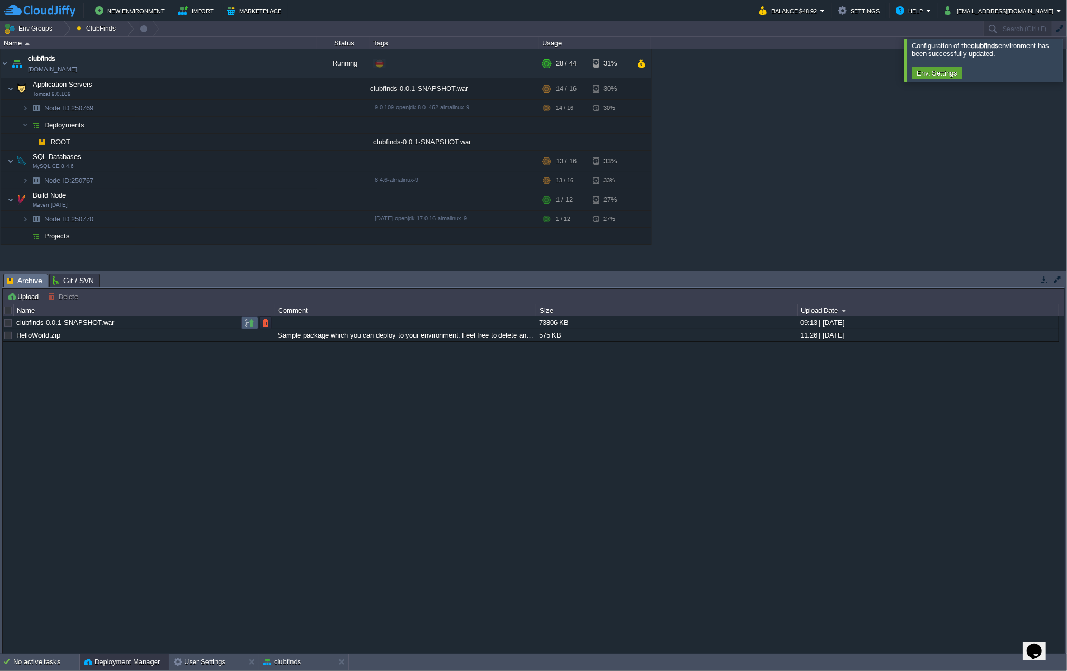
click at [251, 326] on button "button" at bounding box center [250, 323] width 10 height 10
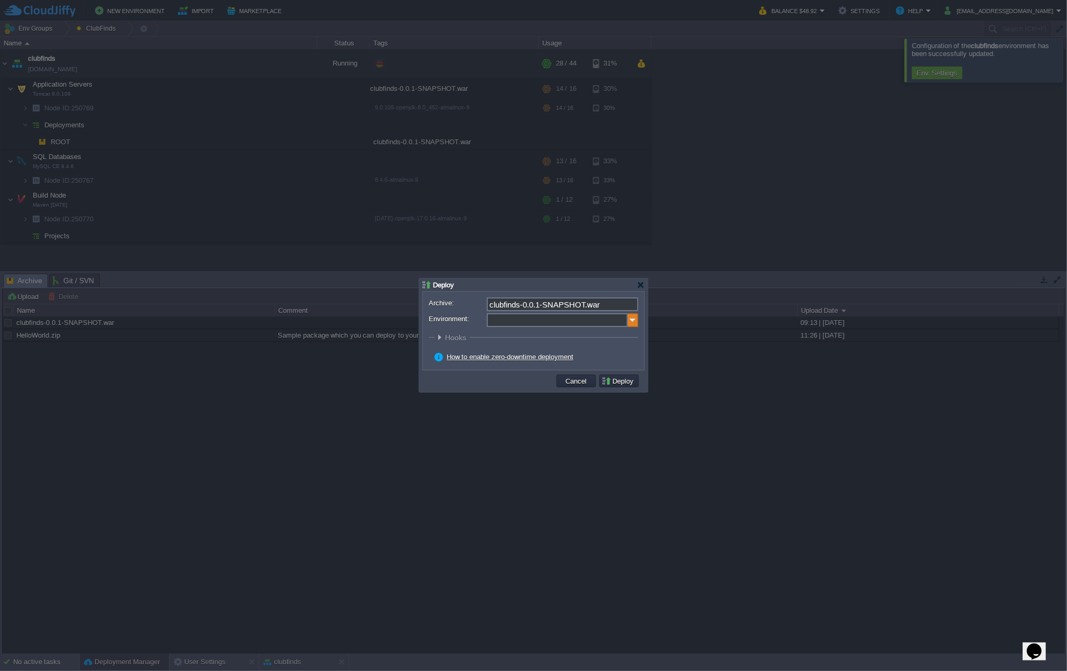
click at [631, 318] on img at bounding box center [633, 320] width 11 height 14
click at [575, 349] on div "Application Servers Tomcat 9.0.109" at bounding box center [561, 354] width 151 height 20
type input "Application Servers (clubfinds)"
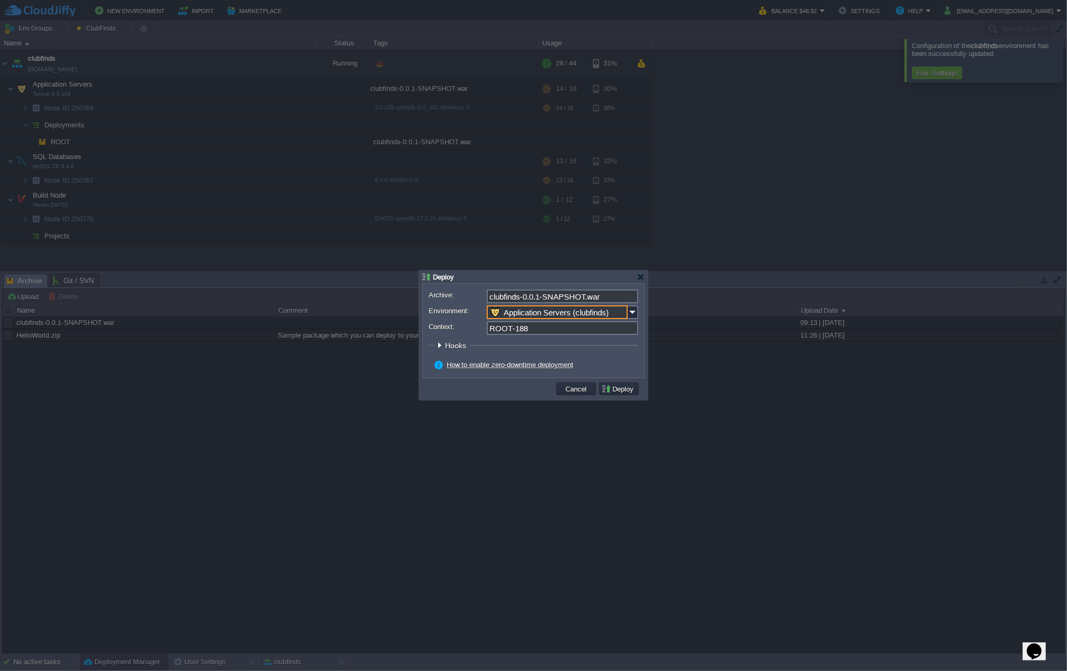
click at [547, 331] on input "ROOT-188" at bounding box center [563, 328] width 152 height 14
type input "ROOT"
click at [442, 344] on div at bounding box center [440, 345] width 8 height 8
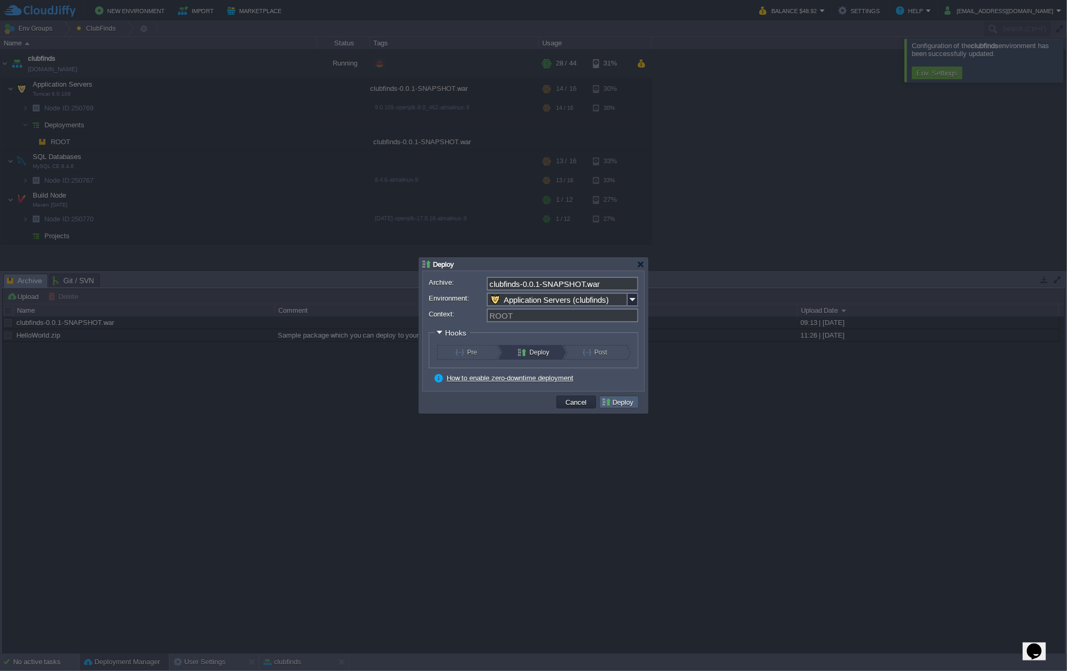
click at [624, 402] on button "Deploy" at bounding box center [619, 402] width 35 height 10
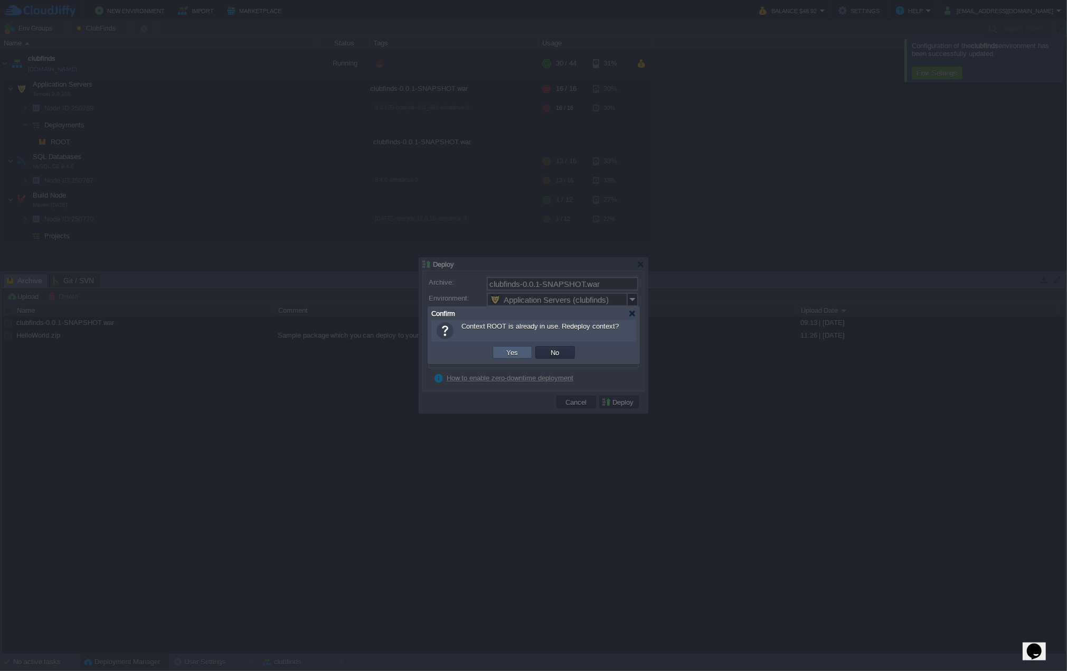
click at [513, 352] on button "Yes" at bounding box center [513, 353] width 18 height 10
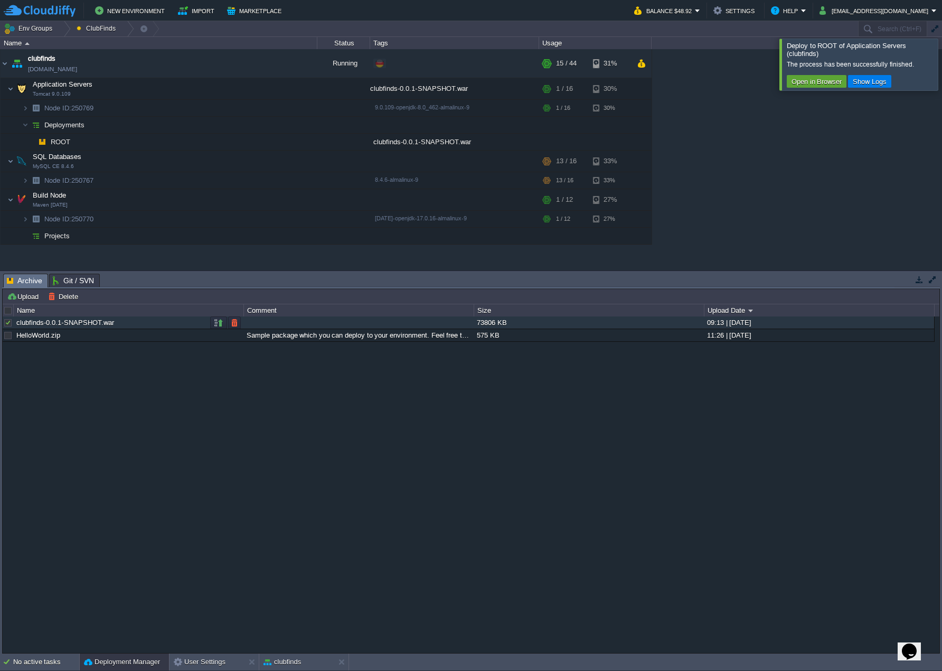
click at [7, 324] on div at bounding box center [8, 323] width 10 height 10
click at [72, 294] on button "Delete" at bounding box center [64, 297] width 33 height 10
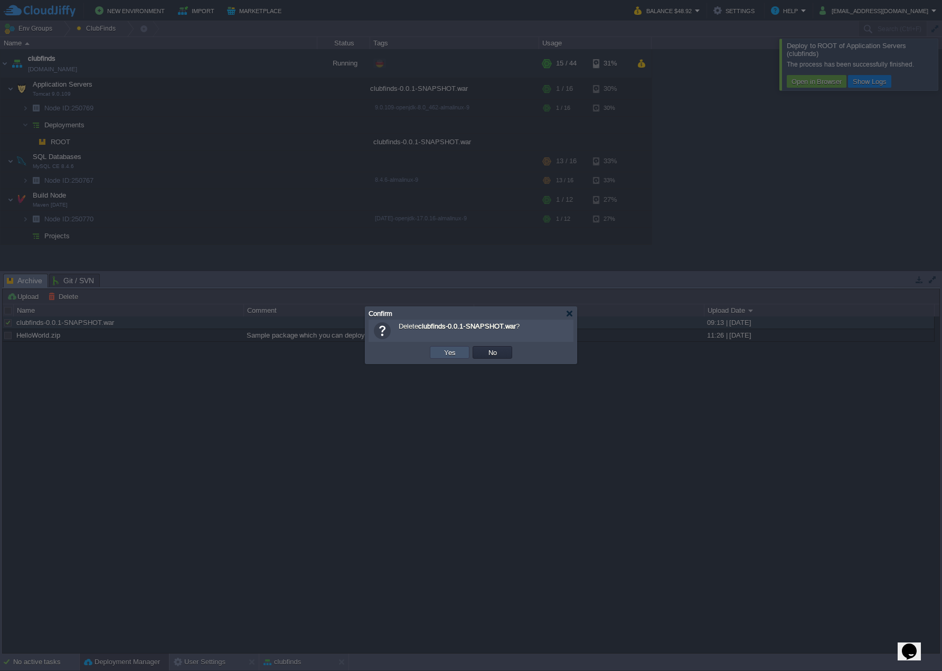
click at [452, 356] on button "Yes" at bounding box center [450, 353] width 18 height 10
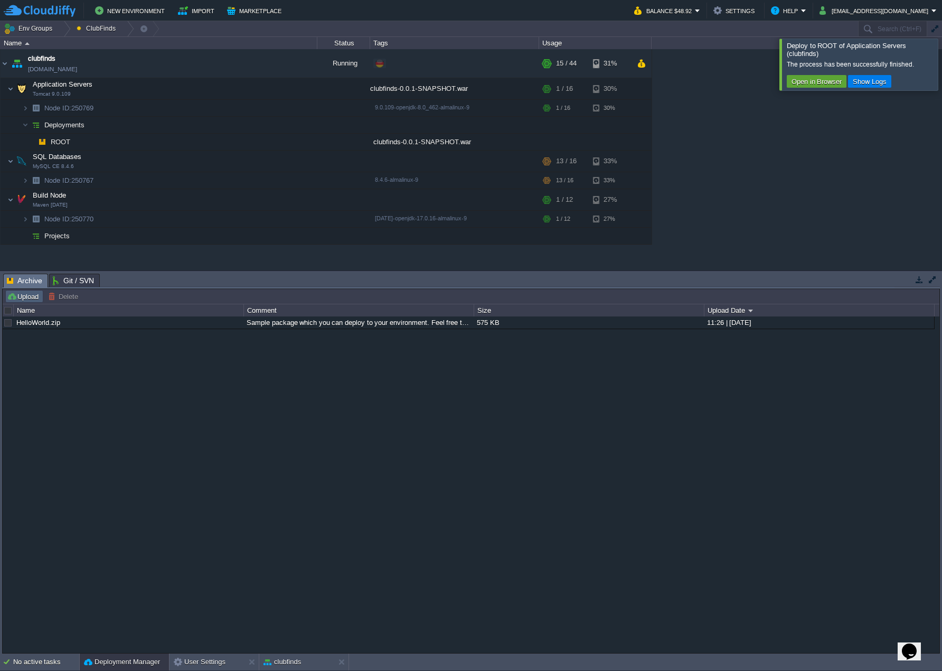
click at [23, 297] on button "Upload" at bounding box center [24, 297] width 35 height 10
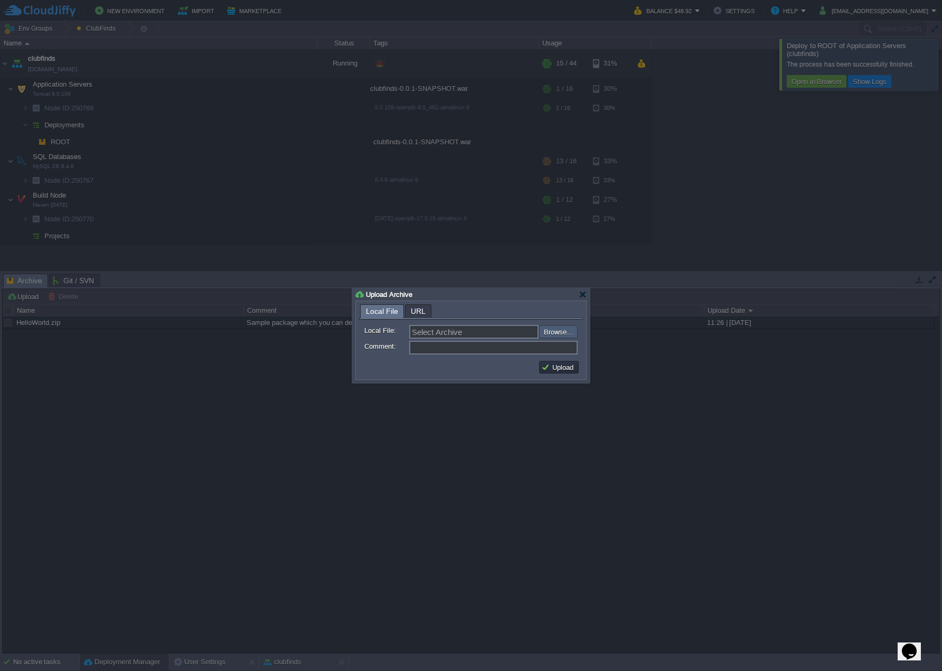
click at [553, 330] on input "file" at bounding box center [511, 331] width 134 height 12
type input "C:\fakepath\clubfinds-0.0.1-SNAPSHOT.war"
type input "clubfinds-0.0.1-SNAPSHOT.war"
click at [442, 286] on div at bounding box center [471, 335] width 942 height 671
drag, startPoint x: 434, startPoint y: 297, endPoint x: 401, endPoint y: 358, distance: 69.5
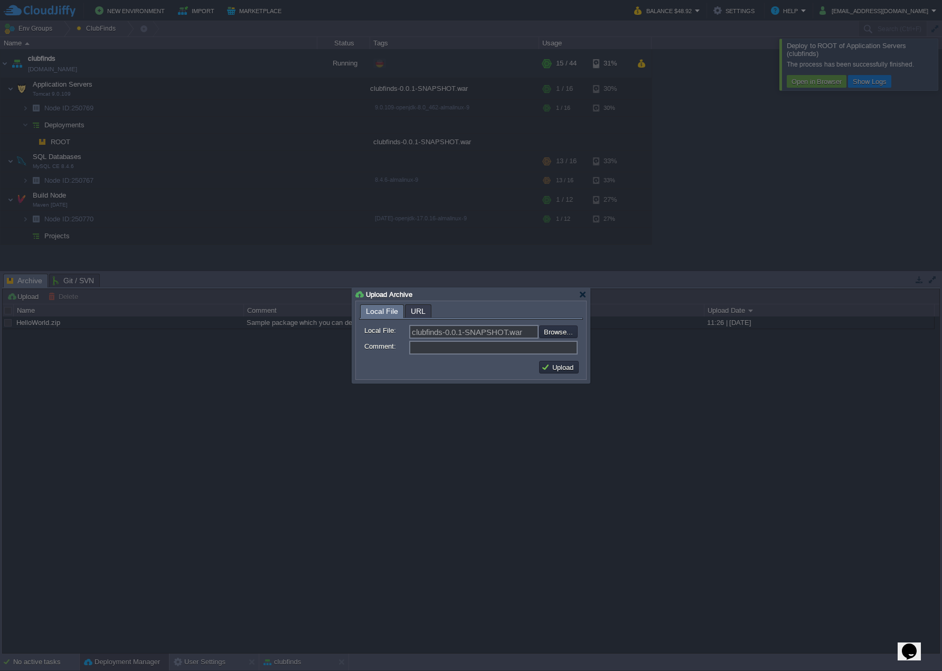
click at [401, 358] on div "Upload Archive Local File URL Local File: clubfinds-0.0.1-SNAPSHOT.war Browse..…" at bounding box center [471, 335] width 238 height 95
click at [417, 345] on input "Comment:" at bounding box center [493, 348] width 168 height 14
click at [566, 368] on button "Upload" at bounding box center [558, 367] width 35 height 10
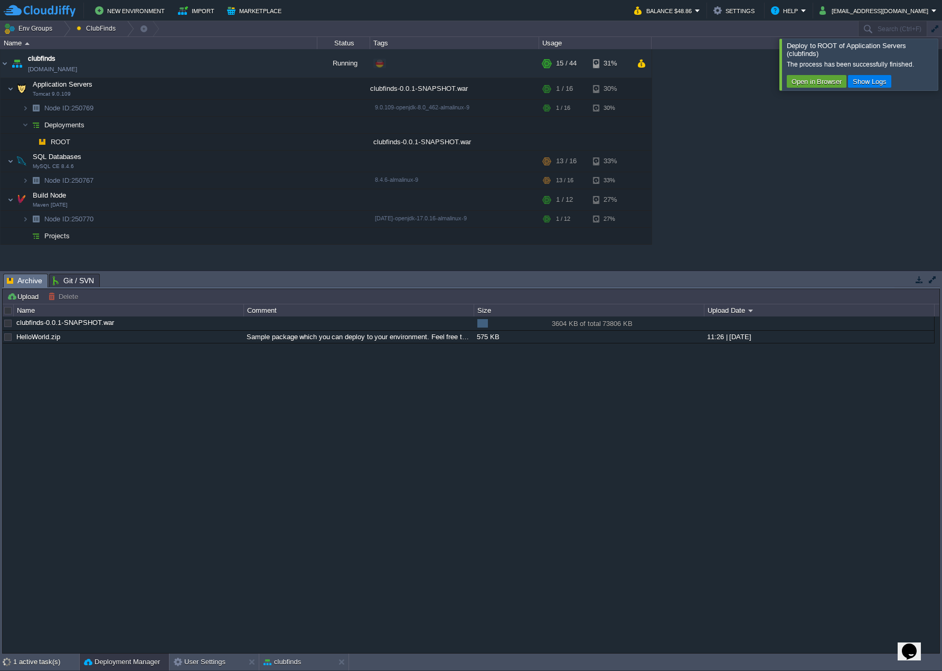
click at [955, 57] on div at bounding box center [955, 64] width 0 height 51
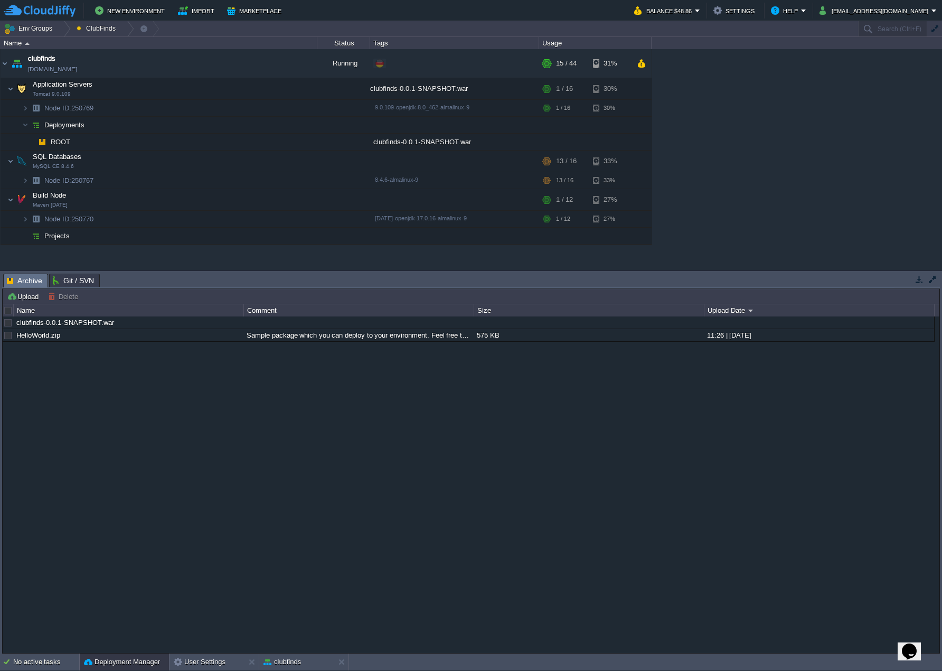
drag, startPoint x: 41, startPoint y: 669, endPoint x: 47, endPoint y: 668, distance: 5.9
click at [42, 669] on div "No active tasks" at bounding box center [46, 661] width 66 height 17
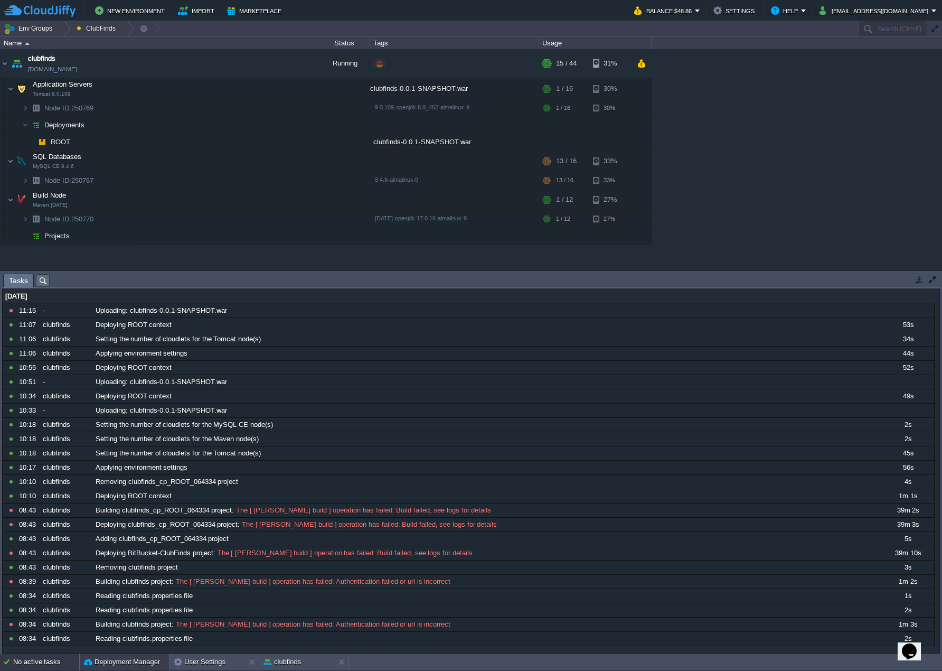
click at [105, 666] on button "Deployment Manager" at bounding box center [122, 661] width 76 height 11
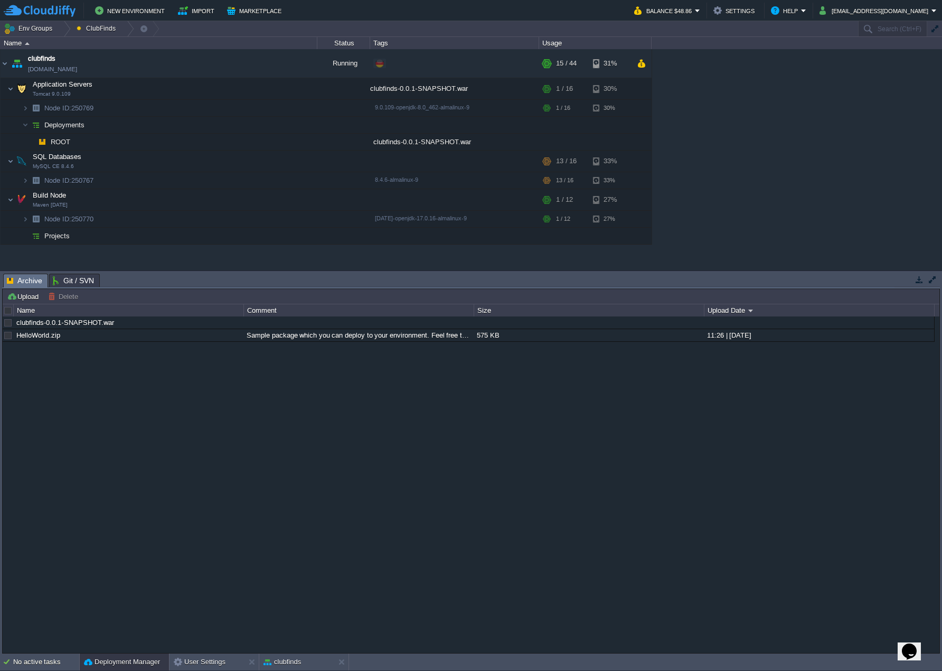
click at [102, 447] on div "clubfinds-0.0.1-SNAPSHOT.war HelloWorld.zip Sample package which you can deploy…" at bounding box center [471, 484] width 937 height 336
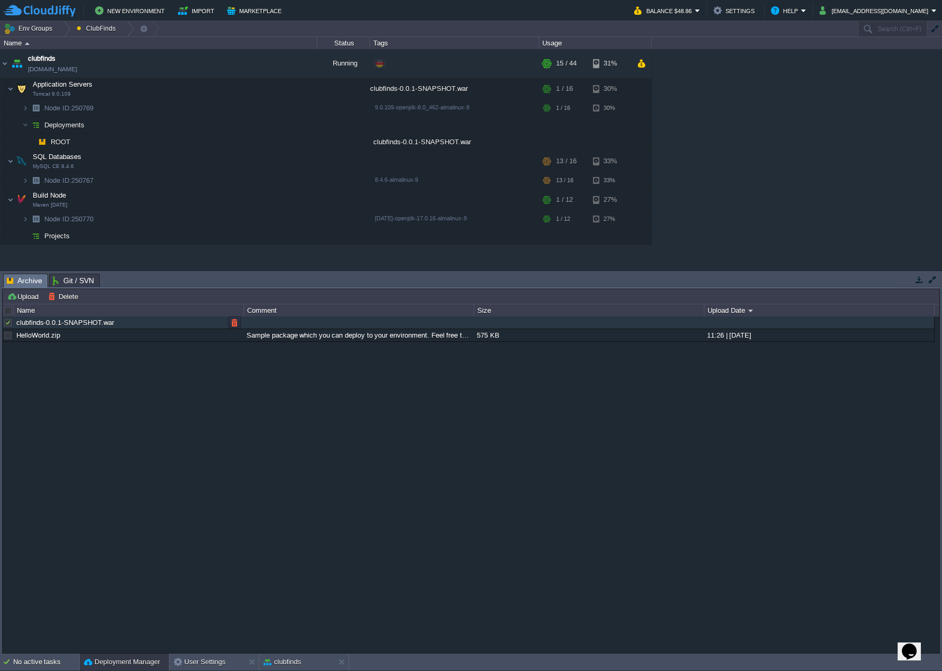
click at [4, 324] on div at bounding box center [8, 323] width 10 height 10
drag, startPoint x: 7, startPoint y: 323, endPoint x: 169, endPoint y: 361, distance: 165.9
click at [8, 323] on div at bounding box center [8, 323] width 10 height 10
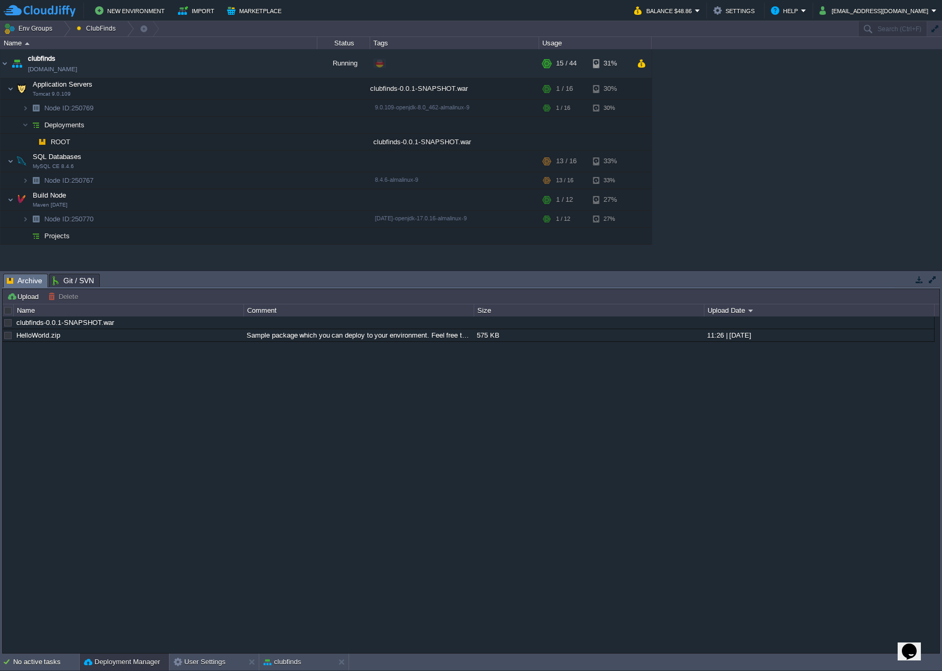
click at [182, 434] on div "clubfinds-0.0.1-SNAPSHOT.war HelloWorld.zip Sample package which you can deploy…" at bounding box center [471, 484] width 937 height 336
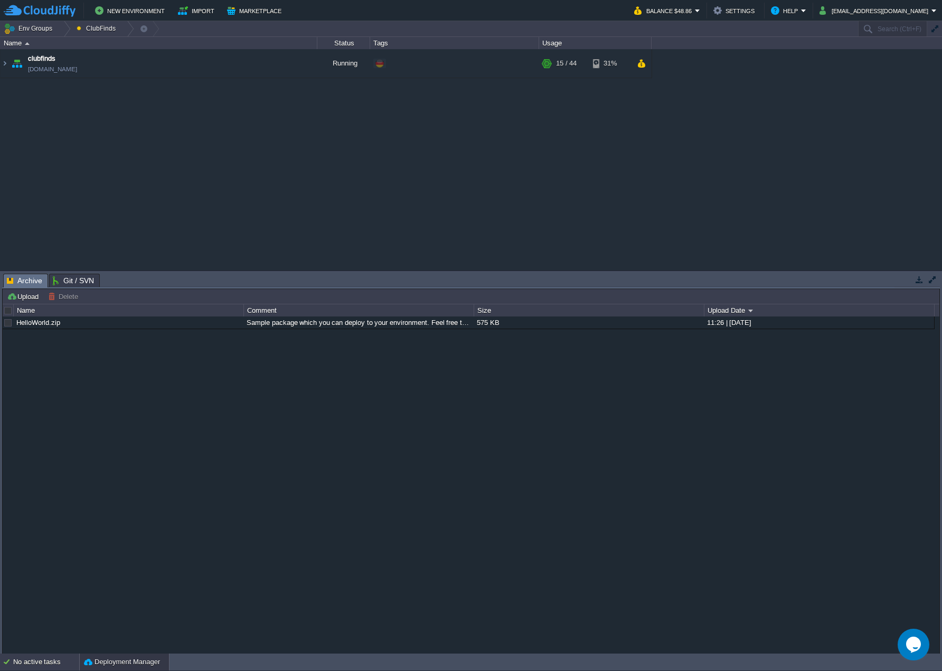
drag, startPoint x: 46, startPoint y: 661, endPoint x: 130, endPoint y: 669, distance: 83.9
click at [46, 661] on div "No active tasks" at bounding box center [46, 661] width 66 height 17
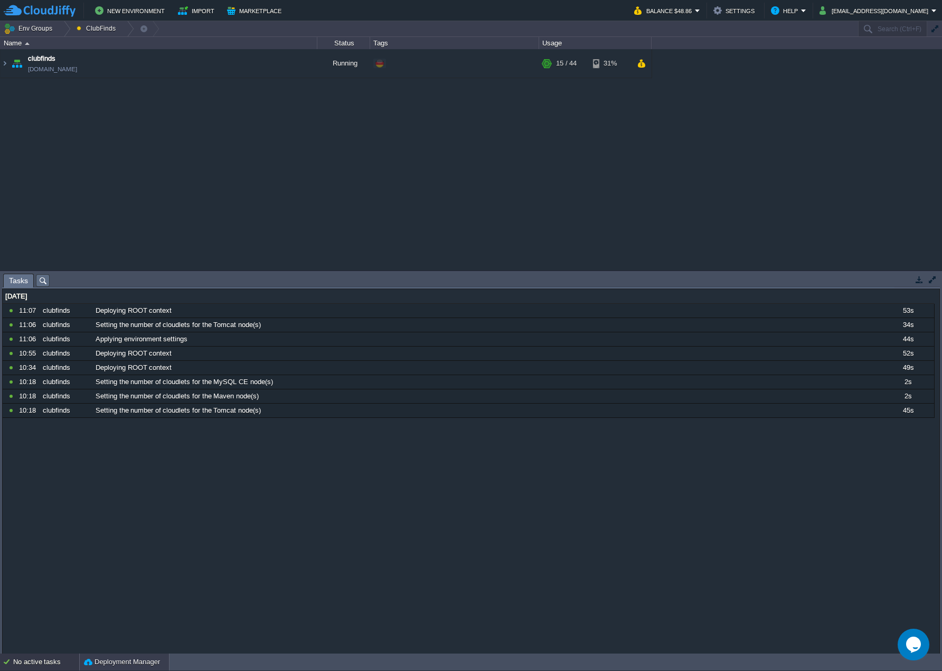
click at [120, 662] on button "Deployment Manager" at bounding box center [122, 661] width 76 height 11
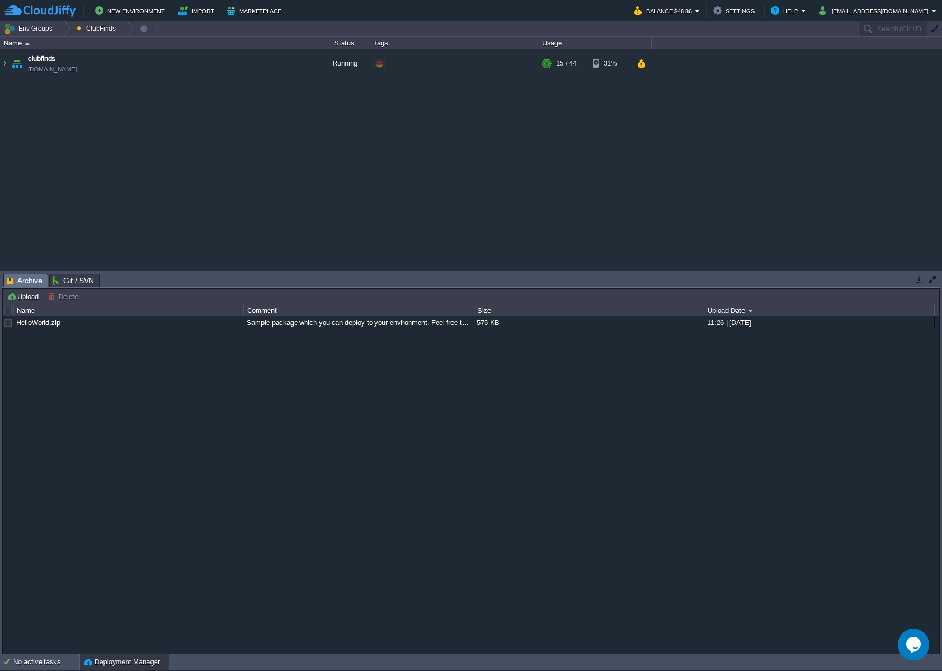
click at [72, 389] on div "HelloWorld.zip Sample package which you can deploy to your environment. Feel fr…" at bounding box center [471, 484] width 937 height 337
click at [23, 294] on button "Upload" at bounding box center [24, 297] width 35 height 10
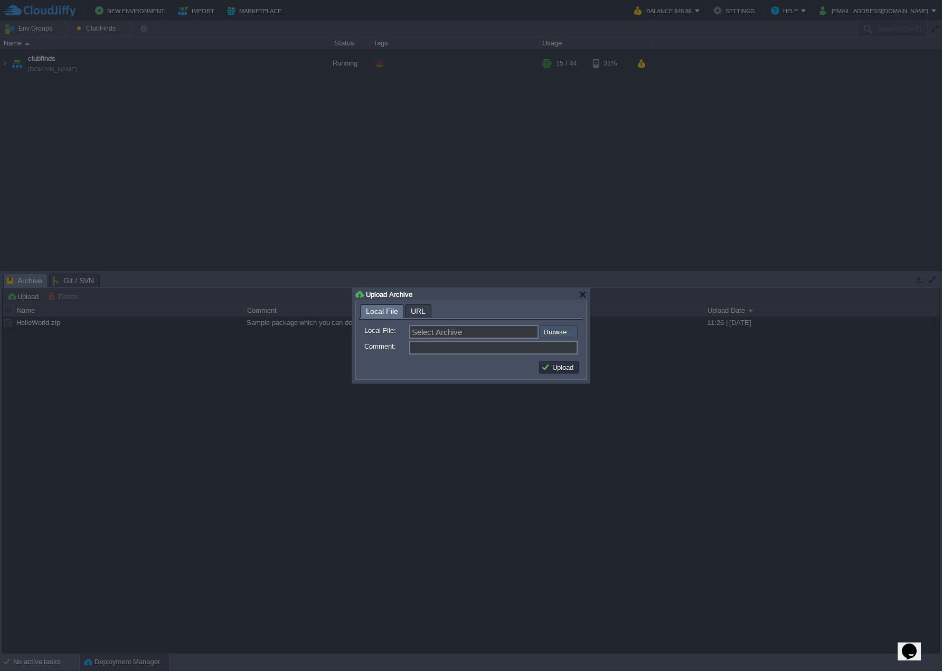
click at [554, 331] on input "file" at bounding box center [511, 331] width 134 height 12
type input "C:\fakepath\clubfinds-0.0.1-SNAPSHOT.war"
type input "clubfinds-0.0.1-SNAPSHOT.war"
click at [436, 349] on input "Comment:" at bounding box center [493, 348] width 168 height 14
type input "Versión día 19/09/2025"
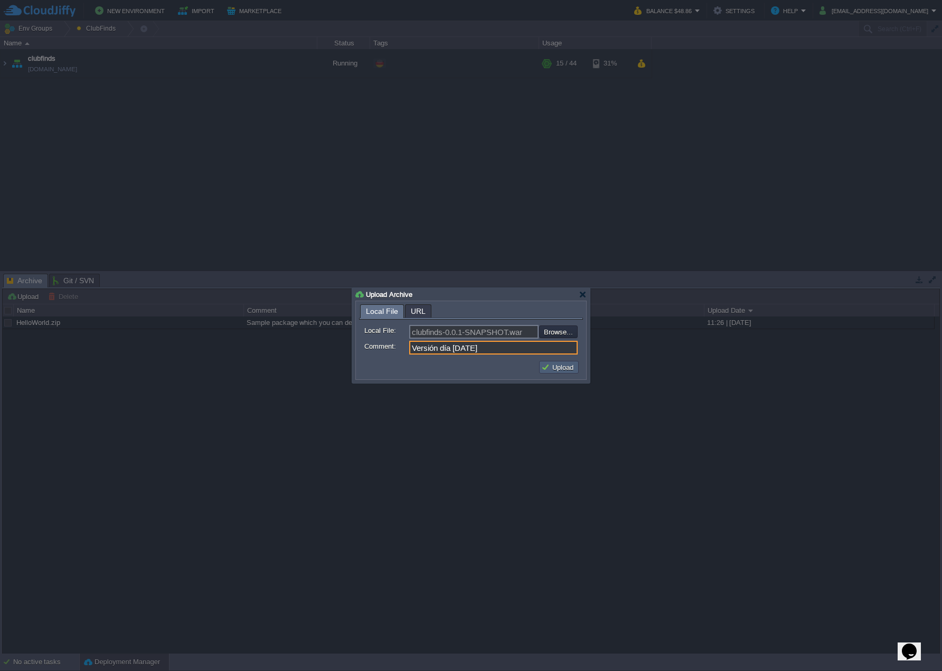
click at [562, 368] on button "Upload" at bounding box center [558, 367] width 35 height 10
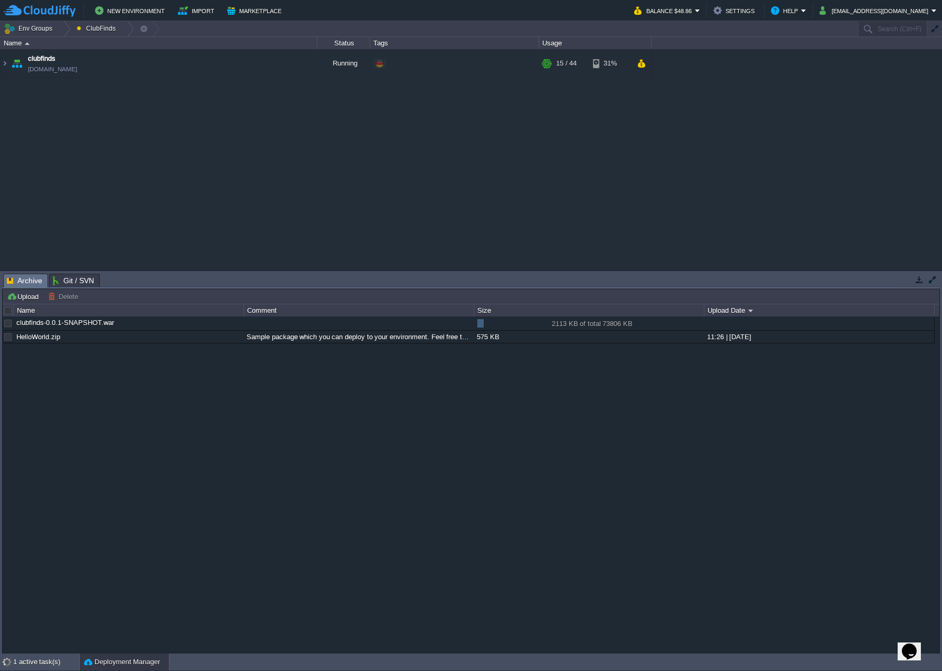
click at [339, 486] on div "clubfinds-0.0.1-SNAPSHOT.war 2113 KB of total 73806 KB 2113 KB of total 73806 K…" at bounding box center [471, 484] width 937 height 337
click at [220, 324] on button "button" at bounding box center [219, 323] width 10 height 10
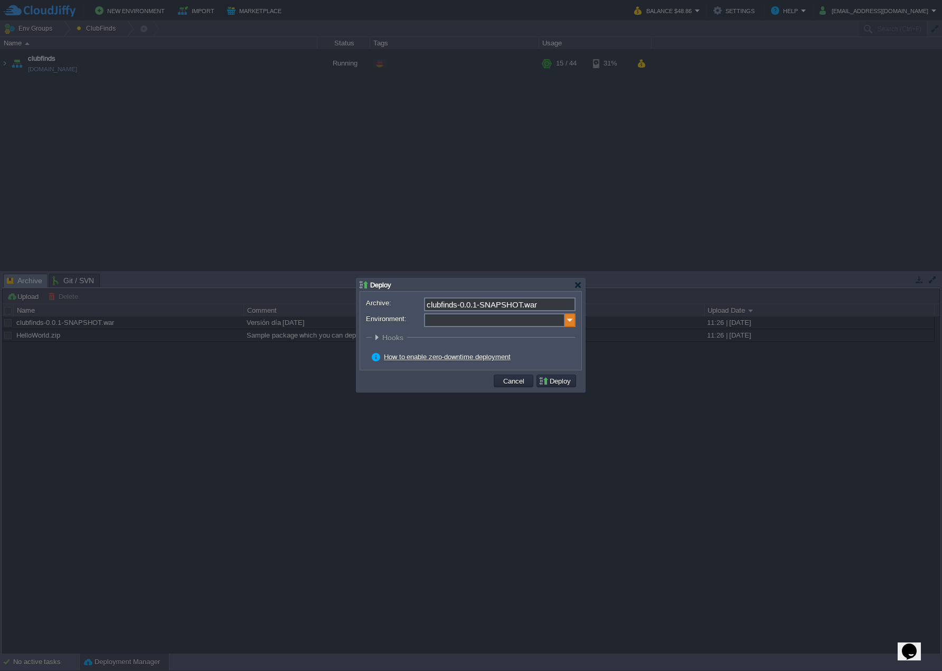
click at [569, 325] on img at bounding box center [570, 320] width 11 height 14
click at [514, 352] on div "Application Servers Tomcat 9.0.109" at bounding box center [499, 354] width 151 height 20
type input "Application Servers (clubfinds)"
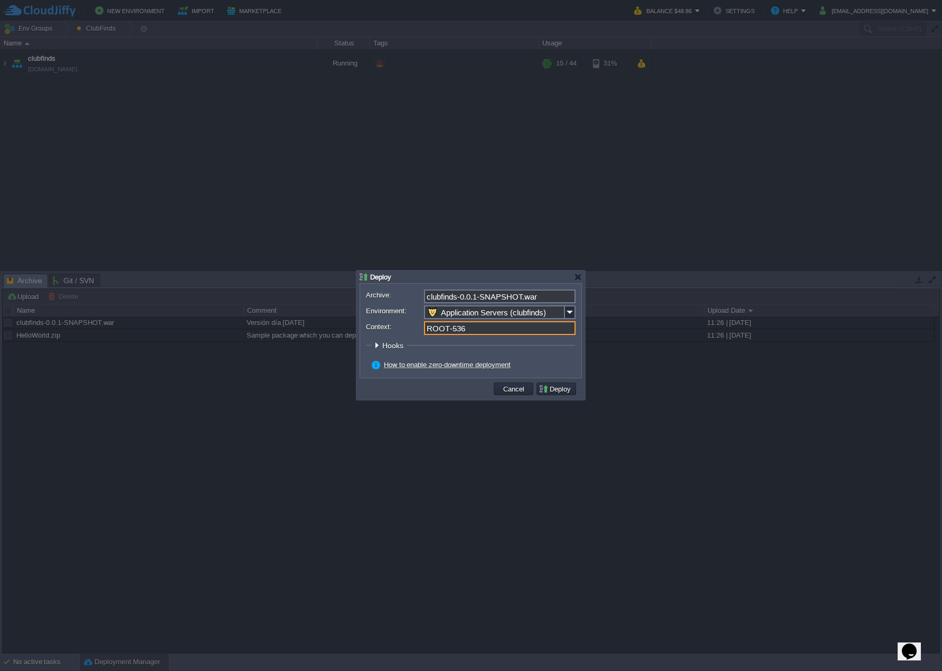
click at [471, 332] on input "ROOT-536" at bounding box center [500, 328] width 152 height 14
type input "ROOT"
click at [560, 390] on button "Deploy" at bounding box center [556, 389] width 35 height 10
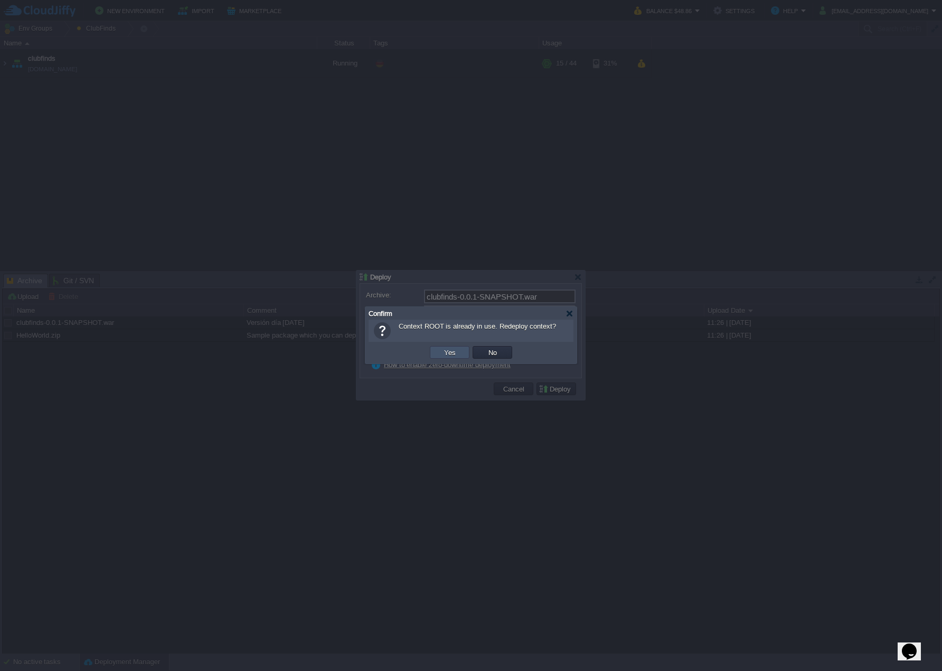
click at [453, 351] on button "Yes" at bounding box center [450, 353] width 18 height 10
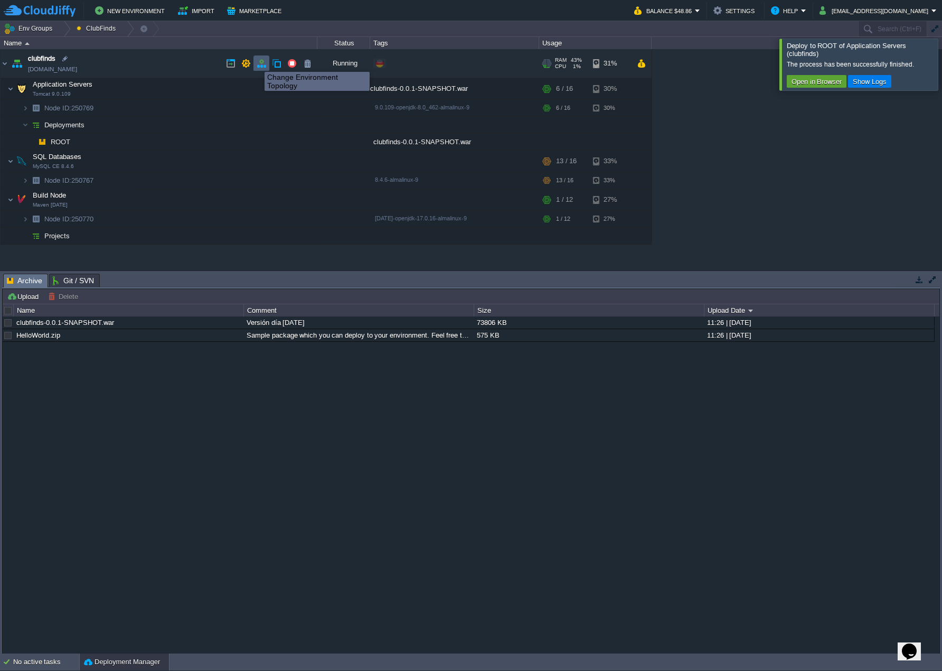
click at [262, 62] on button "button" at bounding box center [262, 64] width 10 height 10
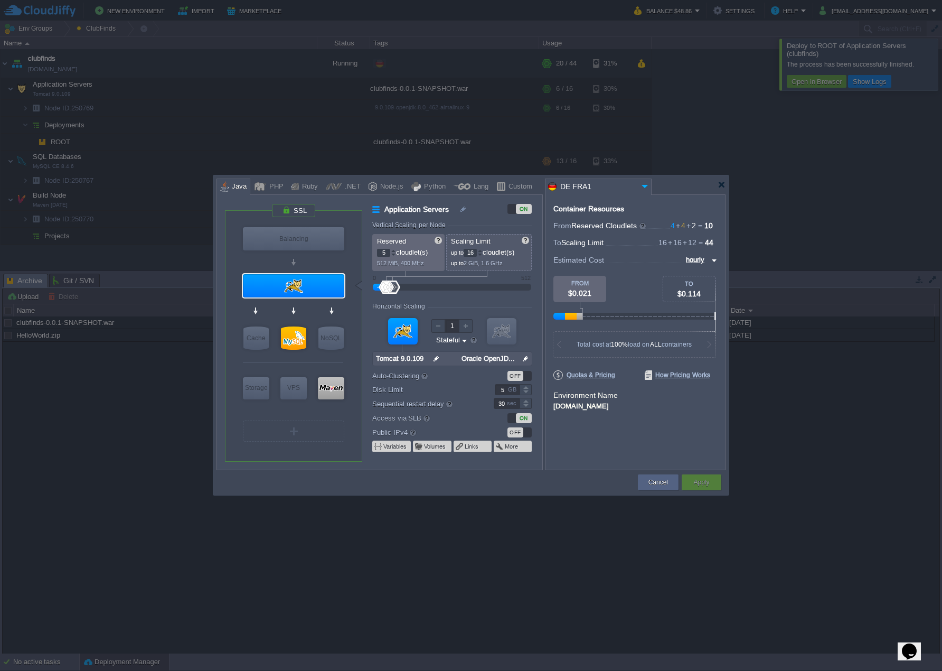
click at [393, 250] on div at bounding box center [393, 251] width 5 height 4
click at [394, 251] on div at bounding box center [393, 251] width 5 height 4
type input "8"
click at [394, 251] on div at bounding box center [393, 251] width 5 height 4
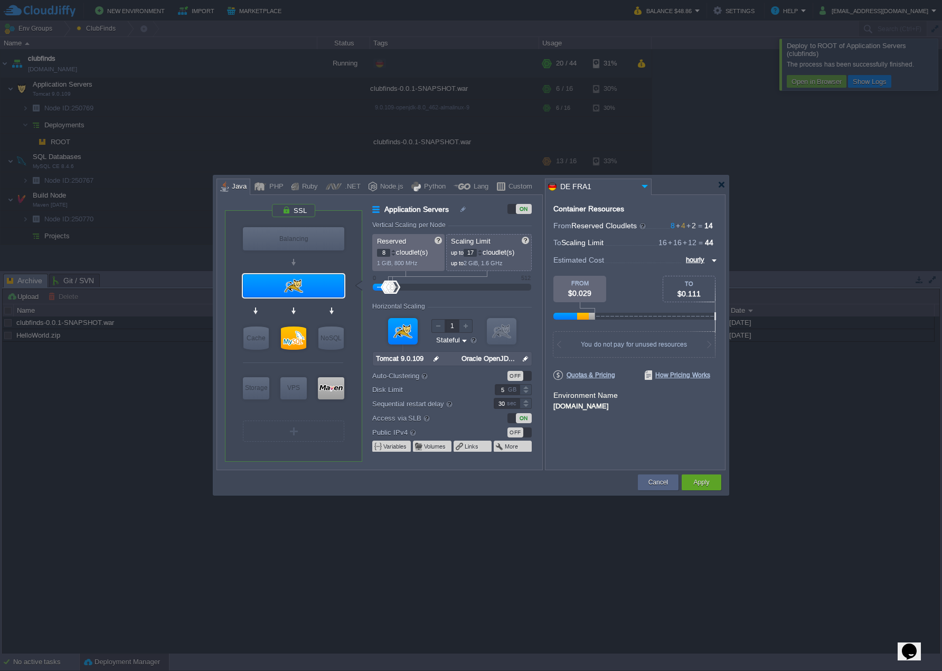
click at [483, 250] on div at bounding box center [479, 251] width 5 height 4
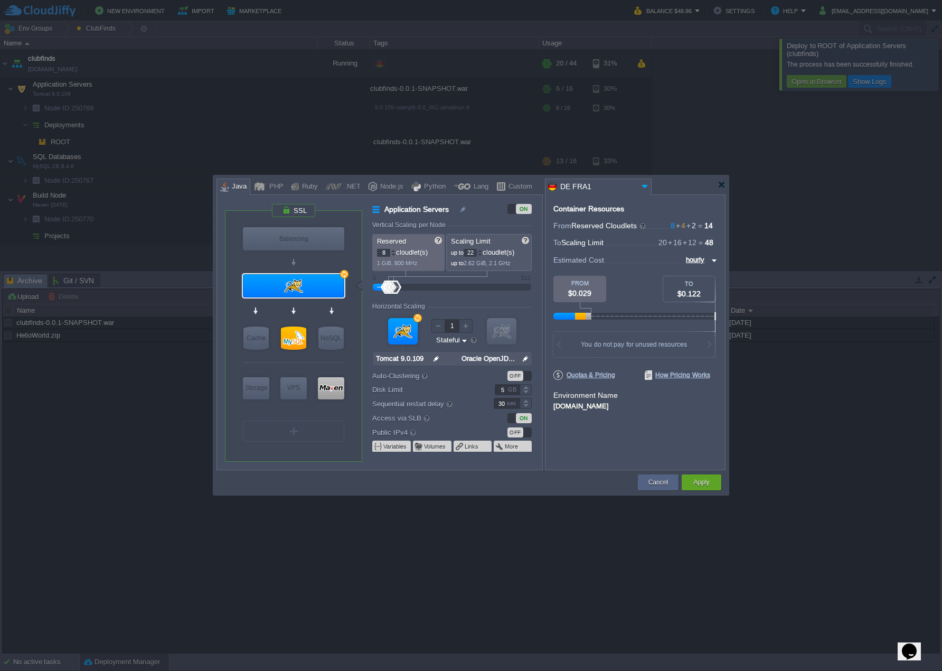
click at [483, 250] on div at bounding box center [479, 251] width 5 height 4
type input "24"
click at [483, 250] on div at bounding box center [479, 251] width 5 height 4
click at [703, 481] on button "Apply" at bounding box center [701, 482] width 16 height 11
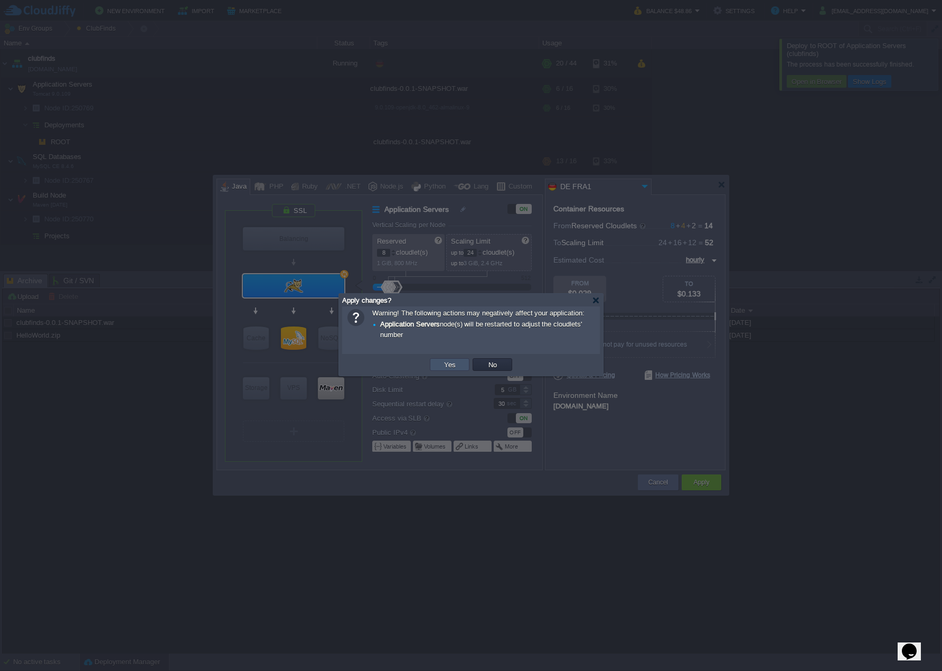
click at [447, 367] on button "Yes" at bounding box center [450, 365] width 18 height 10
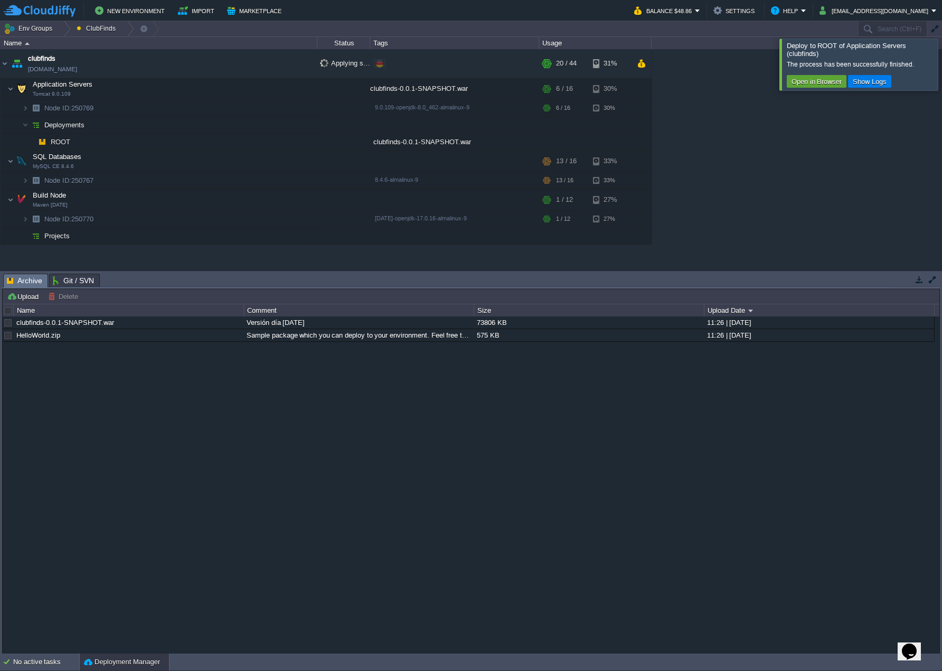
click at [942, 64] on div at bounding box center [955, 64] width 0 height 51
click at [220, 324] on button "button" at bounding box center [219, 323] width 10 height 10
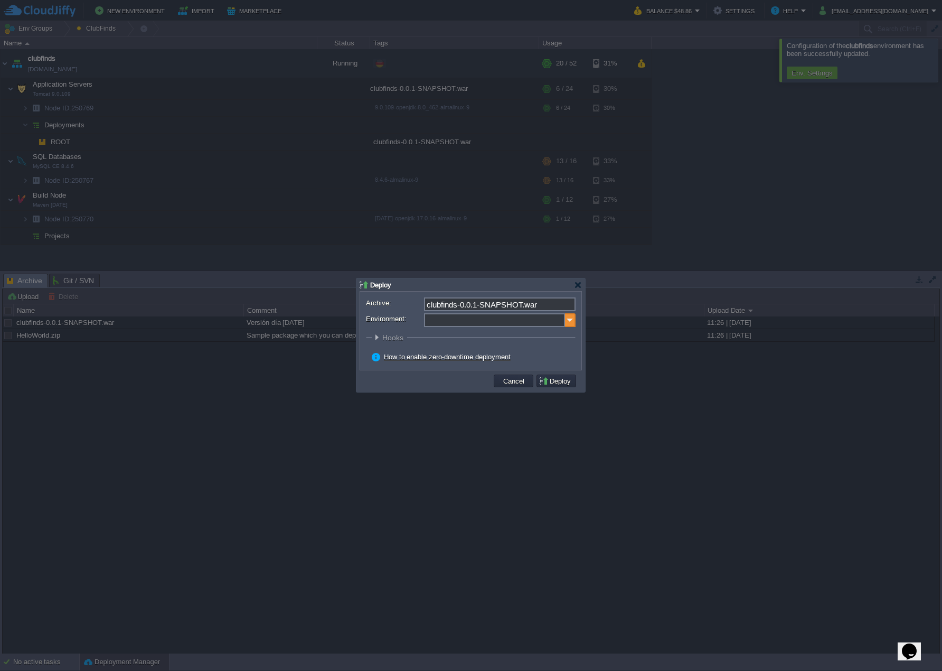
click at [569, 322] on img at bounding box center [570, 320] width 11 height 14
click at [494, 349] on div "Application Servers Tomcat 9.0.109" at bounding box center [499, 354] width 151 height 20
type input "Application Servers (clubfinds)"
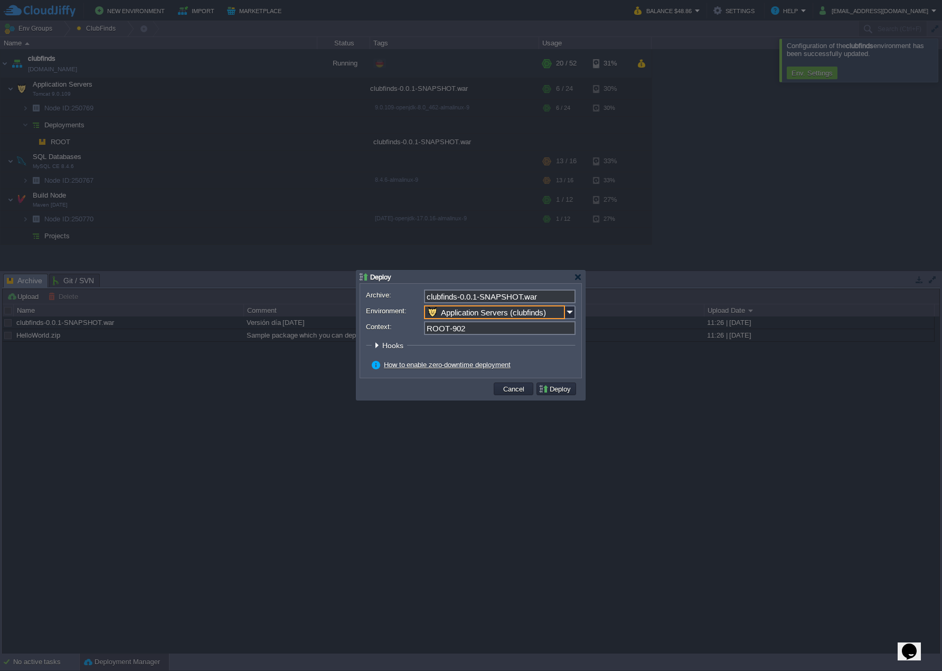
click at [477, 332] on input "ROOT-902" at bounding box center [500, 328] width 152 height 14
type input "ROOT"
click at [510, 390] on button "Cancel" at bounding box center [513, 389] width 27 height 10
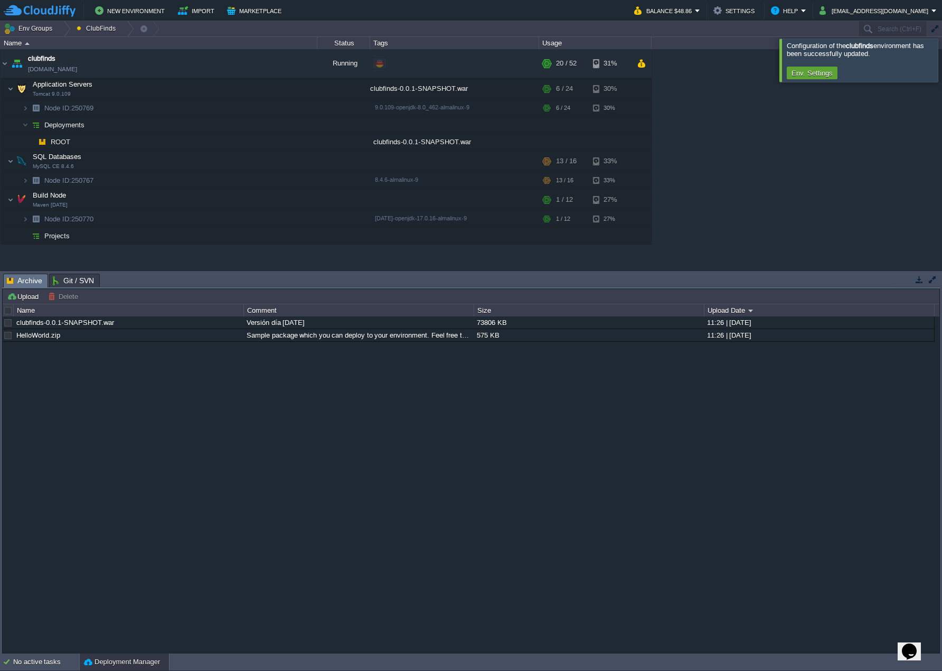
click at [942, 57] on div at bounding box center [955, 60] width 0 height 43
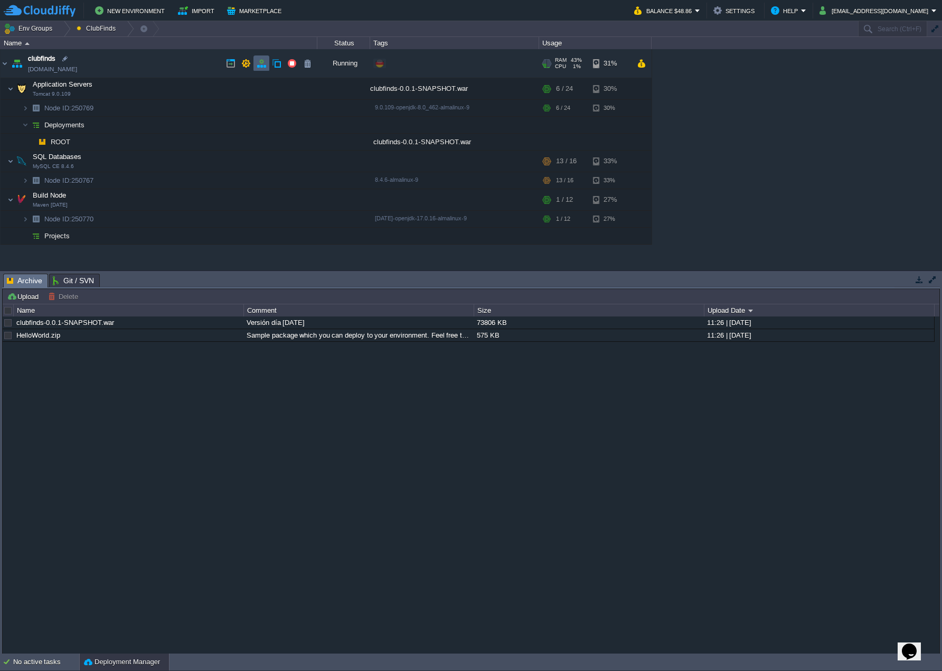
click at [261, 69] on td at bounding box center [262, 63] width 16 height 16
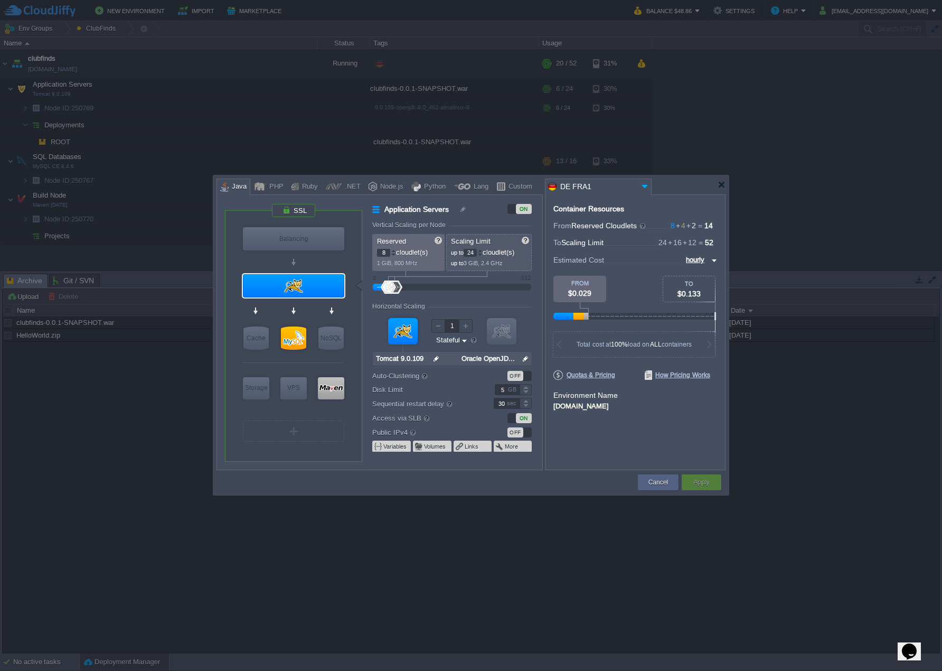
type input "MySQL CE 8.4.6"
click at [302, 333] on div at bounding box center [293, 337] width 25 height 23
type input "SQL Databases"
type input "4"
type input "16"
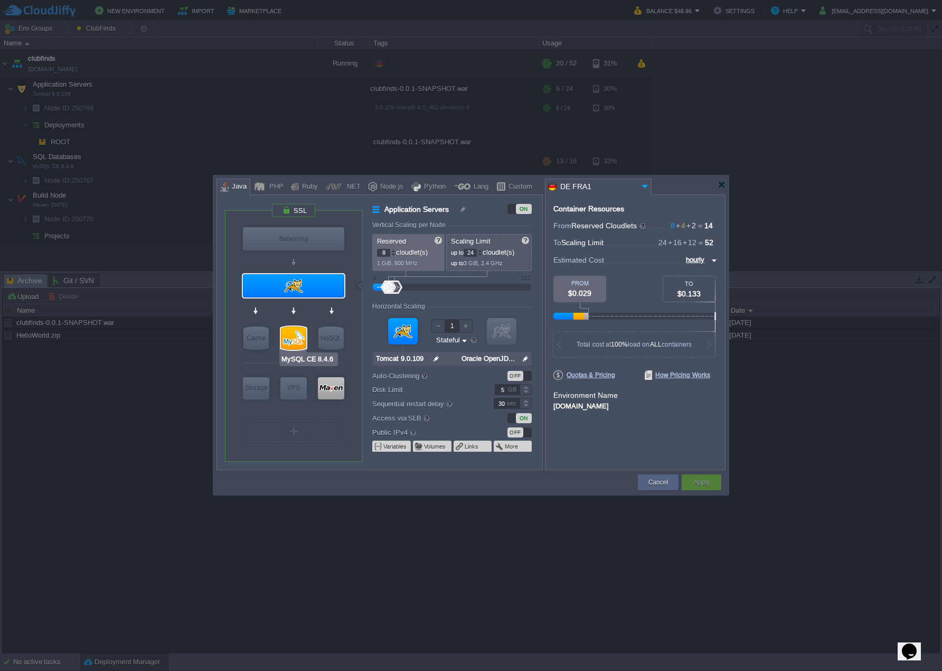
type input "MySQL CE 8.4.6"
type input "null"
type input "8.4.6-almalinux-9"
type input "Stateless"
type input "15"
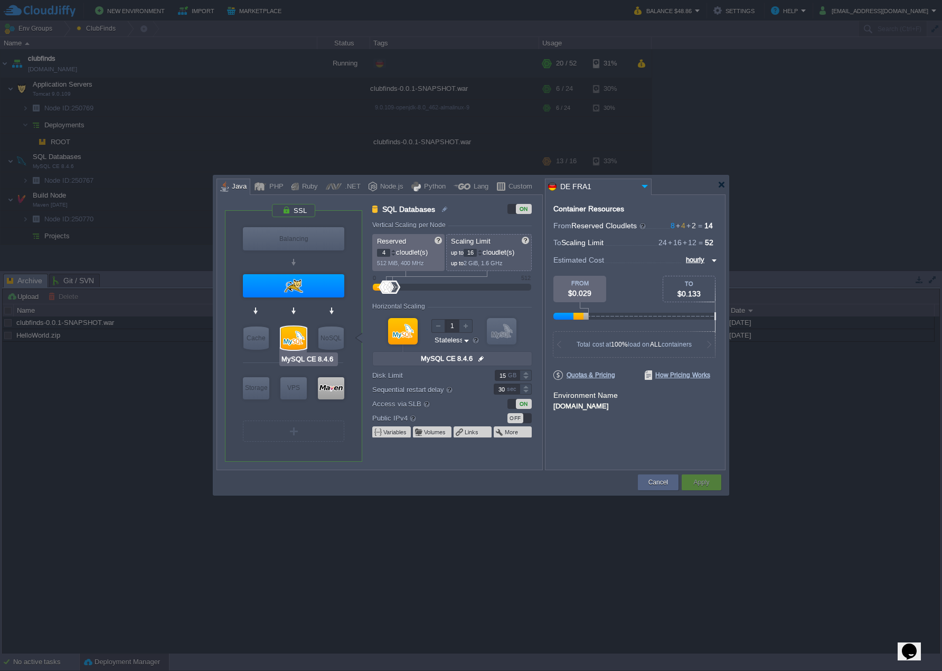
type input "Redis 7.2.4"
click at [482, 250] on div at bounding box center [479, 251] width 5 height 4
type input "20"
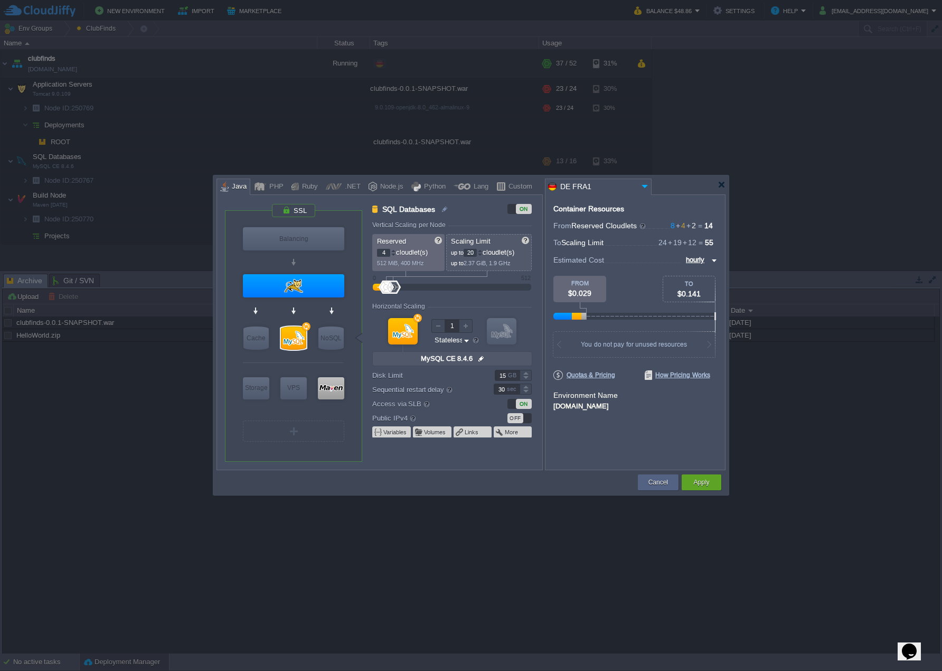
click at [482, 250] on div at bounding box center [479, 251] width 5 height 4
type input "Maven [DATE]"
click at [336, 387] on div at bounding box center [331, 388] width 26 height 22
type input "Build Node"
type input "2"
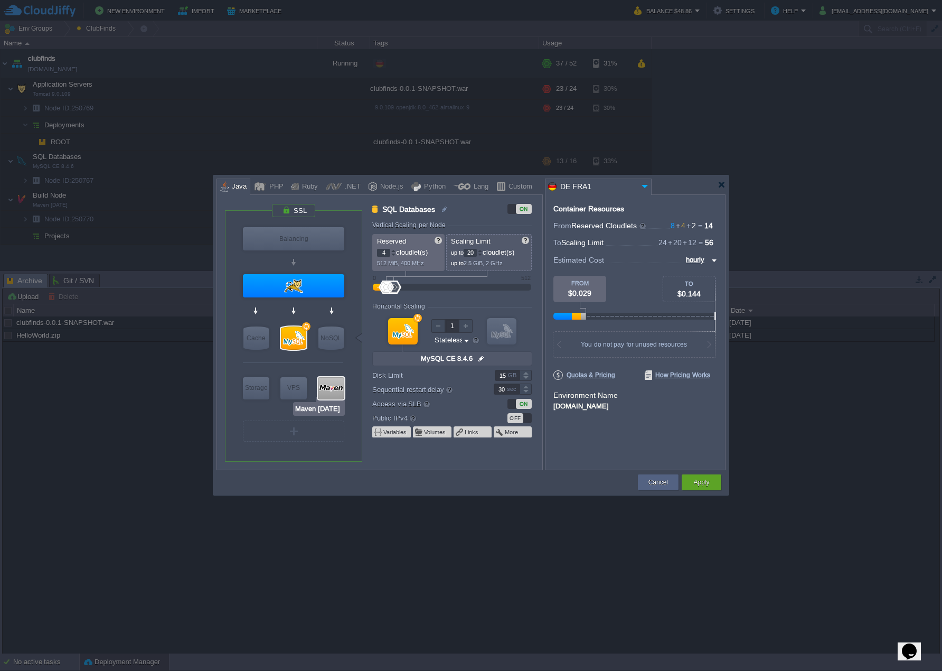
type input "12"
type input "Maven [DATE]"
type input "null"
type input "Oracle OpenJD..."
type input "5"
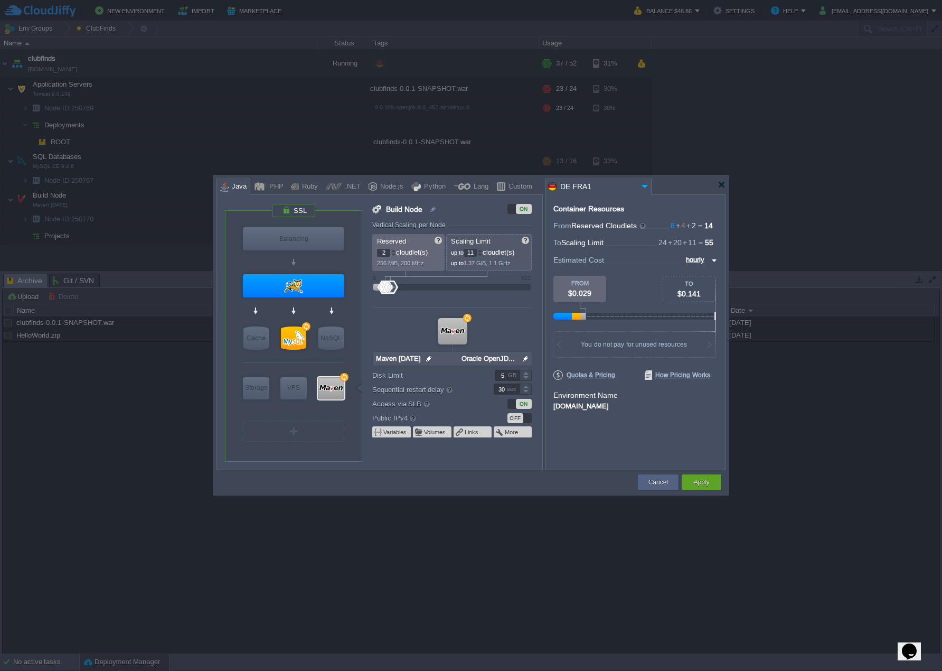
click at [482, 254] on div at bounding box center [479, 255] width 5 height 4
click at [482, 255] on div at bounding box center [479, 255] width 5 height 4
click at [483, 255] on div at bounding box center [479, 255] width 5 height 4
click at [483, 249] on div at bounding box center [479, 251] width 5 height 4
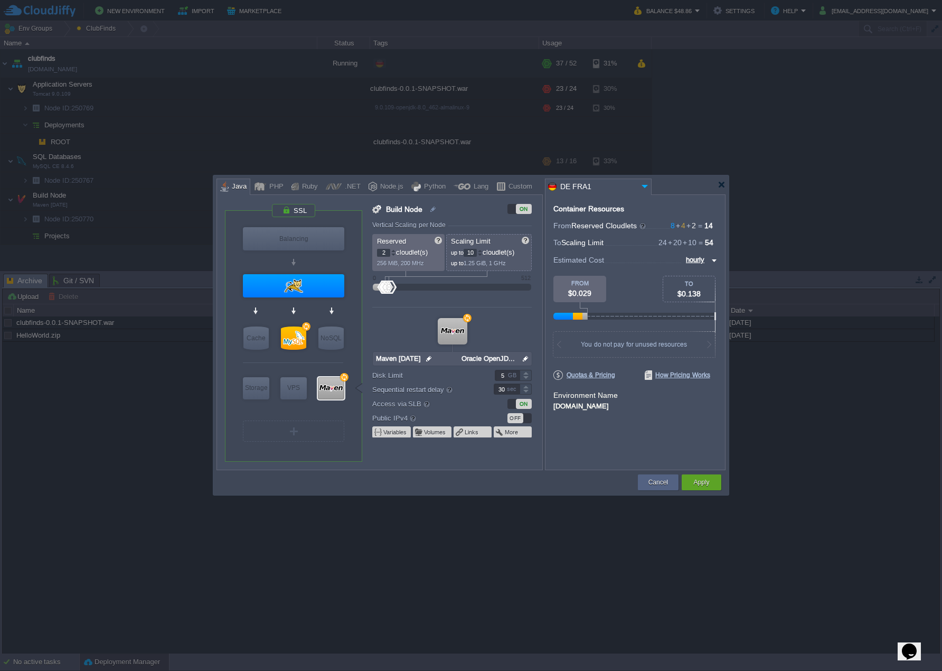
click at [483, 249] on div at bounding box center [479, 251] width 5 height 4
type input "12"
click at [483, 249] on div at bounding box center [479, 251] width 5 height 4
type input "MySQL CE 8.4.6"
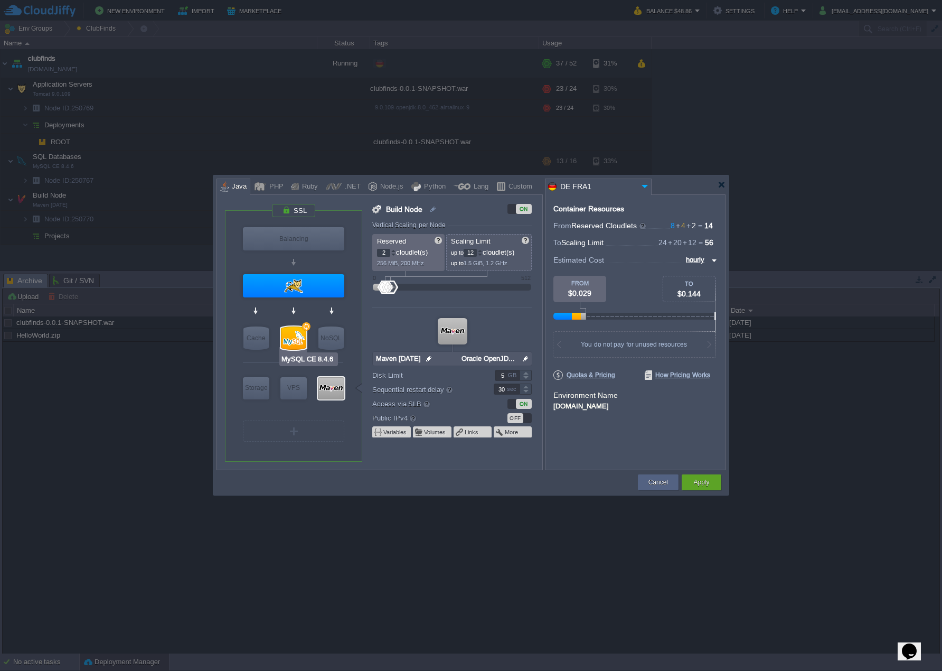
click at [288, 338] on div at bounding box center [293, 337] width 25 height 23
type input "SQL Databases"
type input "4"
type input "20"
type input "MySQL CE 8.4.6"
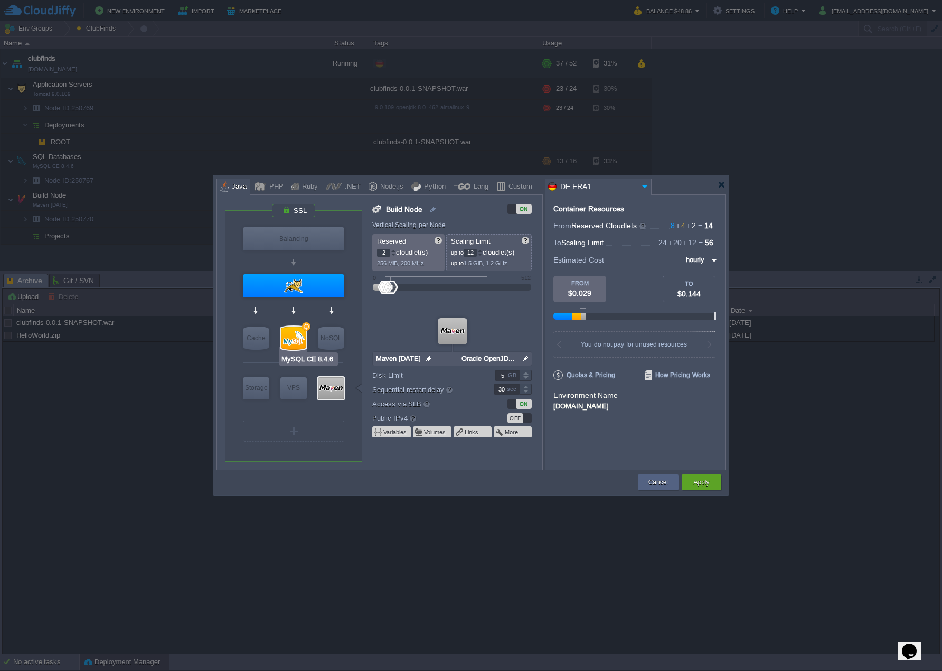
type input "null"
type input "8.4.6-almalinux-9"
type input "15"
type input "Tomcat 9.0.109"
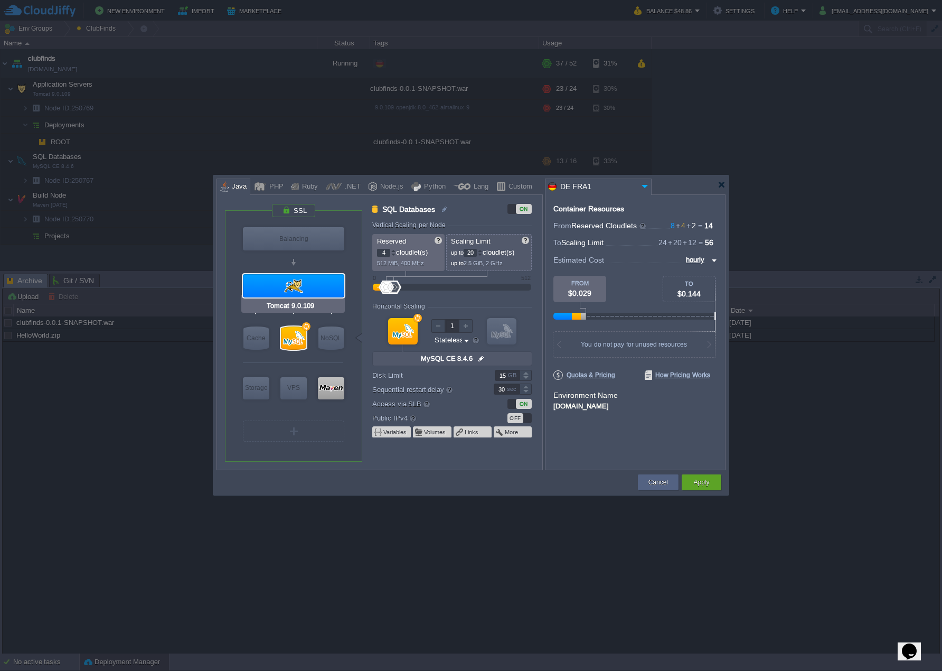
click at [295, 285] on div at bounding box center [293, 285] width 101 height 23
type input "Application Servers"
type input "8"
type input "24"
type input "Tomcat 9.0.109"
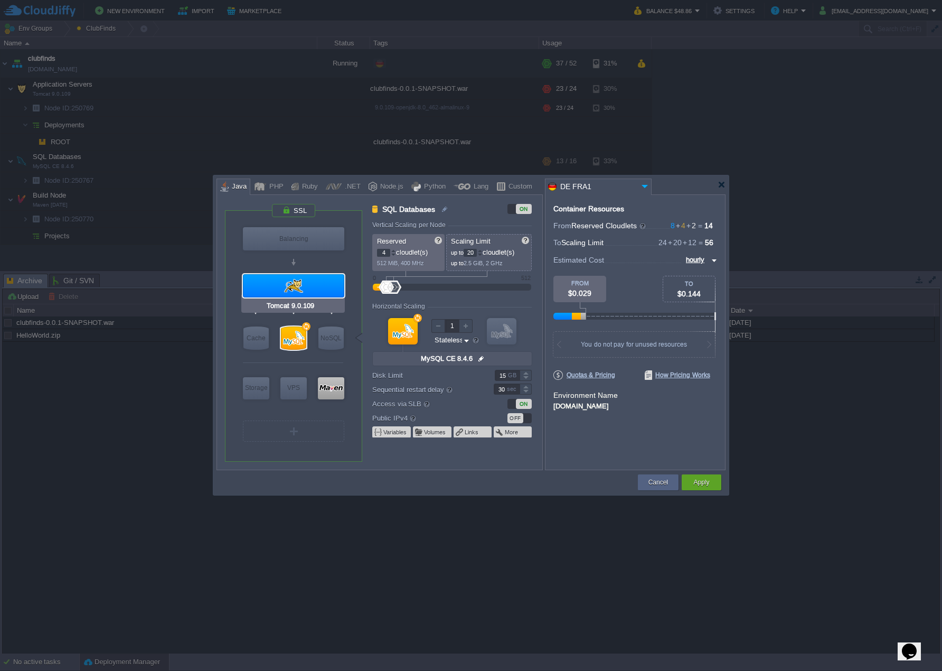
type input "null"
type input "Oracle OpenJD..."
type input "Stateful"
type input "5"
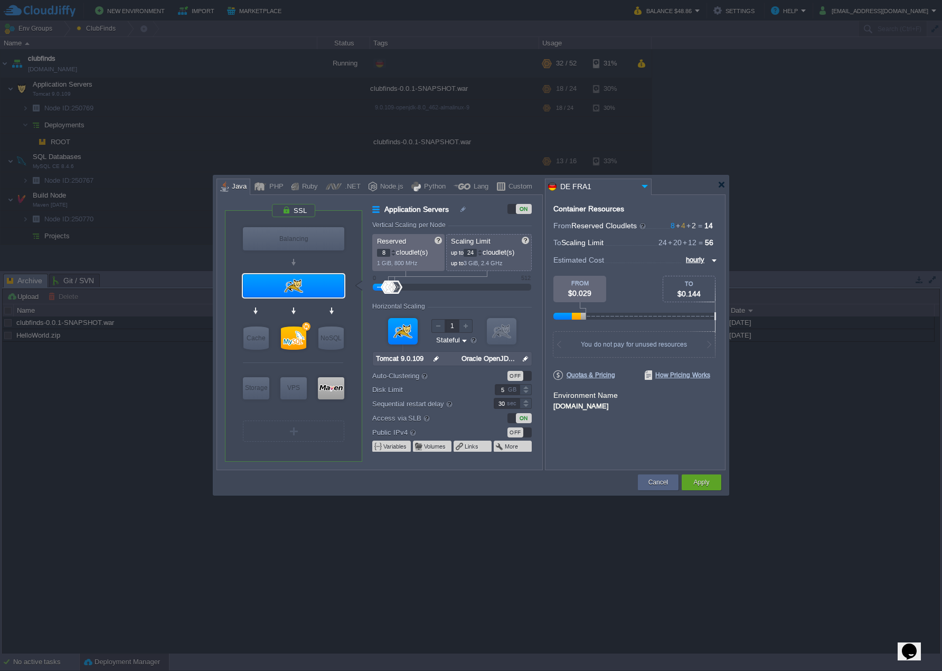
type input "NGINX 1.28.0"
click at [481, 249] on div at bounding box center [479, 251] width 5 height 4
type input "28"
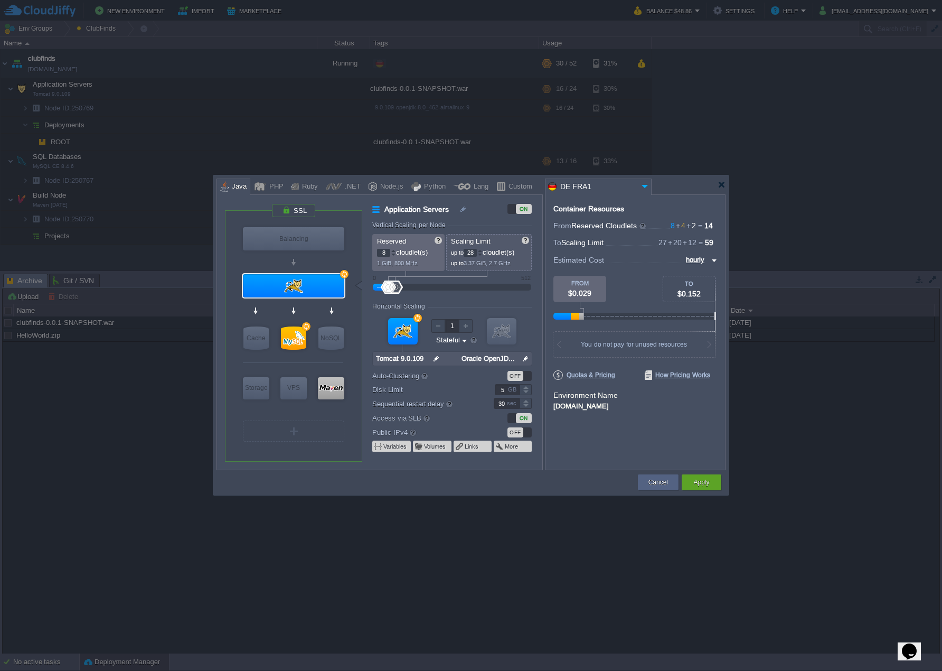
click at [481, 249] on div at bounding box center [479, 251] width 5 height 4
type input "MySQL CE 8.4.6"
click at [288, 334] on div at bounding box center [293, 337] width 25 height 23
type input "SQL Databases"
type input "4"
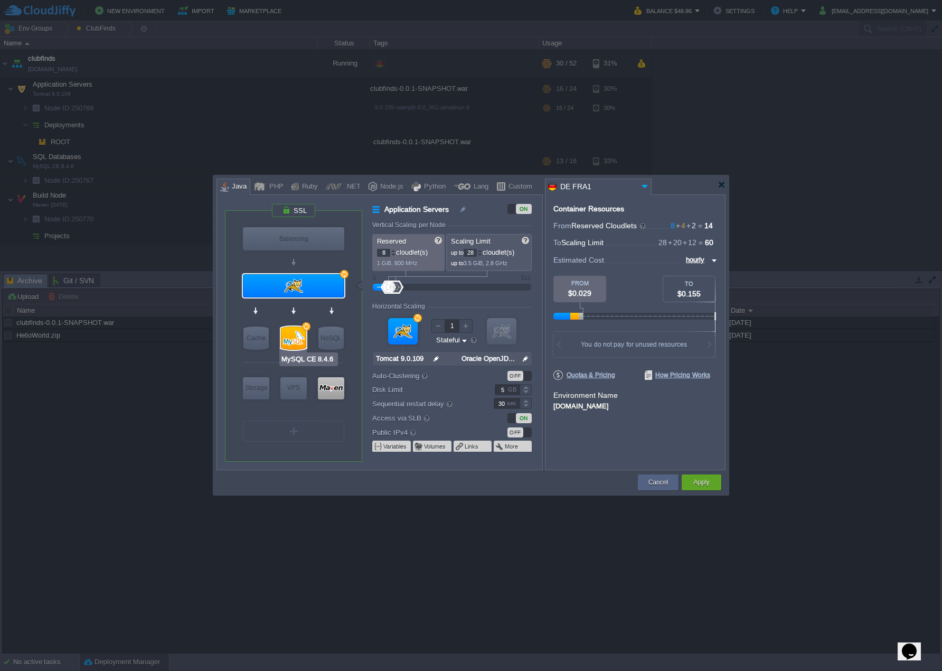
type input "20"
type input "MySQL CE 8.4.6"
type input "null"
type input "8.4.6-almalinux-9"
type input "Stateless"
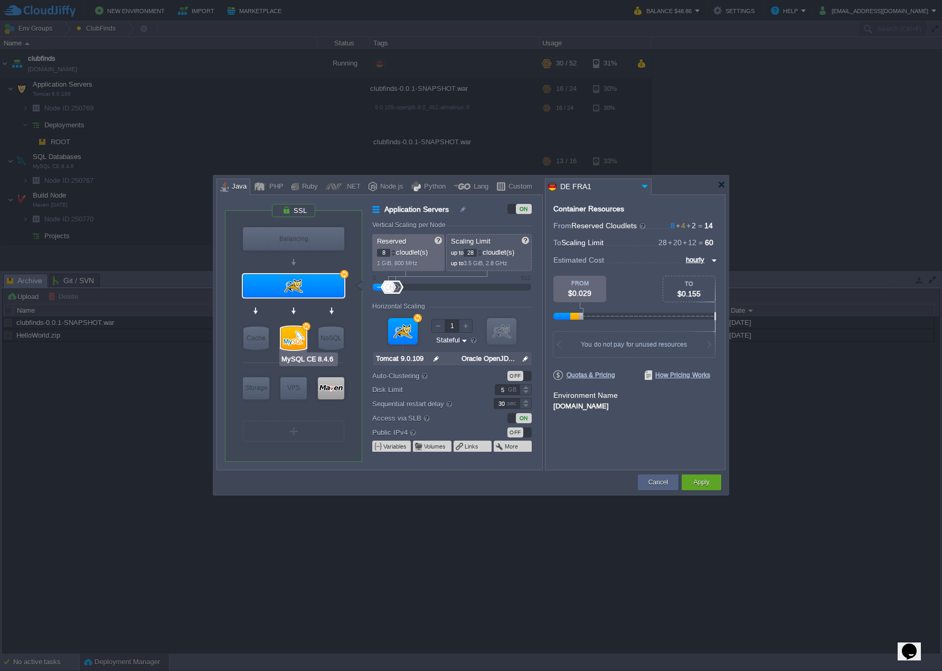
type input "15"
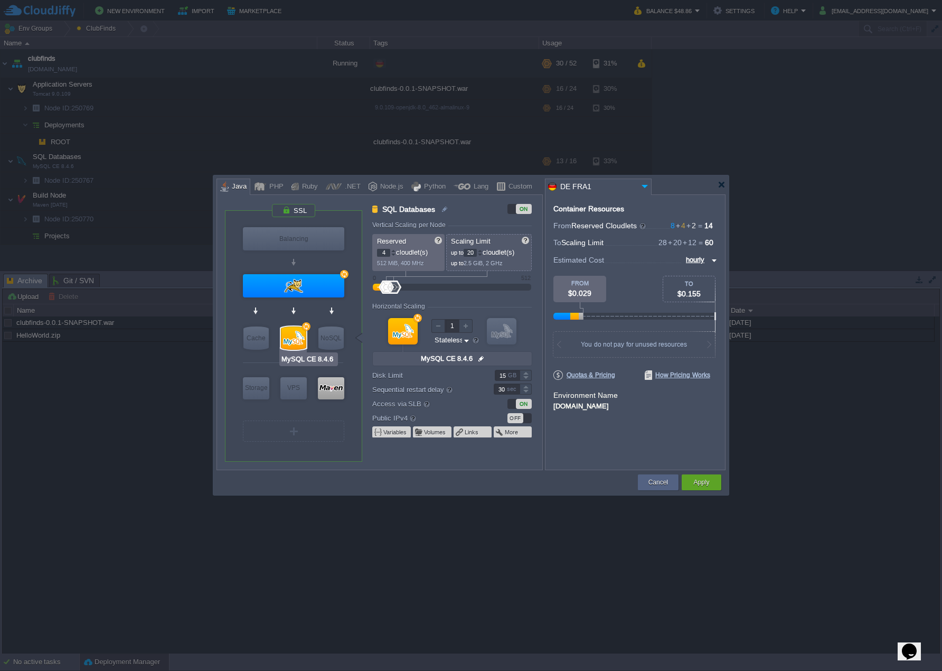
type input "Redis 7.2.4"
click at [482, 250] on div at bounding box center [479, 251] width 5 height 4
type input "24"
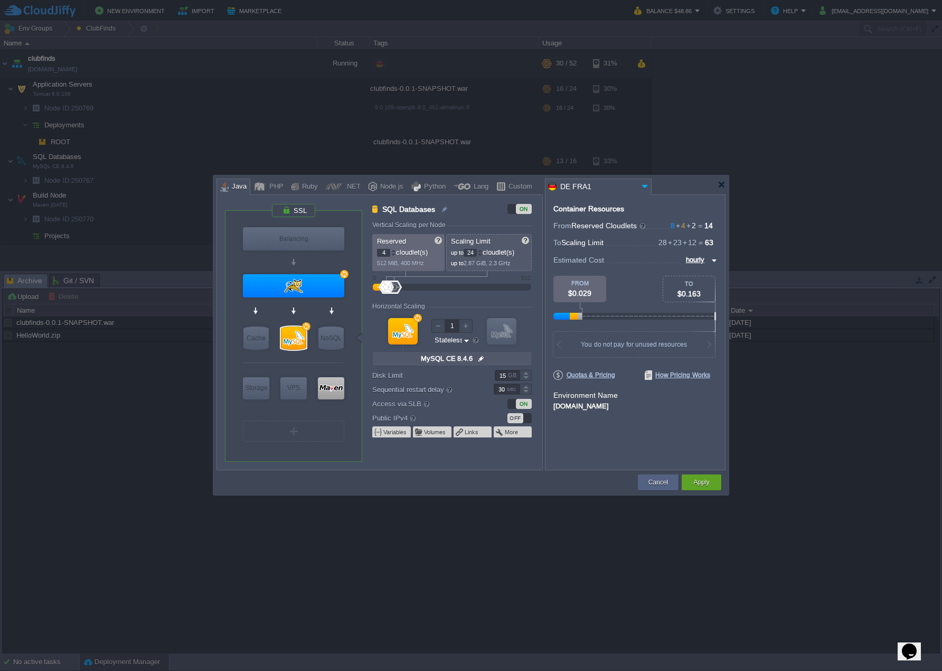
click at [482, 250] on div at bounding box center [479, 251] width 5 height 4
type input "Tomcat 9.0.109"
click at [300, 288] on div at bounding box center [293, 285] width 101 height 23
type input "Application Servers"
type input "8"
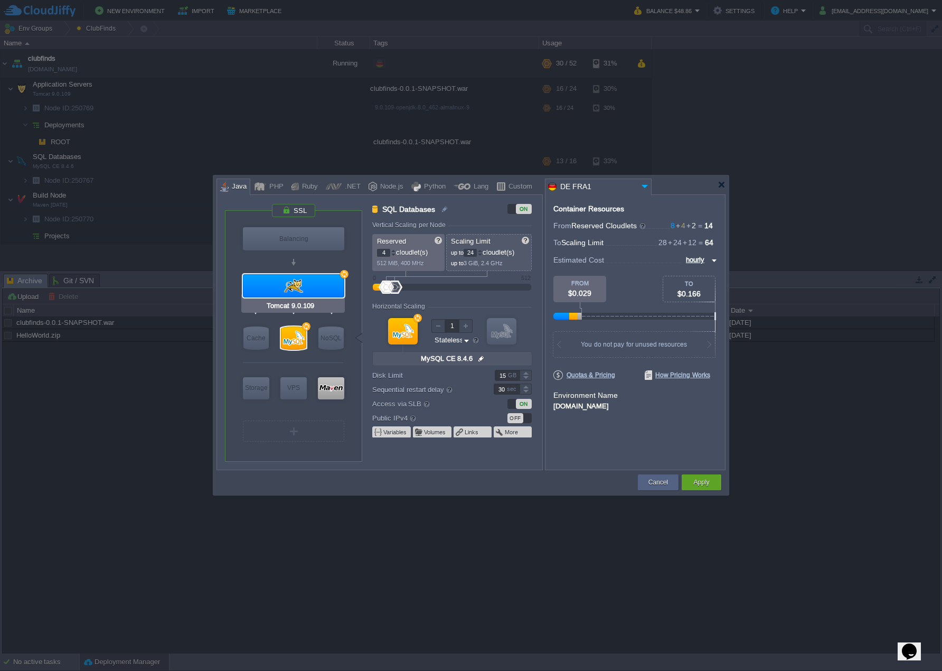
type input "28"
type input "Tomcat 9.0.109"
type input "null"
type input "Oracle OpenJD..."
type input "Stateful"
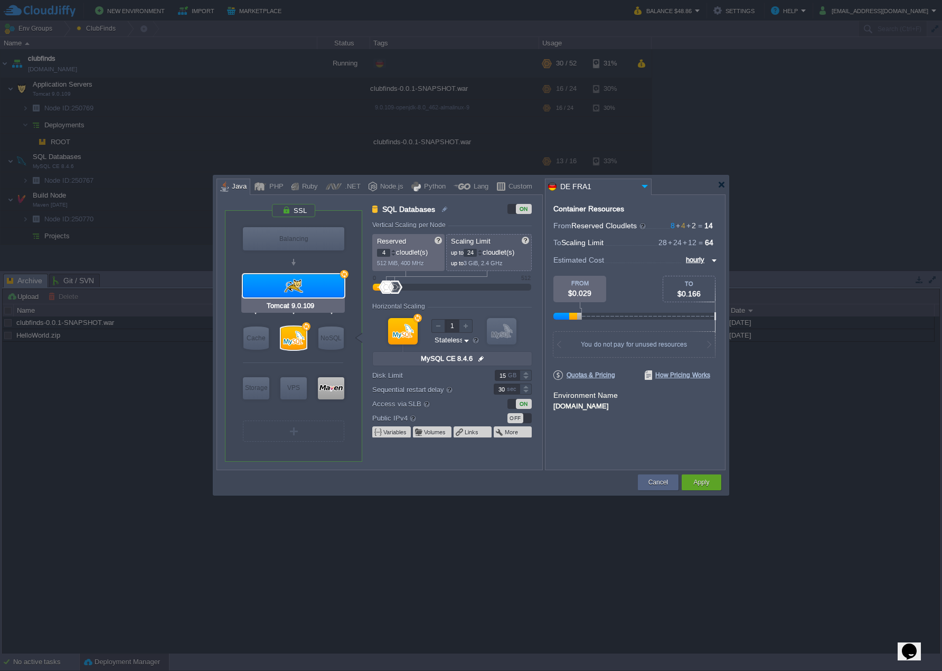
type input "5"
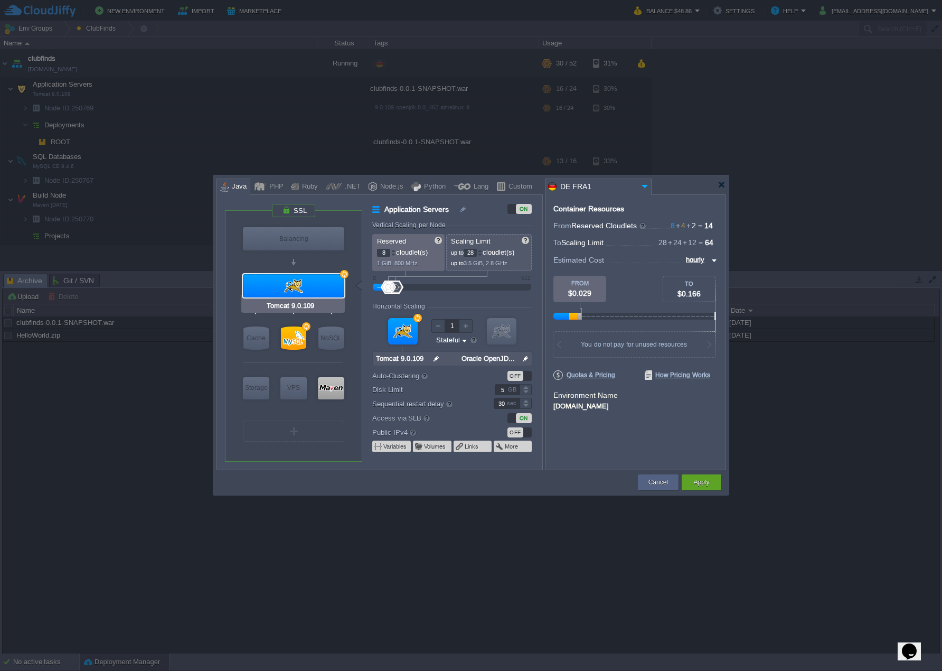
type input "MySQL CE 8.4.6"
click at [289, 338] on div at bounding box center [293, 337] width 25 height 23
type input "SQL Databases"
type input "4"
type input "24"
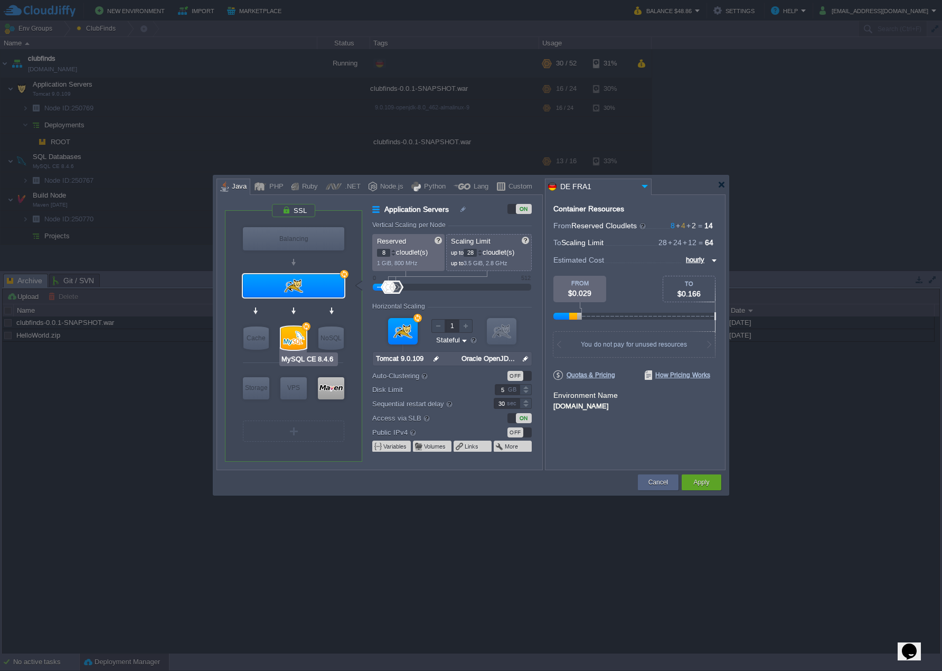
type input "MySQL CE 8.4.6"
type input "null"
type input "8.4.6-almalinux-9"
type input "Stateless"
type input "15"
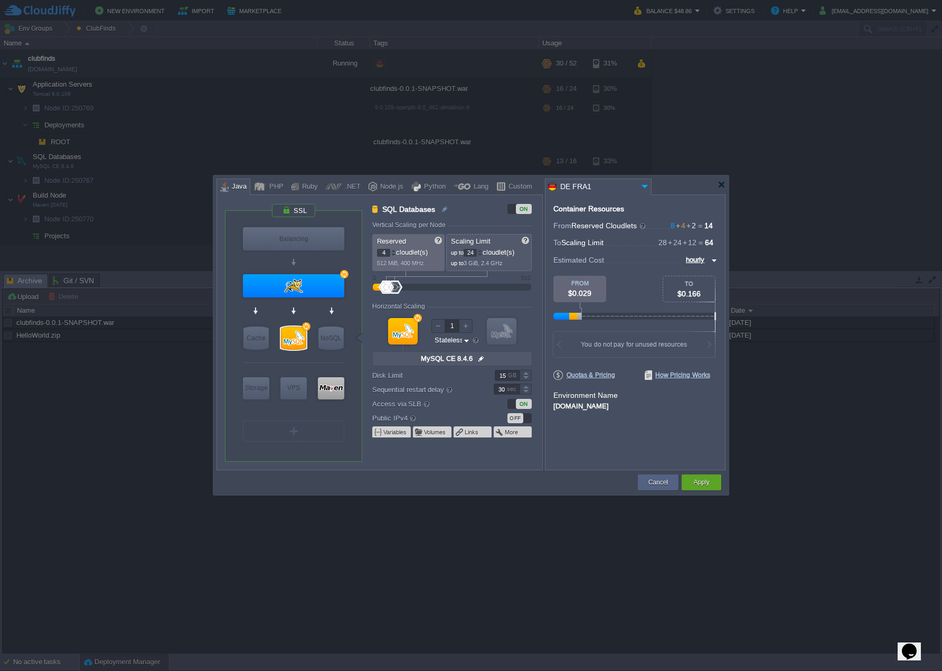
type input "Tomcat 9.0.109"
click at [482, 251] on div at bounding box center [479, 251] width 5 height 4
type input "28"
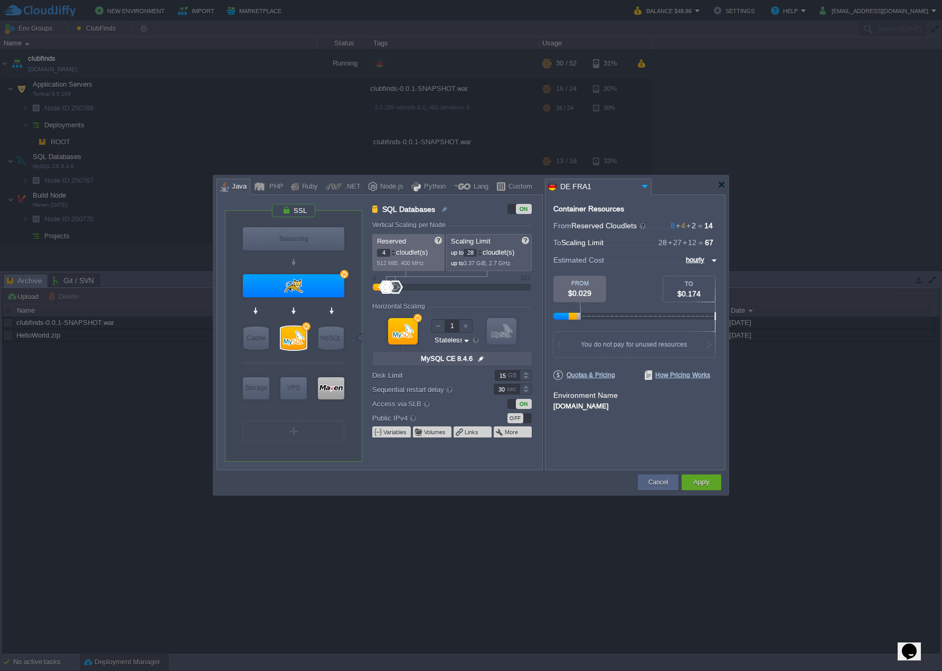
click at [482, 251] on div at bounding box center [479, 251] width 5 height 4
click at [290, 286] on div at bounding box center [293, 285] width 101 height 23
type input "Application Servers"
type input "8"
type input "Tomcat 9.0.109"
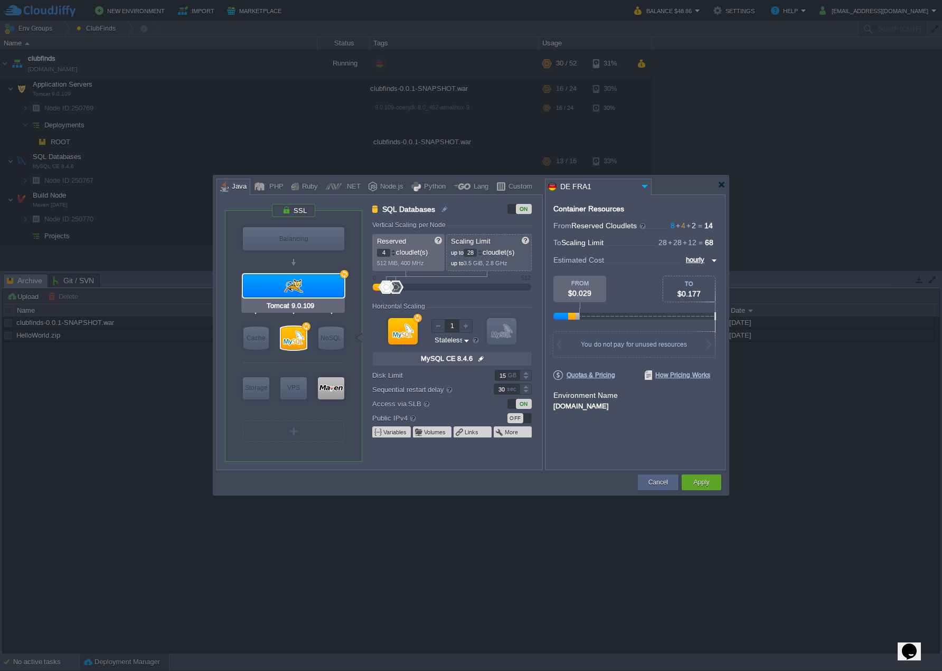
type input "null"
type input "Oracle OpenJD..."
type input "Stateful"
type input "5"
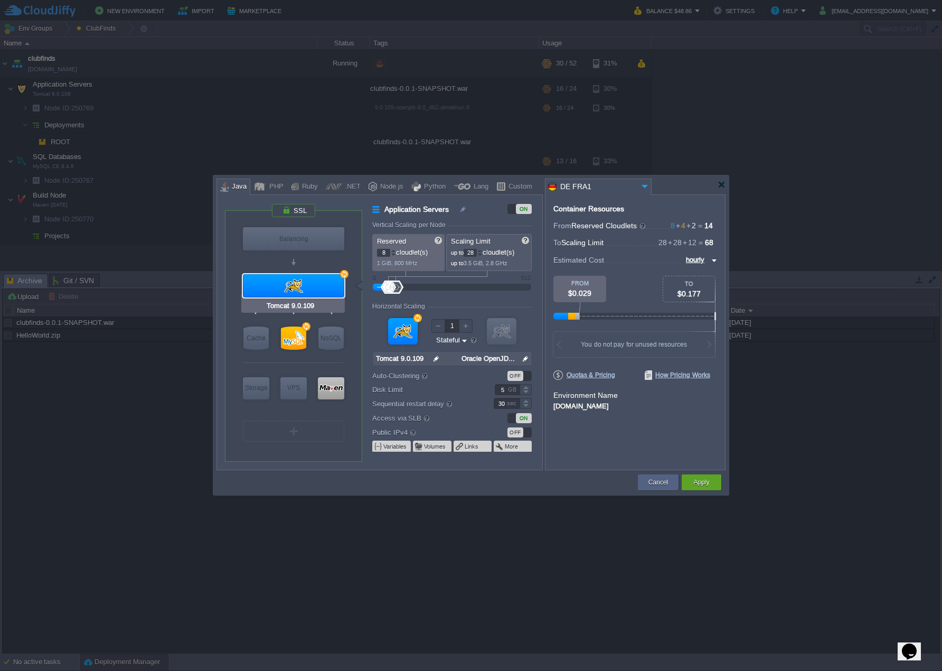
type input "MySQL CE 8.4.6"
click at [290, 341] on div at bounding box center [293, 337] width 25 height 23
type input "SQL Databases"
type input "4"
type input "MySQL CE 8.4.6"
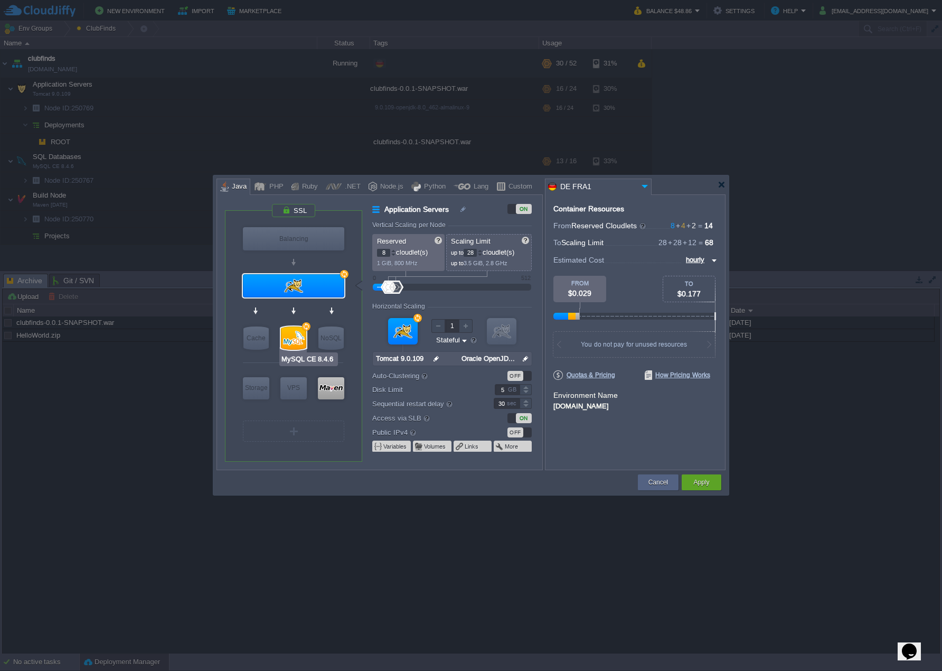
type input "null"
type input "8.4.6-almalinux-9"
type input "Stateless"
type input "15"
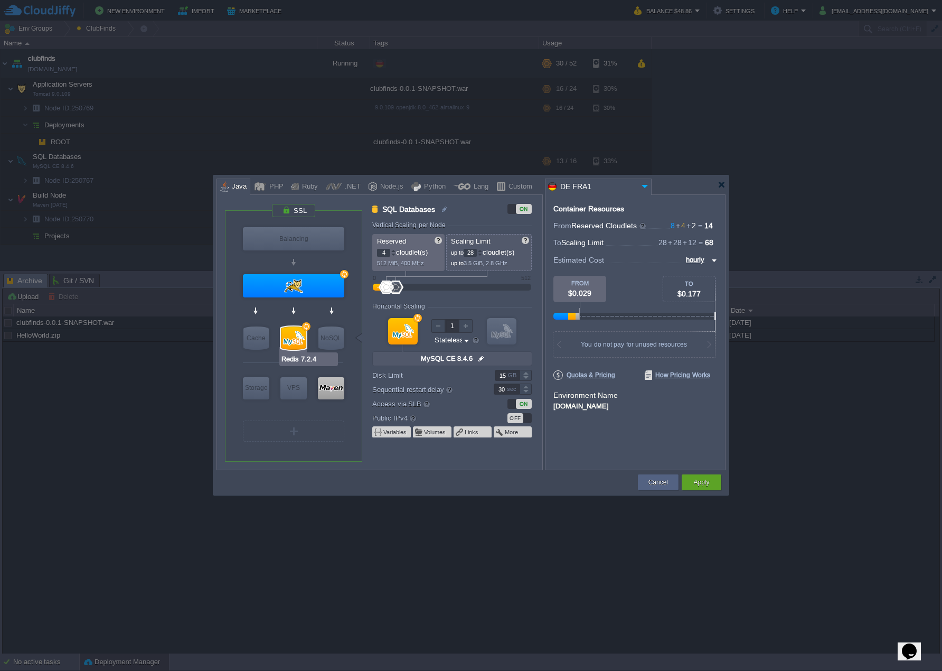
type input "Maven [DATE]"
click at [335, 384] on div at bounding box center [331, 388] width 26 height 22
type input "Build Node"
type input "2"
type input "12"
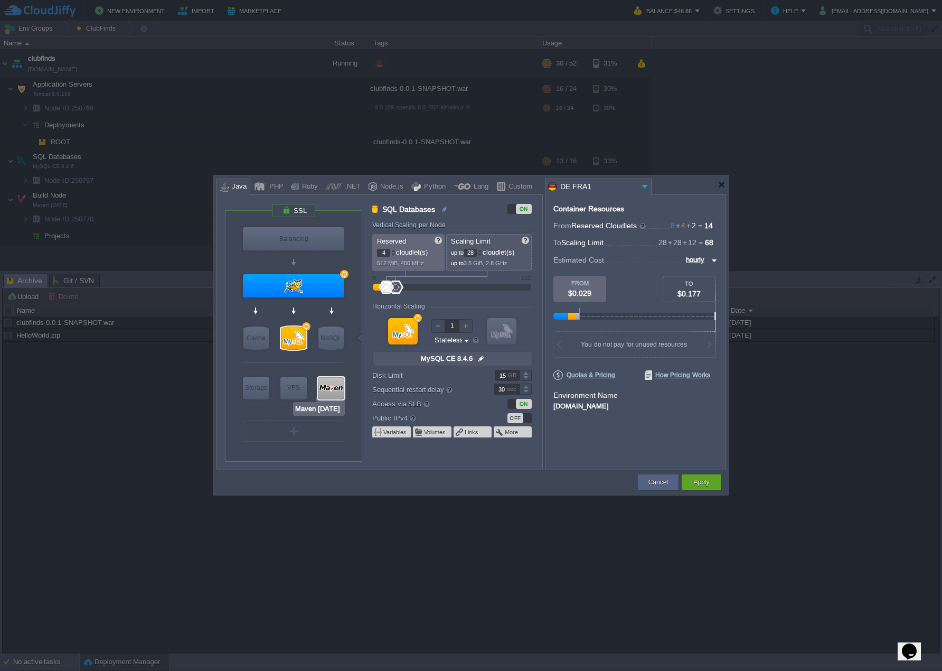
type input "Maven [DATE]"
type input "null"
type input "Oracle OpenJD..."
type input "5"
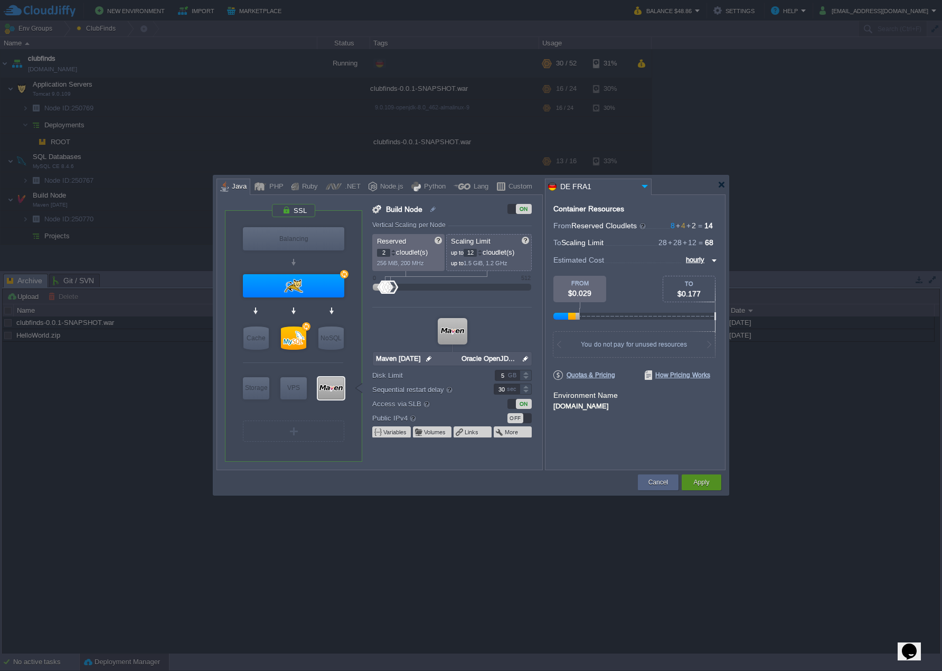
click at [711, 482] on div "Apply" at bounding box center [702, 482] width 24 height 16
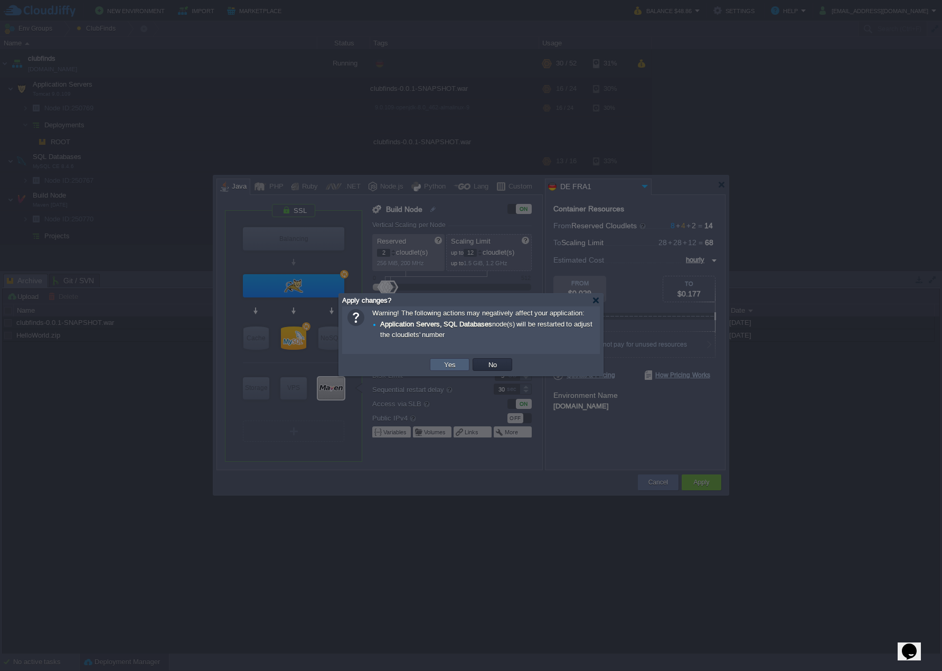
click at [443, 366] on button "Yes" at bounding box center [450, 365] width 18 height 10
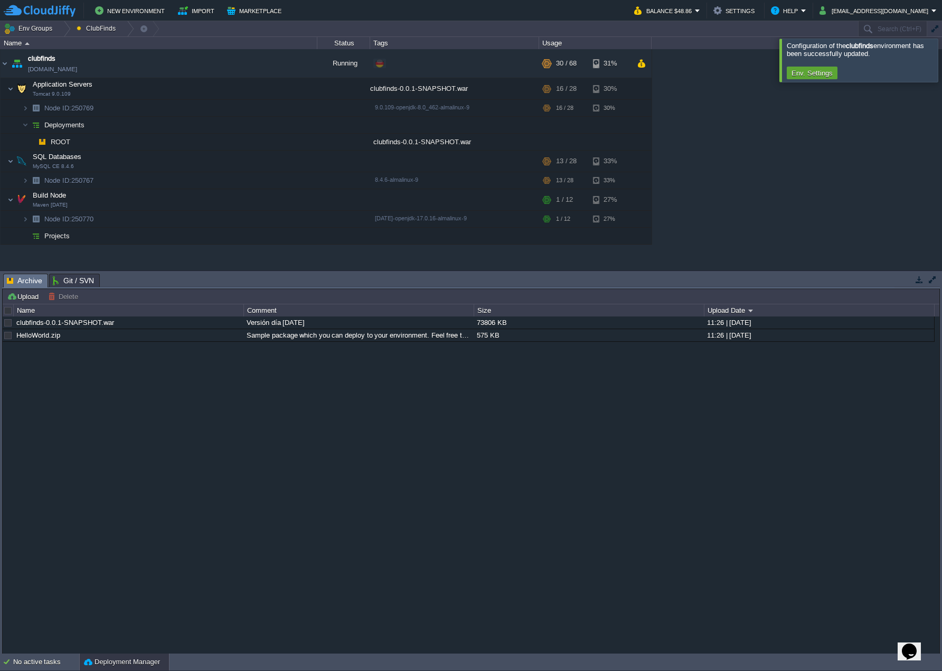
click at [942, 62] on div at bounding box center [955, 60] width 0 height 43
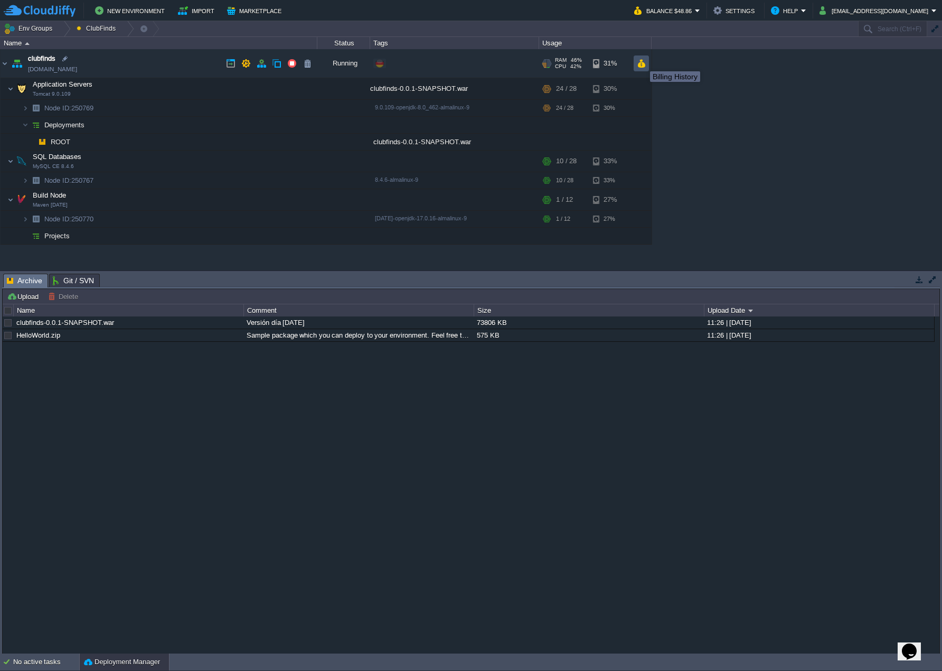
click at [645, 66] on button "button" at bounding box center [641, 64] width 9 height 10
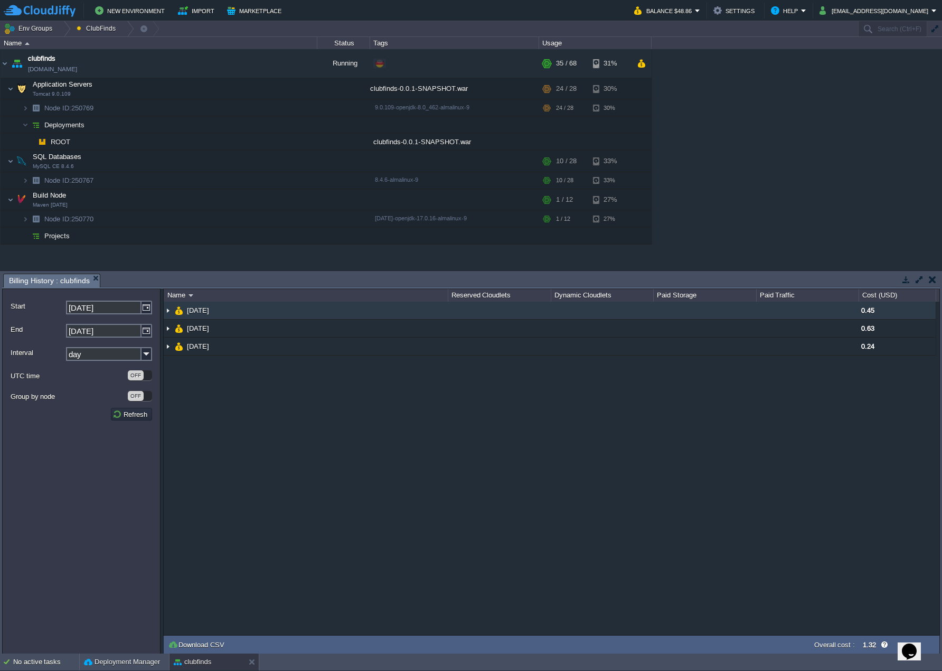
click at [169, 307] on img at bounding box center [168, 310] width 8 height 17
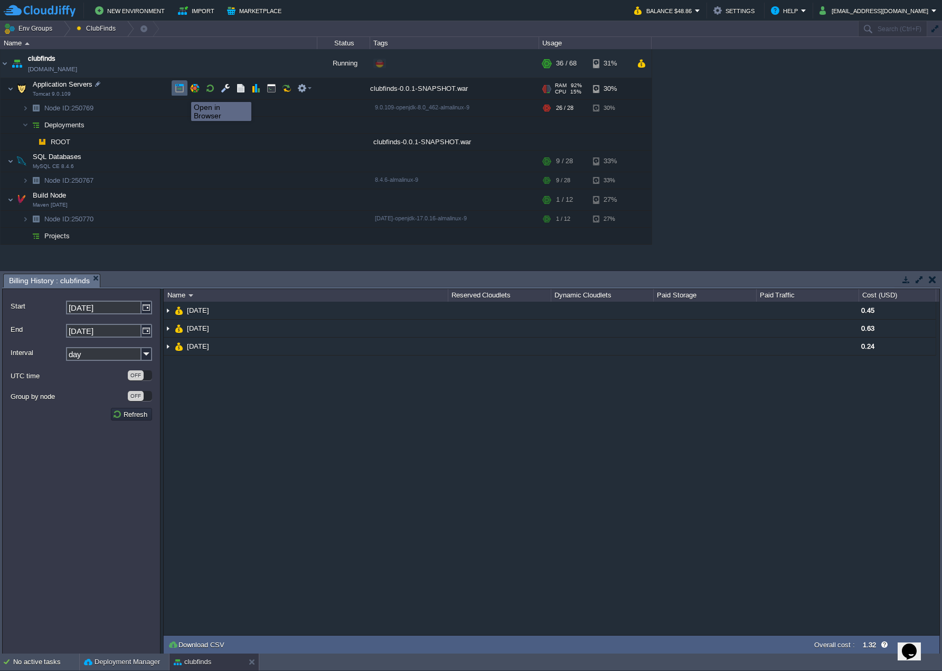
click at [177, 90] on button "button" at bounding box center [180, 88] width 10 height 10
click at [119, 662] on button "Deployment Manager" at bounding box center [122, 661] width 76 height 11
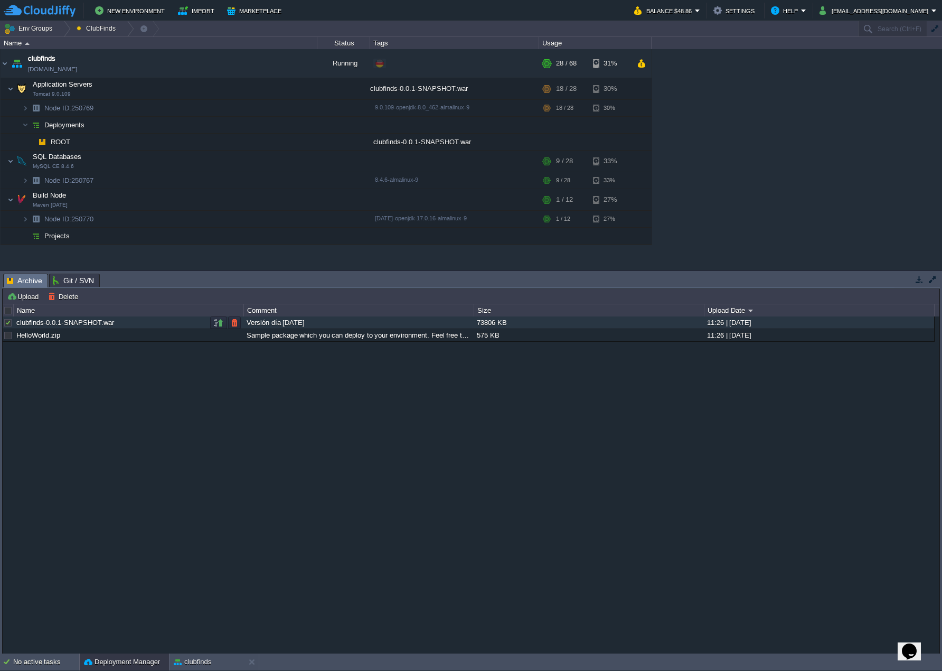
click at [10, 321] on div at bounding box center [8, 323] width 10 height 10
click at [7, 322] on div at bounding box center [8, 323] width 10 height 10
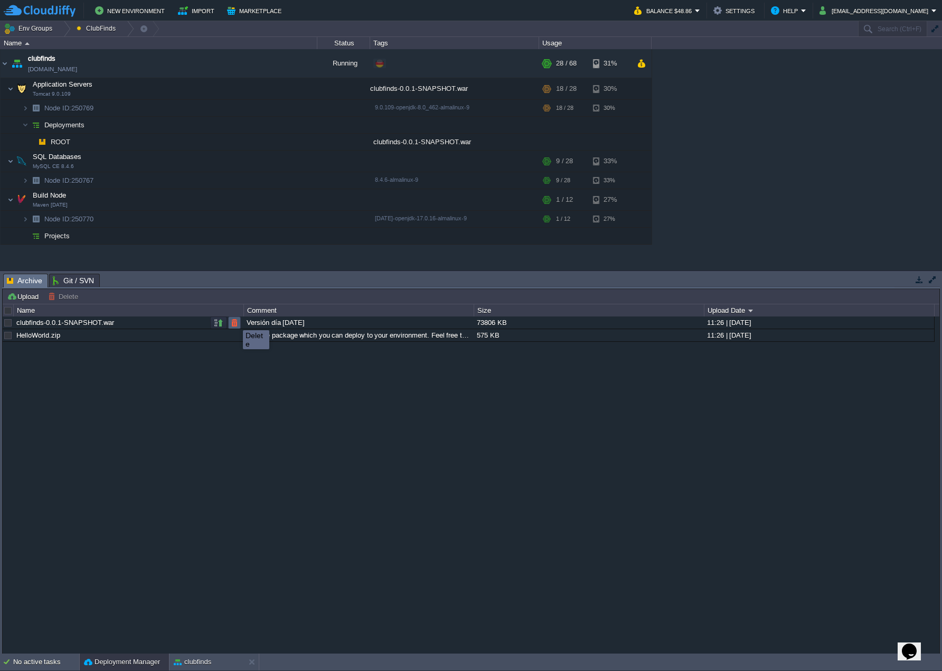
click at [235, 321] on button "button" at bounding box center [235, 323] width 10 height 10
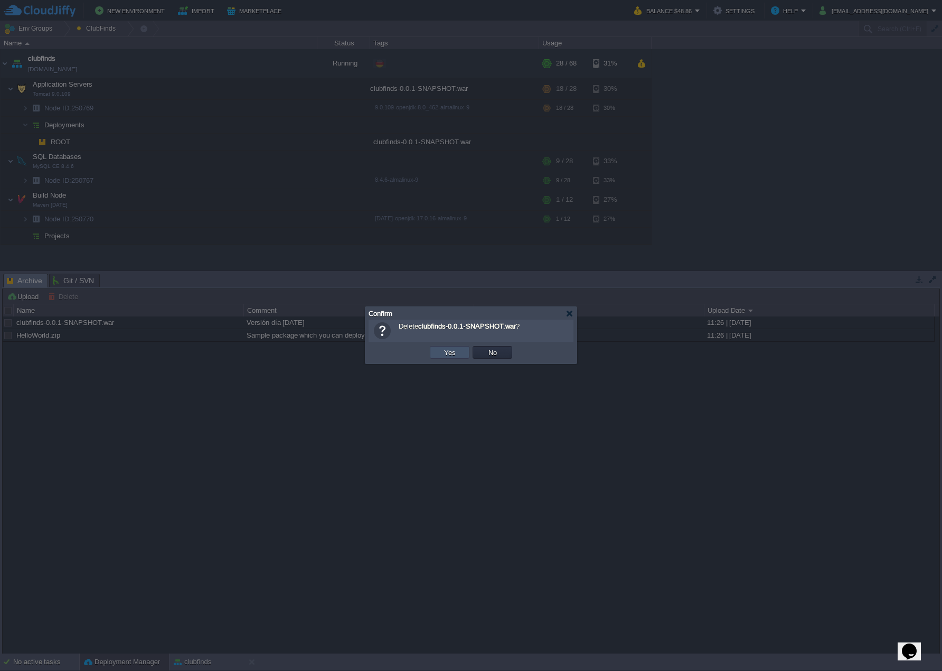
click at [446, 351] on button "Yes" at bounding box center [450, 353] width 18 height 10
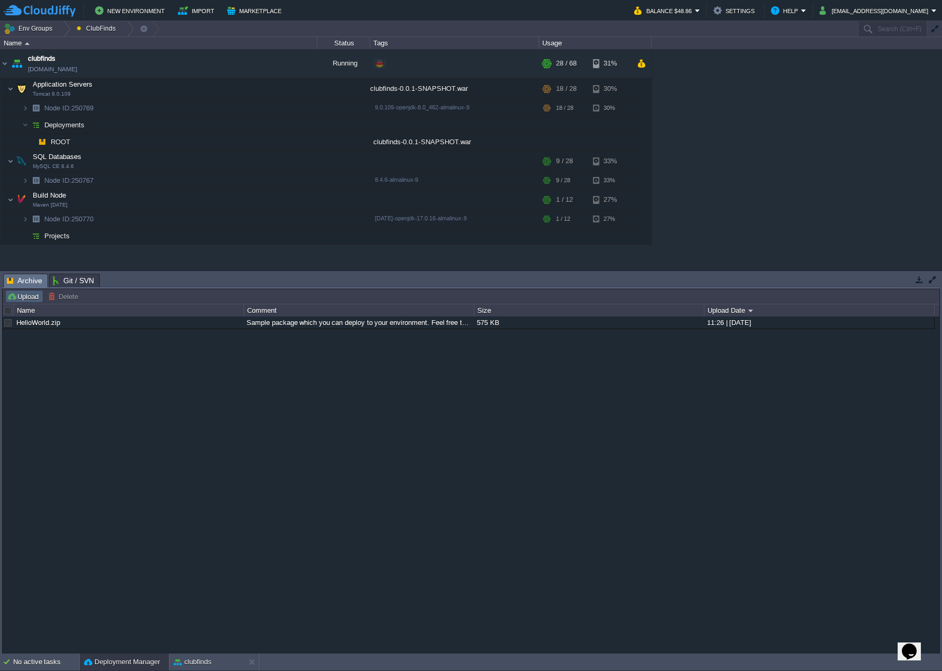
click at [25, 297] on button "Upload" at bounding box center [24, 297] width 35 height 10
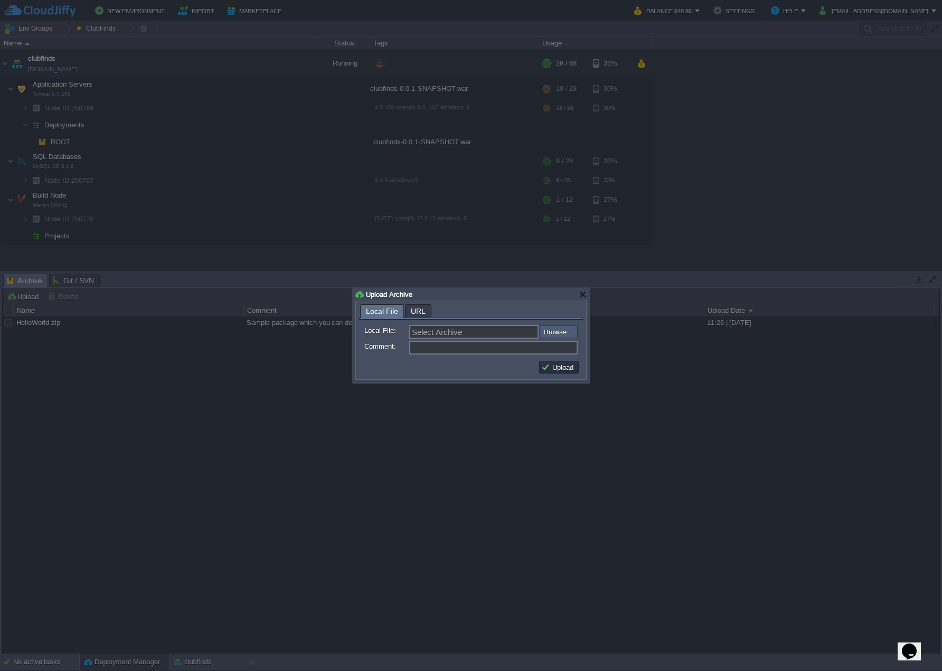
click at [558, 331] on input "file" at bounding box center [511, 331] width 134 height 12
type input "C:\fakepath\clubfinds-0.0.1-SNAPSHOT.war"
type input "clubfinds-0.0.1-SNAPSHOT.war"
click at [559, 365] on button "Upload" at bounding box center [558, 367] width 35 height 10
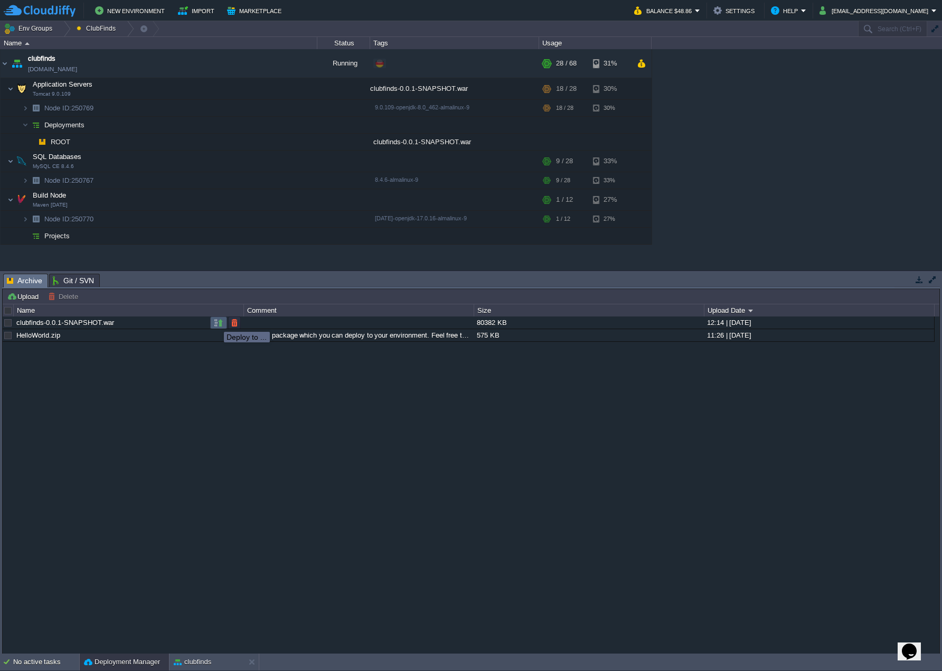
click at [216, 322] on button "button" at bounding box center [219, 323] width 10 height 10
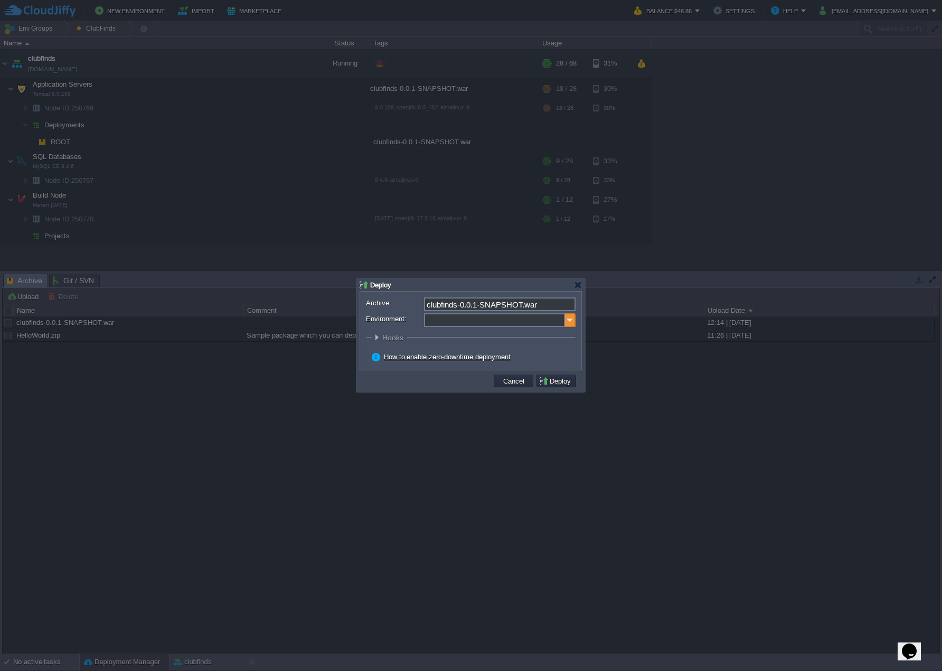
click at [572, 318] on img at bounding box center [570, 320] width 11 height 14
click at [485, 352] on div "Application Servers Tomcat 9.0.109" at bounding box center [499, 354] width 151 height 20
type input "Application Servers (clubfinds)"
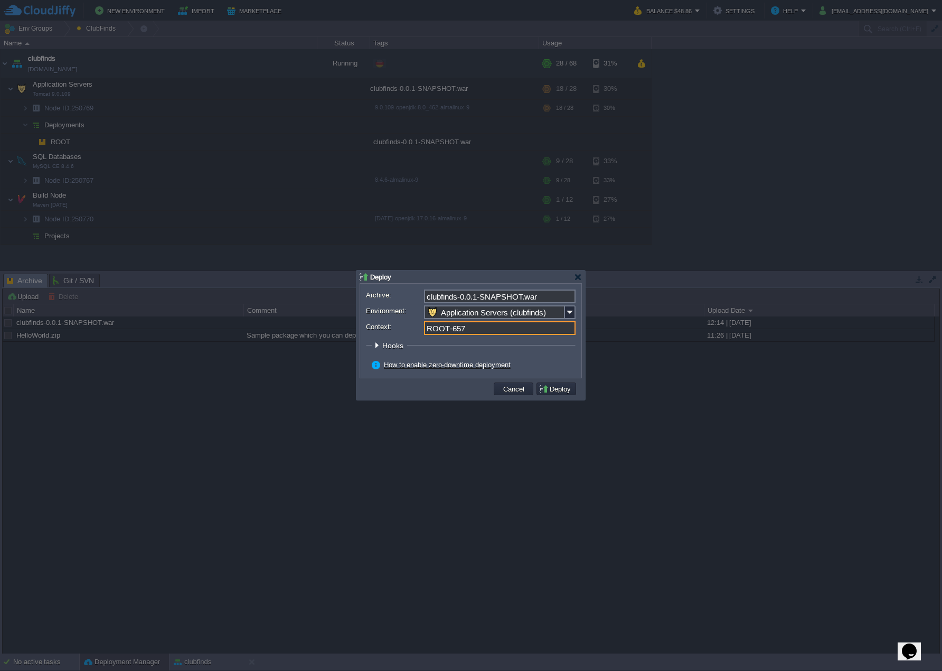
click at [486, 329] on input "ROOT-657" at bounding box center [500, 328] width 152 height 14
type input "ROOT"
click at [567, 386] on button "Deploy" at bounding box center [556, 389] width 35 height 10
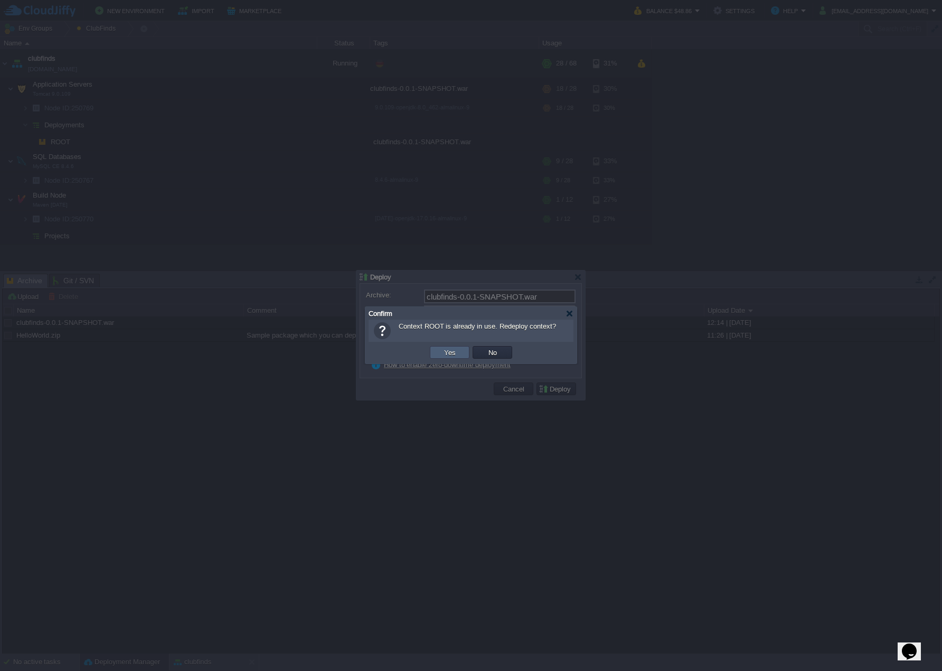
click at [454, 355] on button "Yes" at bounding box center [450, 353] width 18 height 10
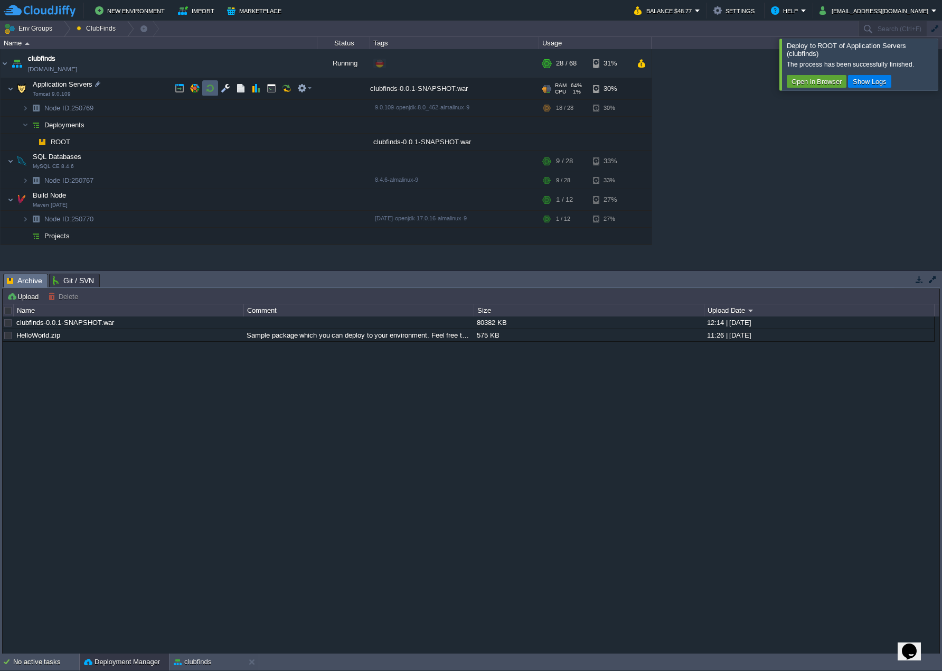
click at [209, 86] on button "button" at bounding box center [210, 88] width 10 height 10
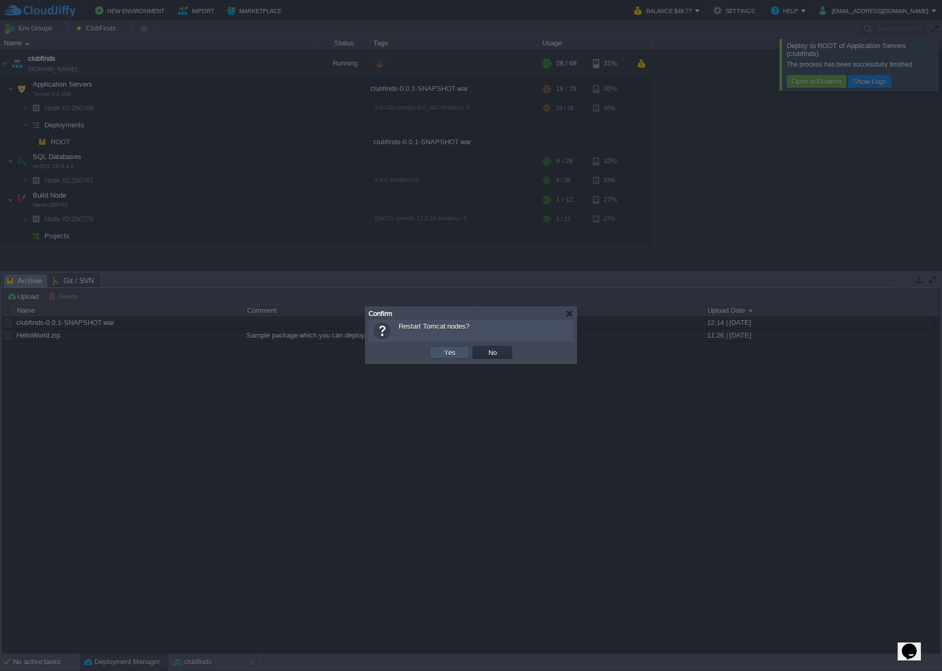
click at [446, 353] on button "Yes" at bounding box center [450, 353] width 18 height 10
